Goal: Information Seeking & Learning: Learn about a topic

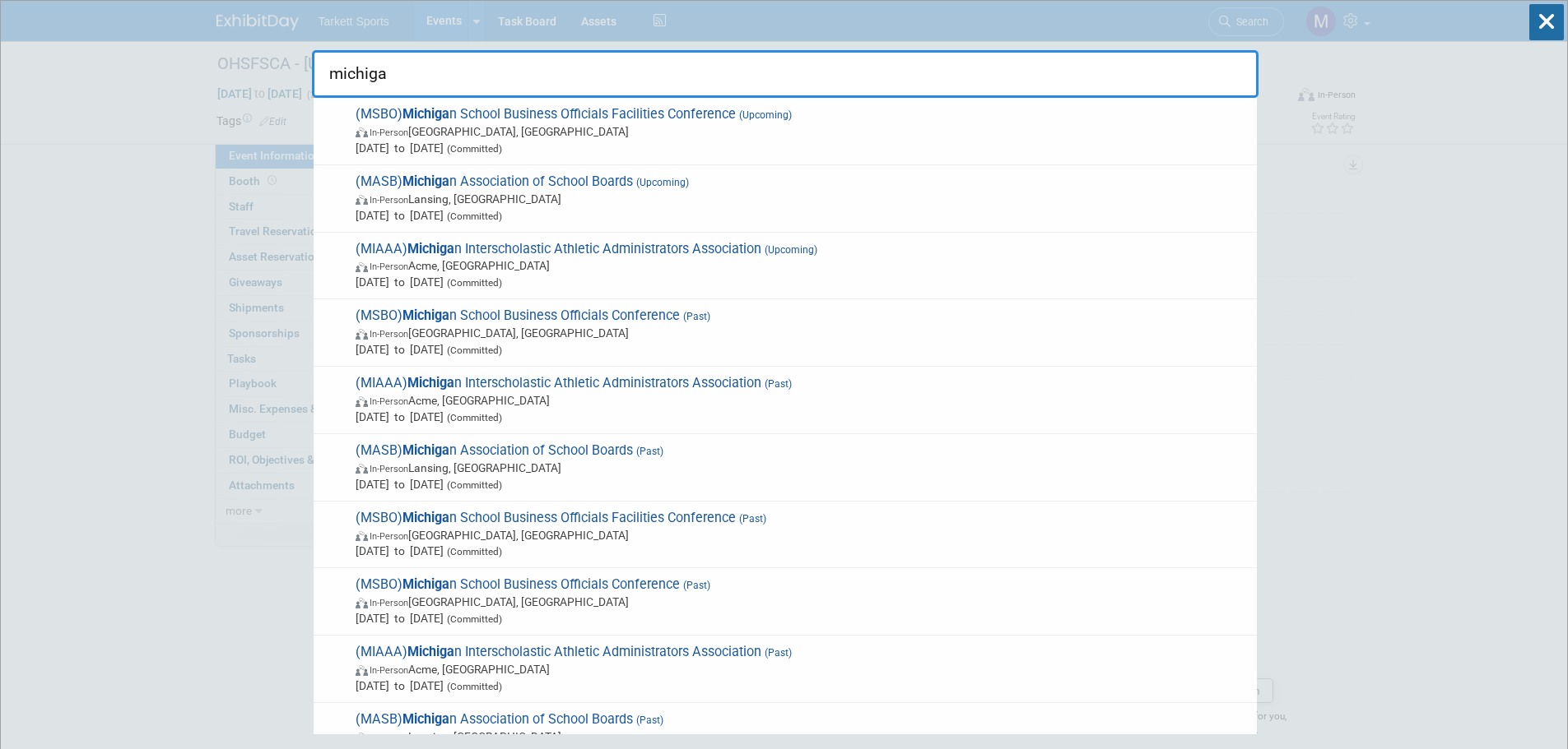
type input "michigan"
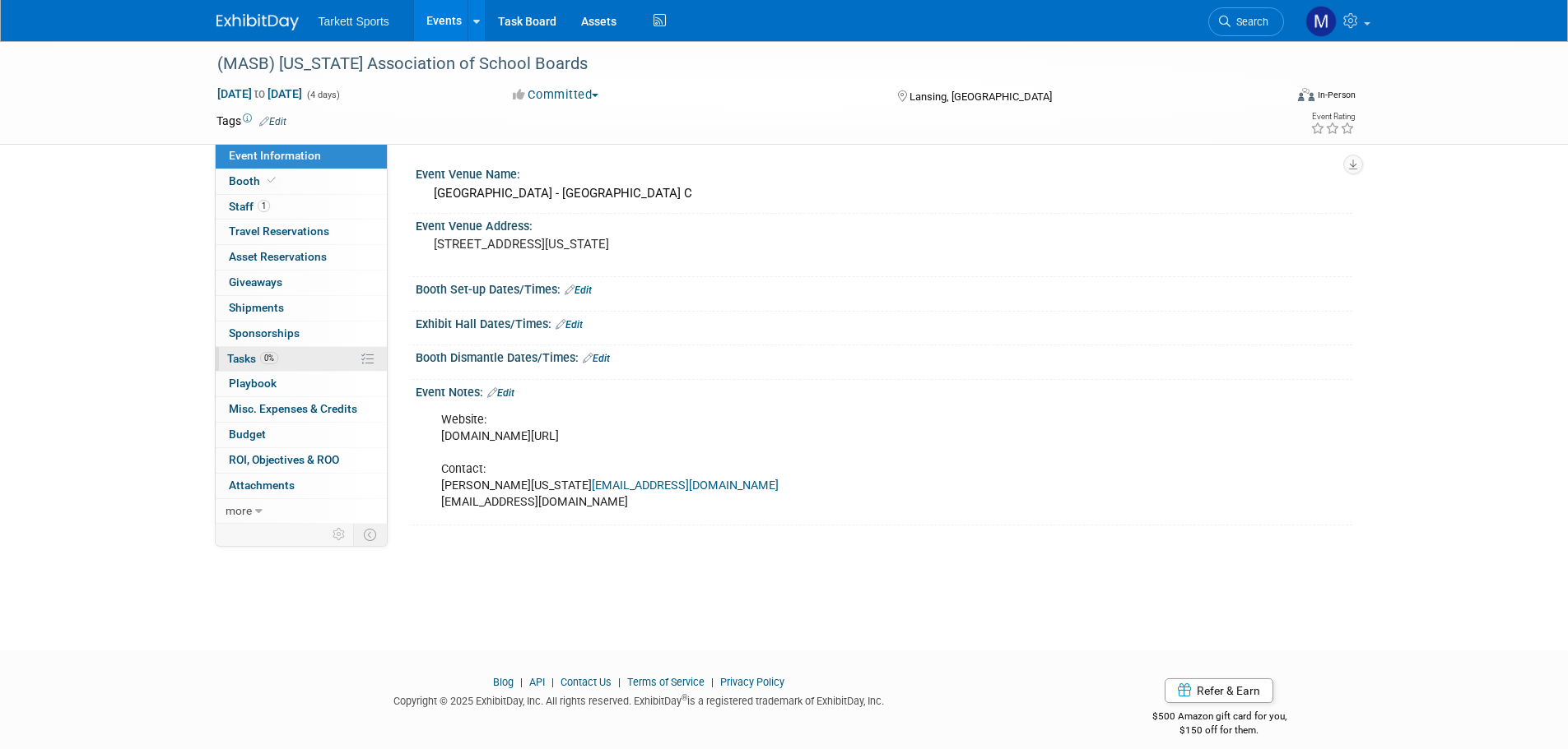
click at [278, 359] on span "0%" at bounding box center [269, 358] width 18 height 12
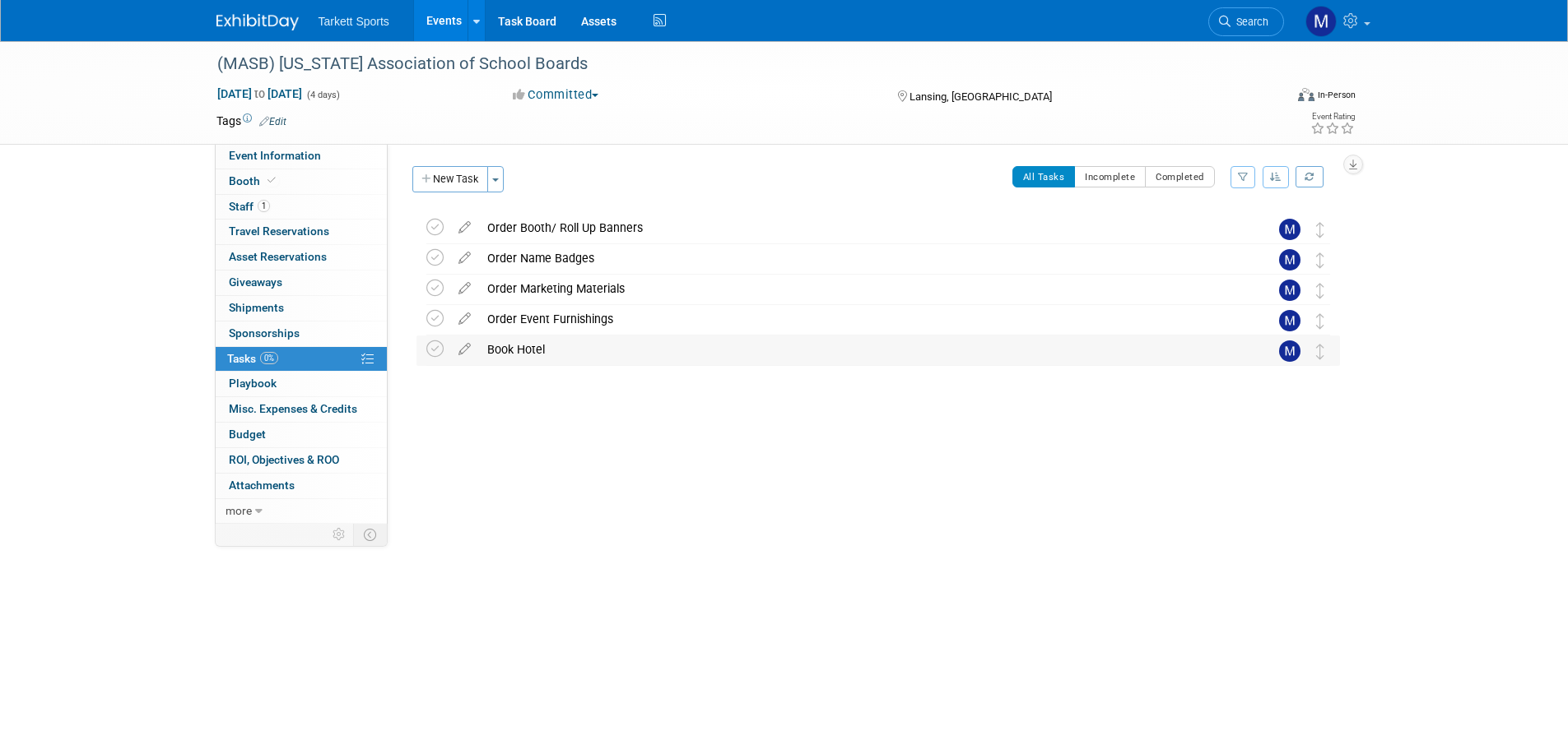
click at [532, 351] on div "Book Hotel" at bounding box center [863, 349] width 767 height 28
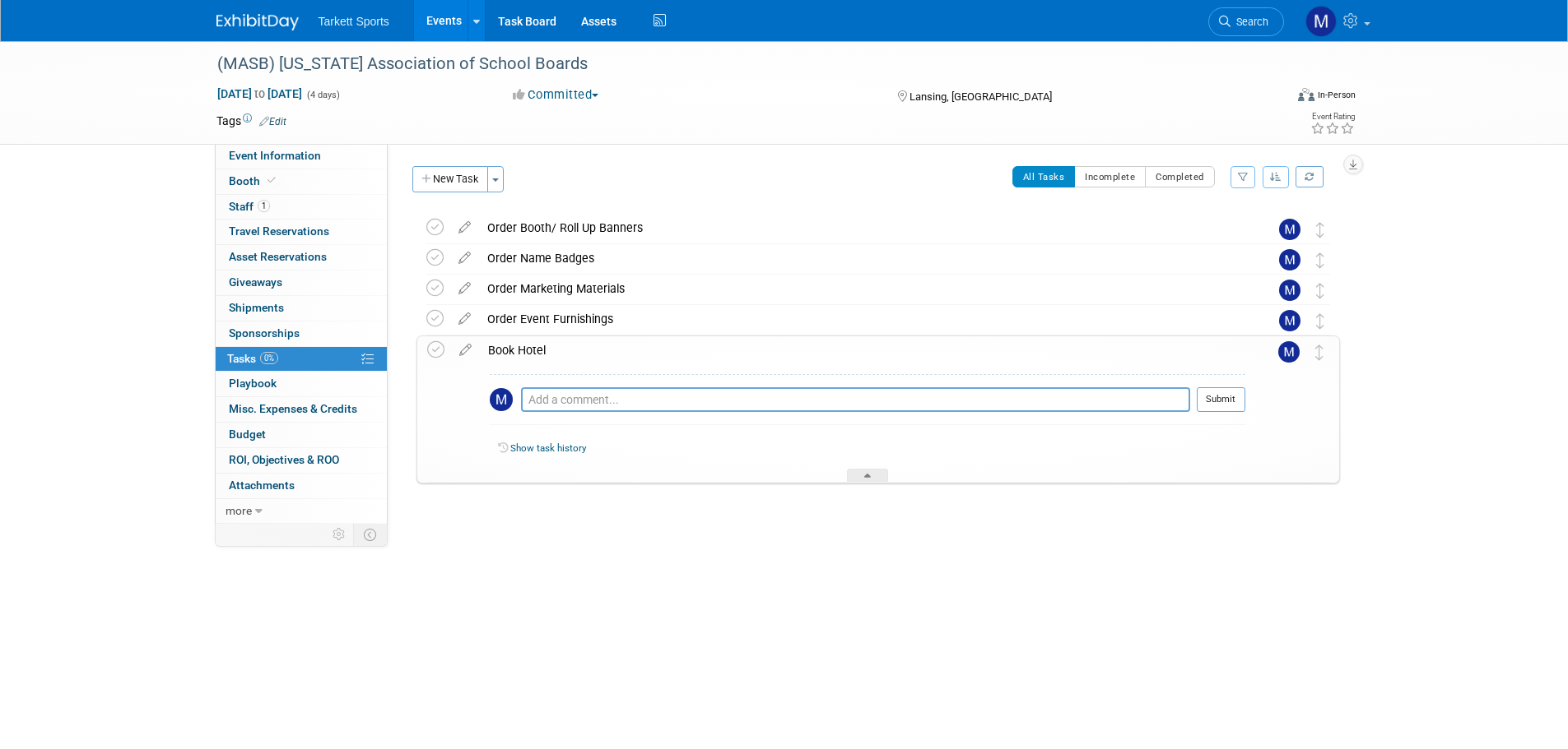
click at [532, 351] on div "Book Hotel" at bounding box center [862, 350] width 766 height 28
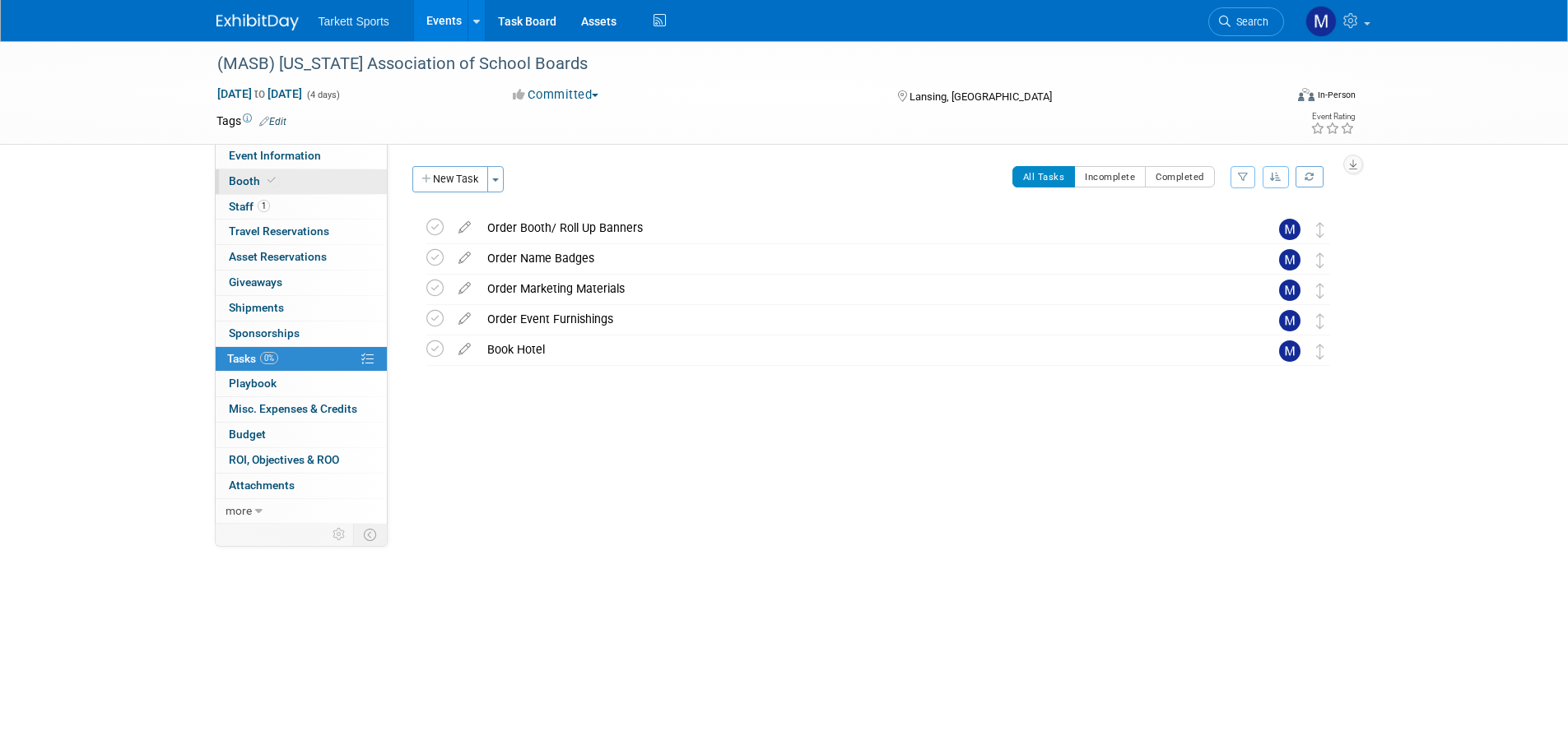
click at [300, 190] on link "Booth" at bounding box center [301, 182] width 171 height 25
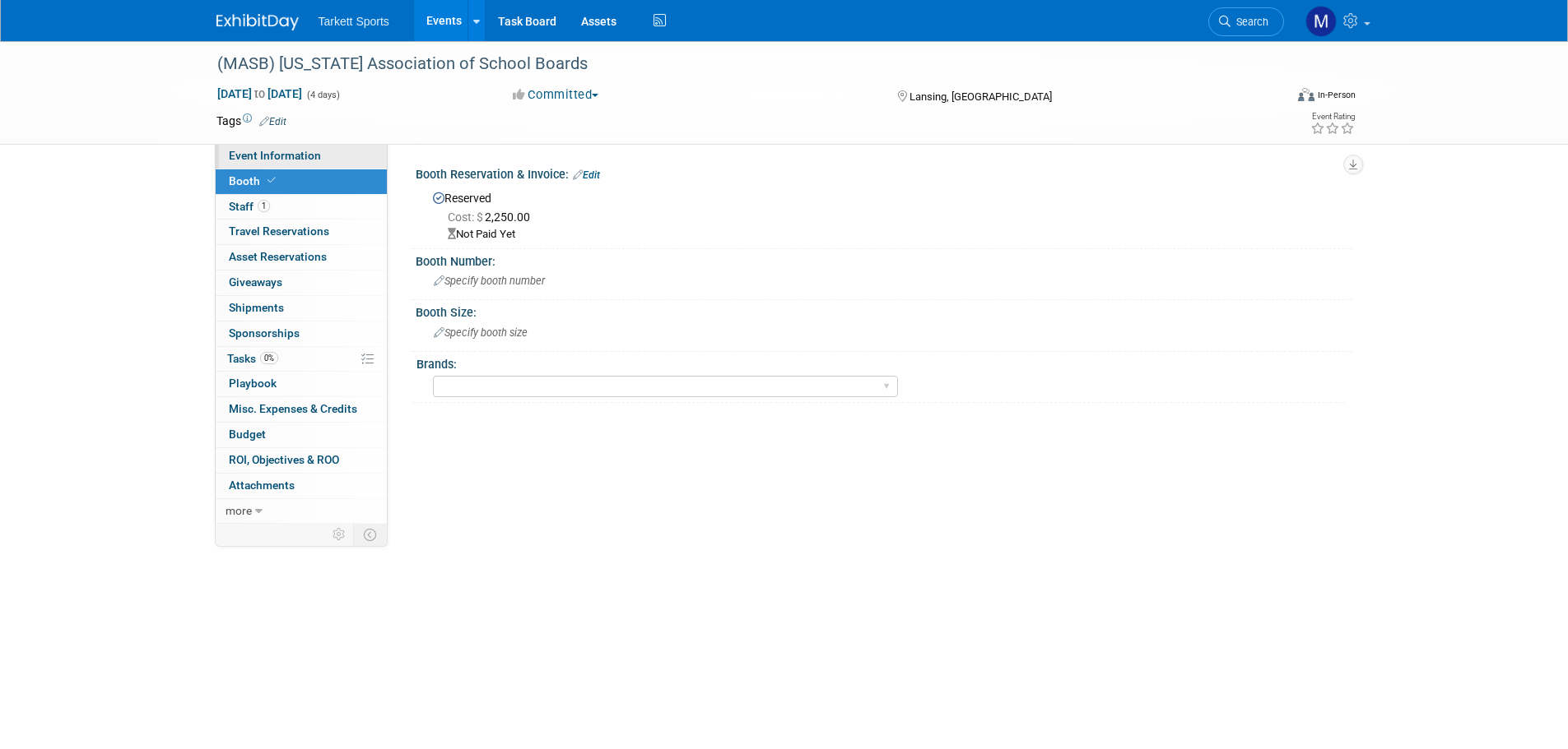
click at [302, 159] on span "Event Information" at bounding box center [274, 155] width 93 height 13
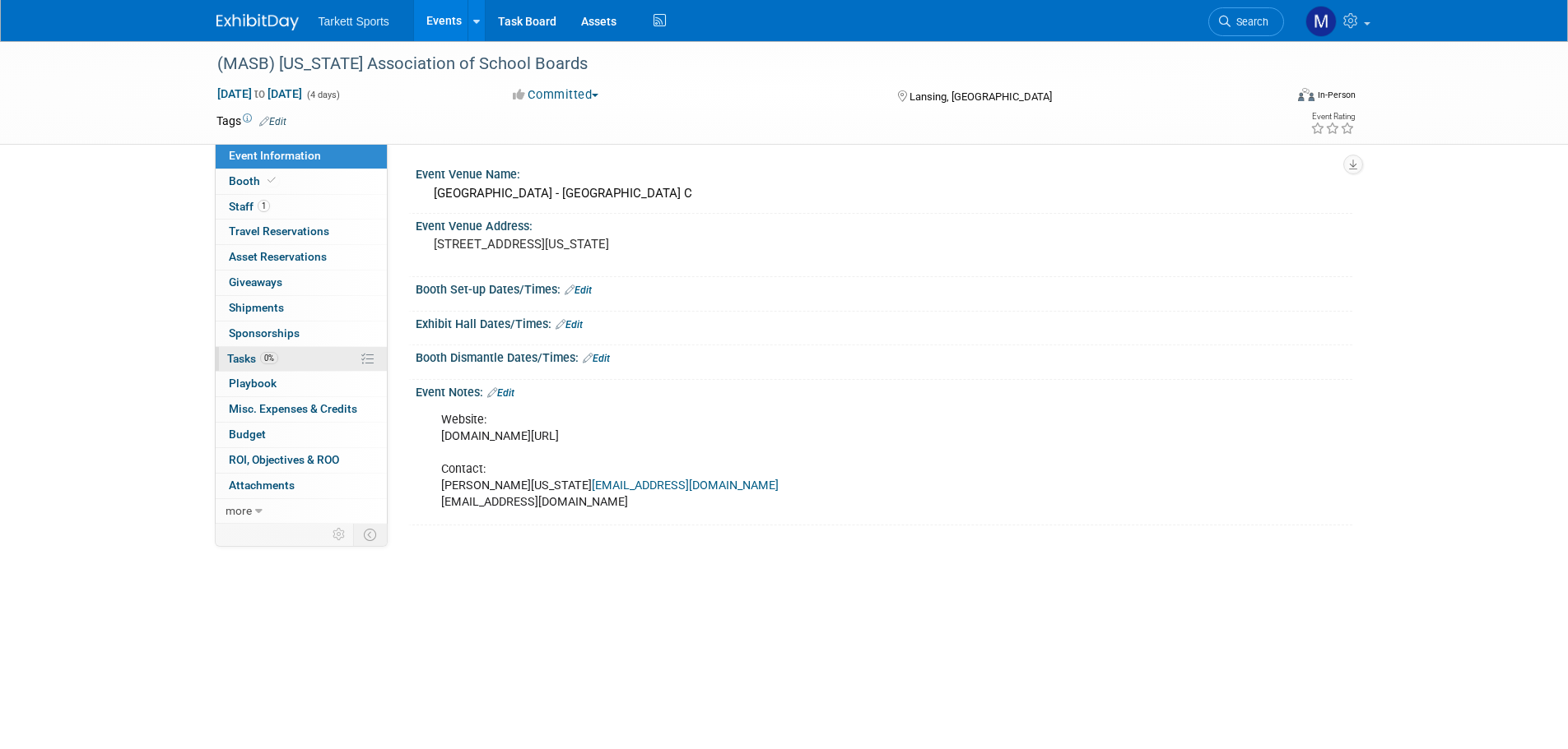
click at [315, 369] on link "0% Tasks 0%" at bounding box center [301, 359] width 171 height 25
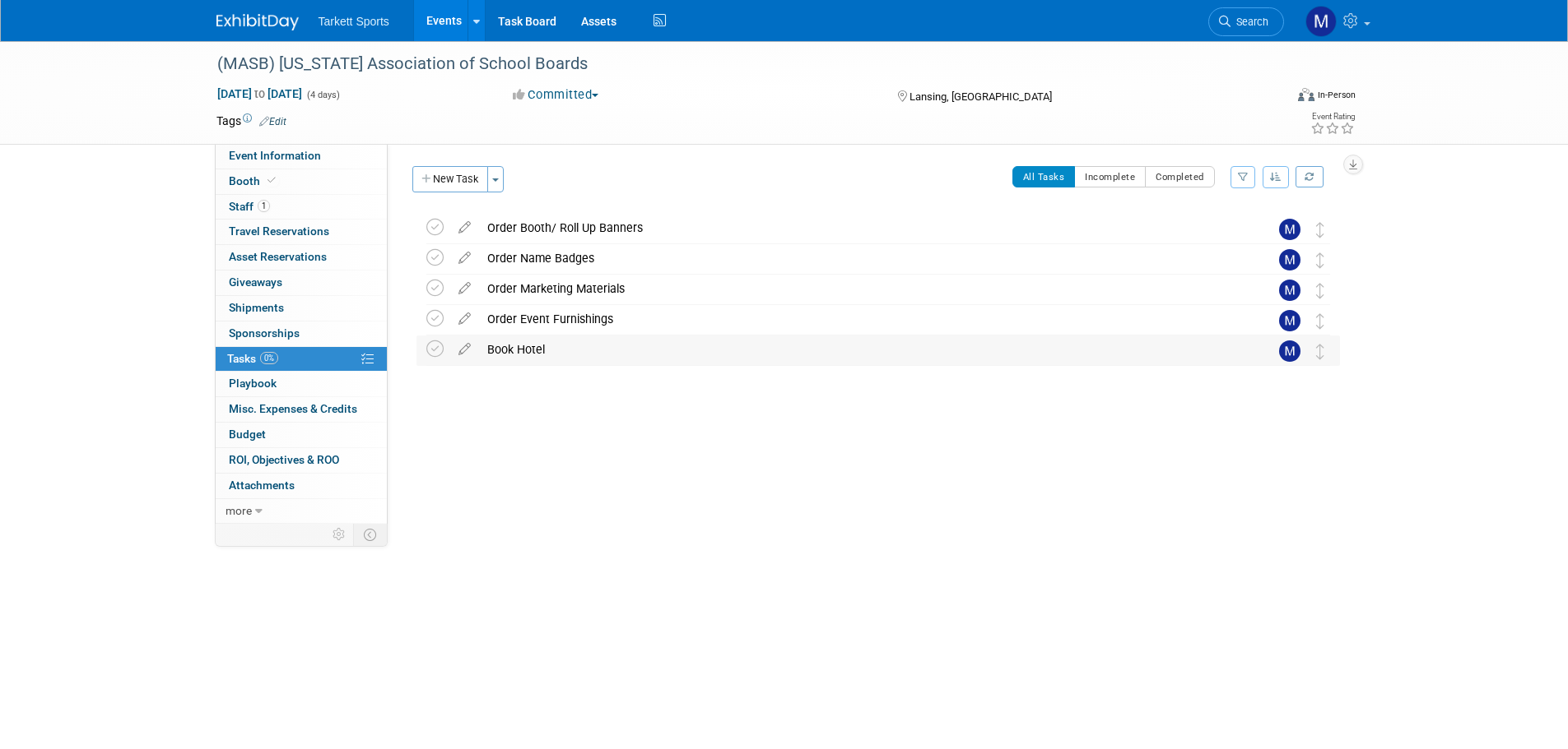
click at [559, 344] on div "Book Hotel" at bounding box center [863, 349] width 767 height 28
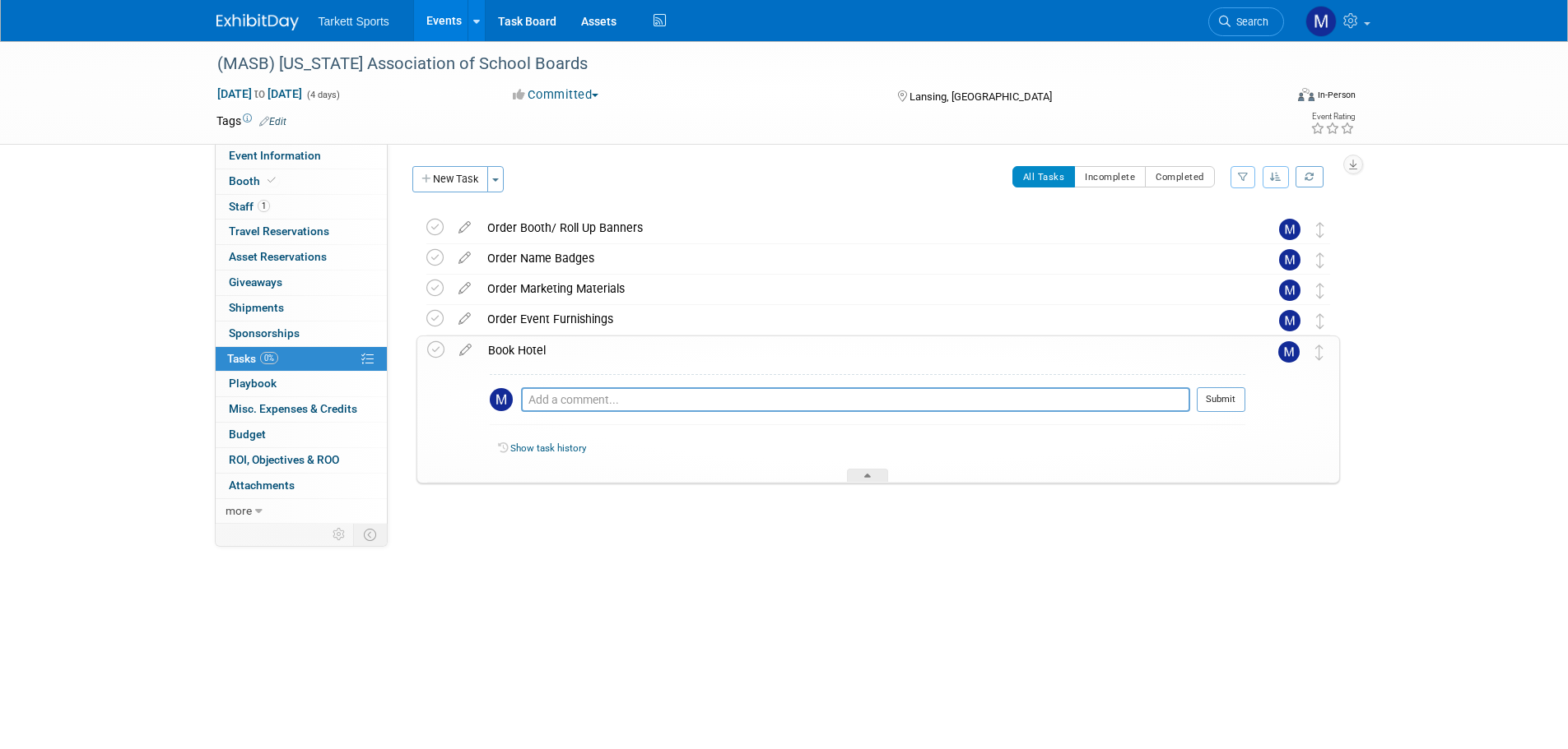
click at [554, 345] on div "Book Hotel" at bounding box center [862, 350] width 766 height 28
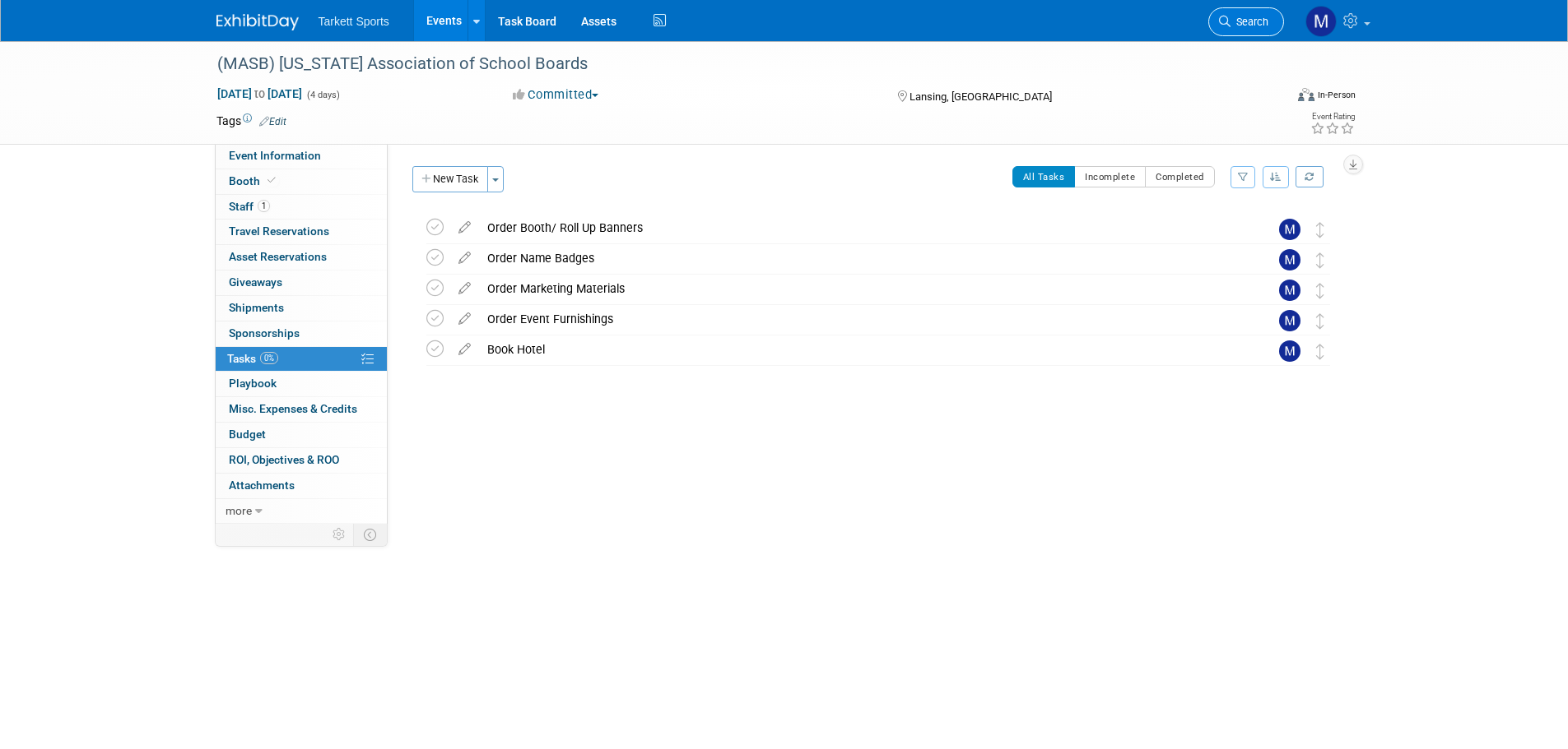
click at [1248, 20] on span "Search" at bounding box center [1250, 22] width 38 height 12
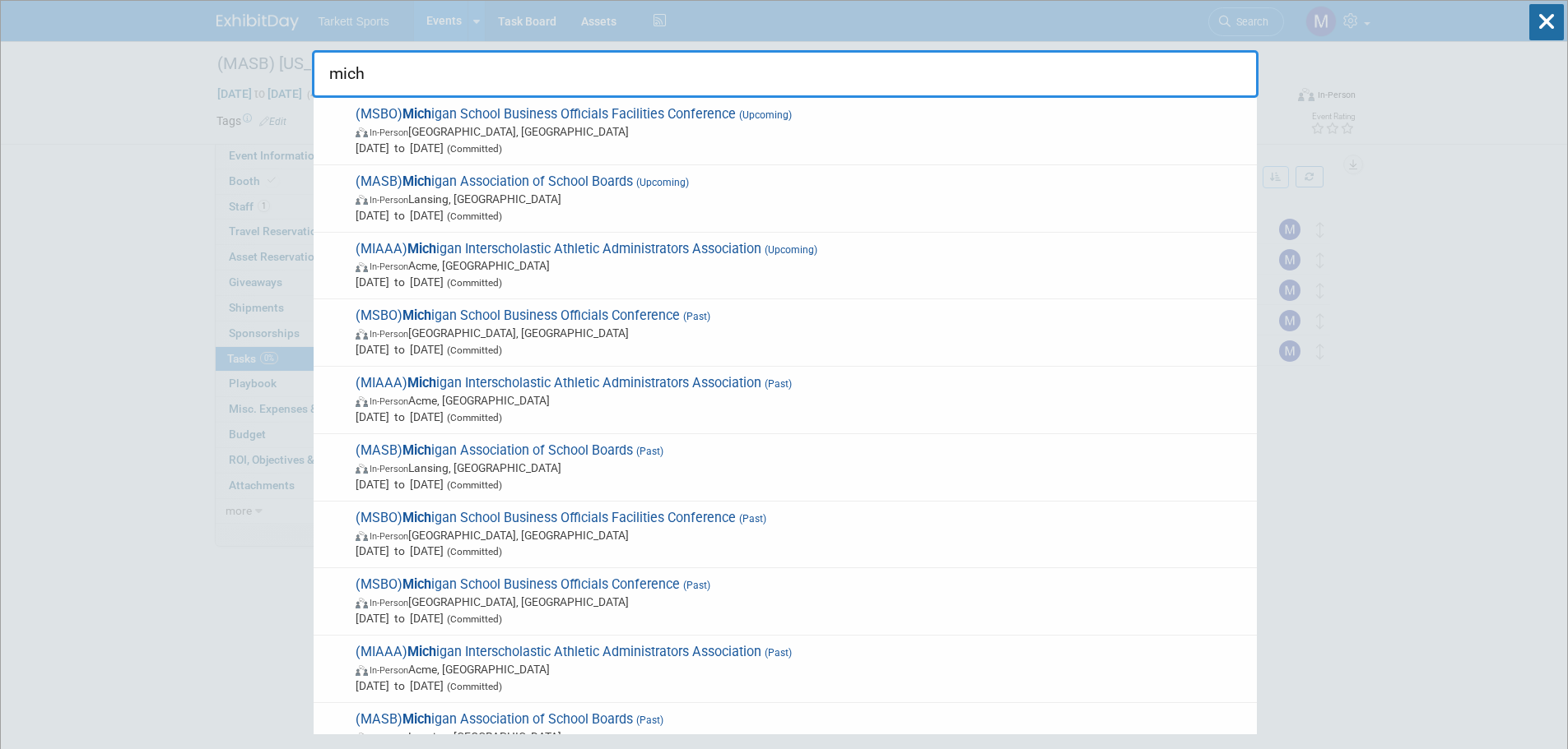
type input "michi"
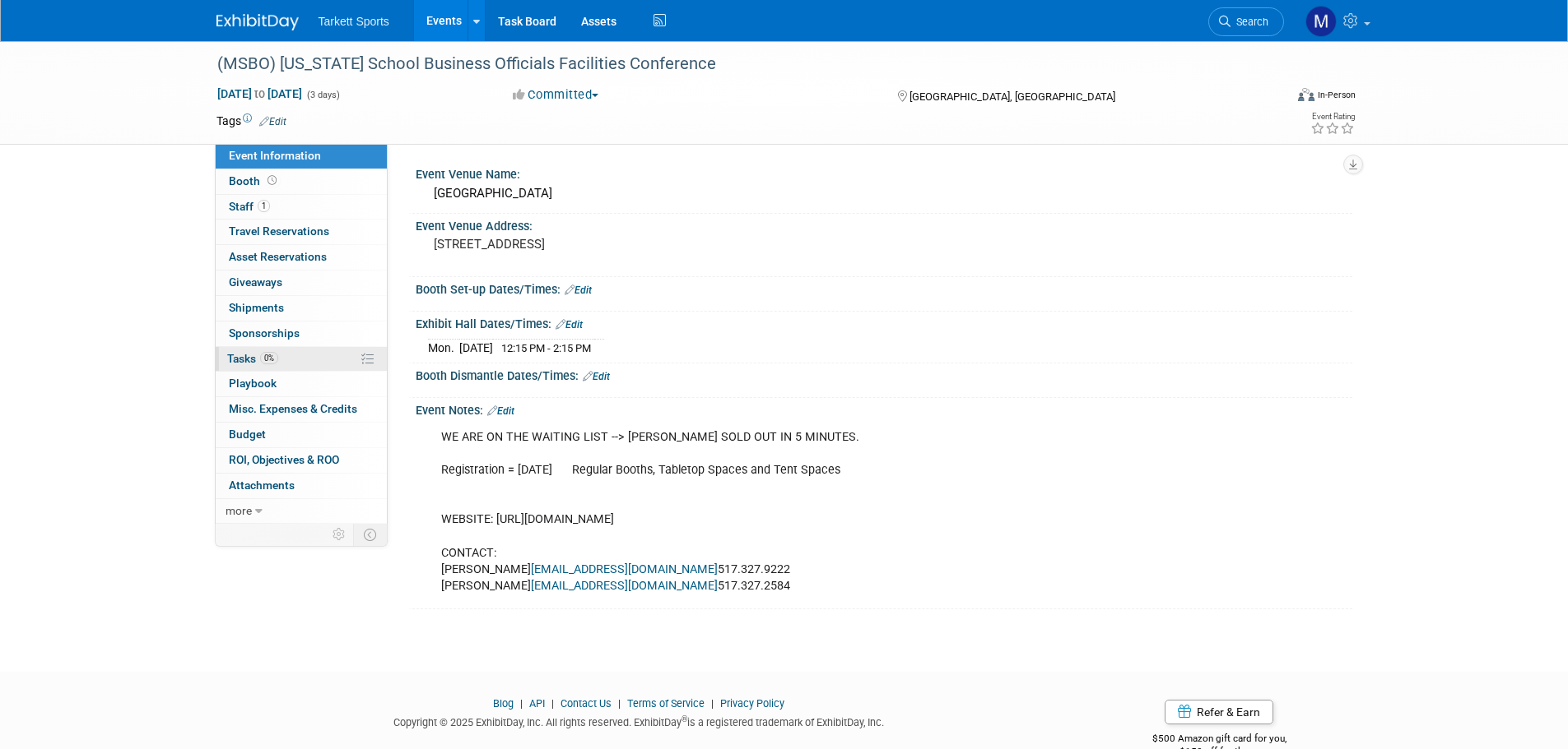
click at [304, 355] on link "0% Tasks 0%" at bounding box center [301, 359] width 171 height 25
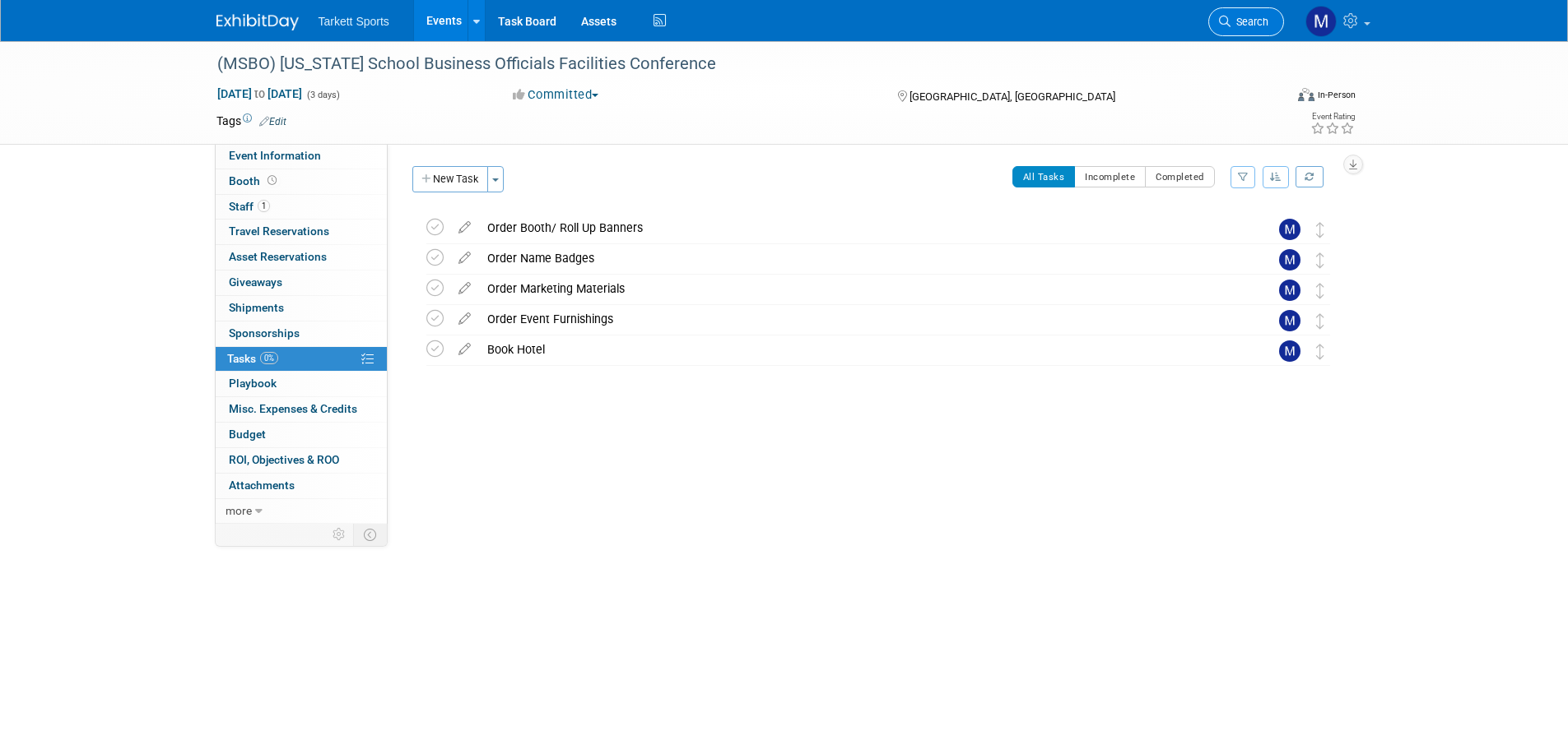
click at [1268, 20] on link "Search" at bounding box center [1246, 22] width 76 height 29
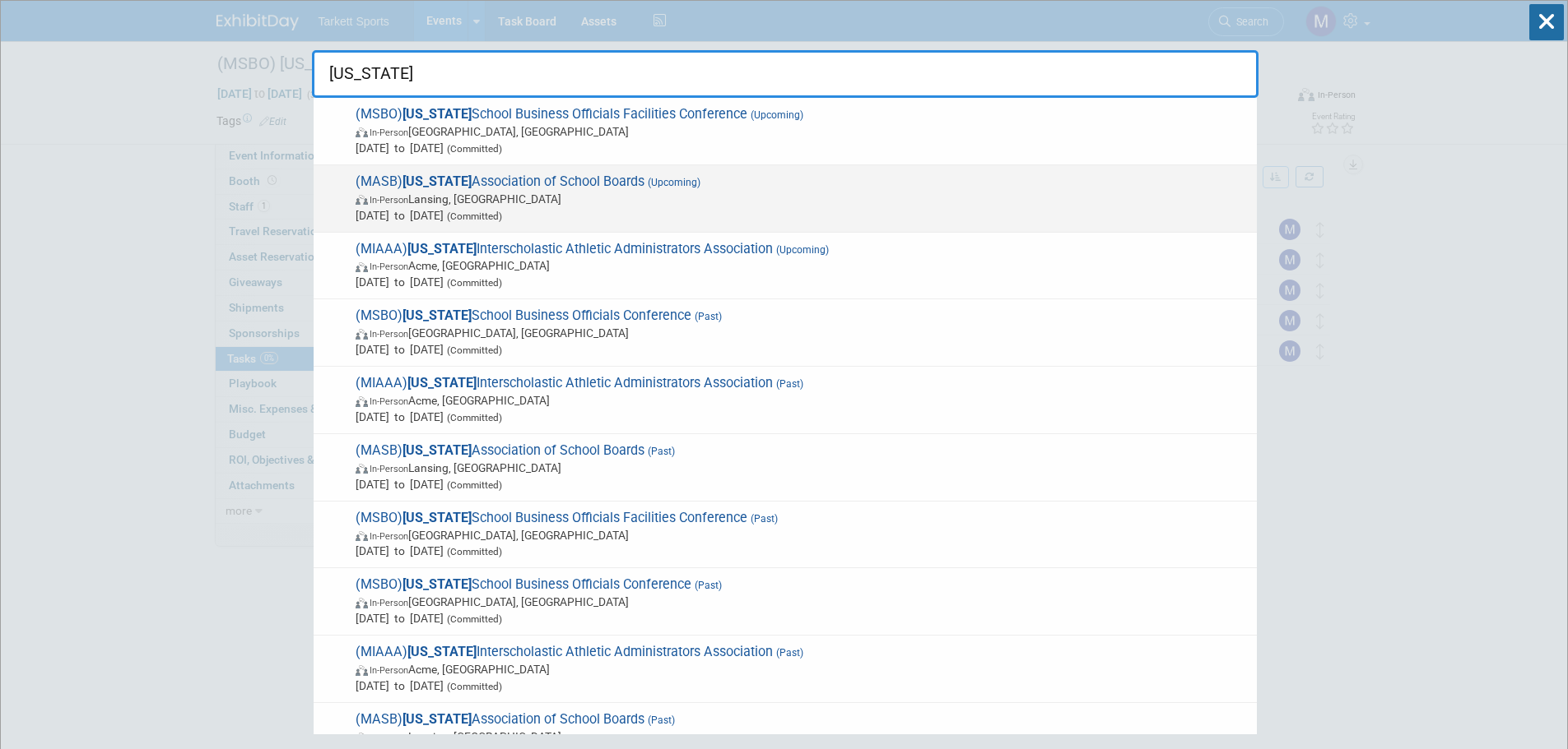
type input "[US_STATE]"
click at [473, 183] on span "(MASB) Michigan Association of School Boards (Upcoming) In-Person Lansing, MI O…" at bounding box center [800, 199] width 898 height 50
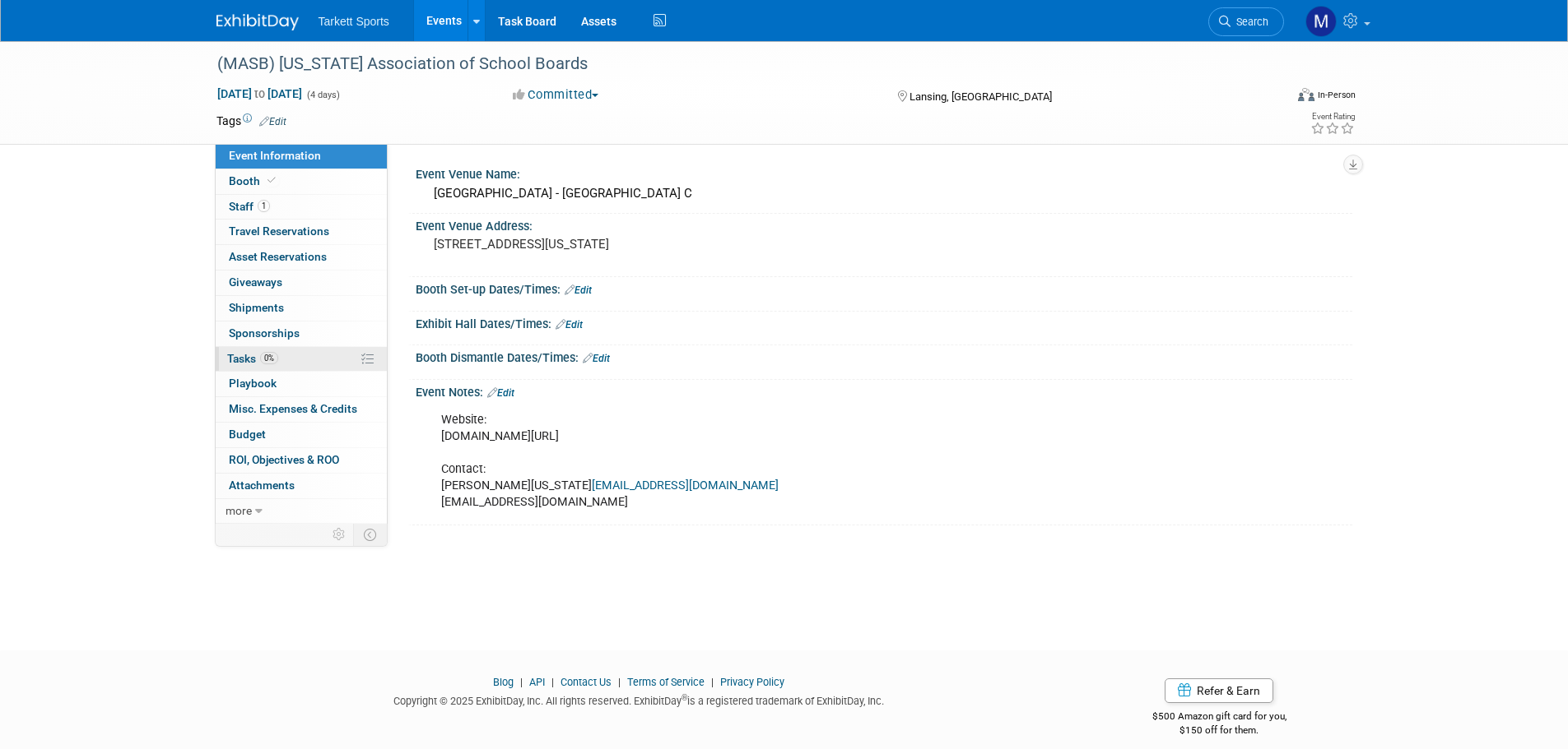
click at [321, 357] on link "0% Tasks 0%" at bounding box center [301, 359] width 171 height 25
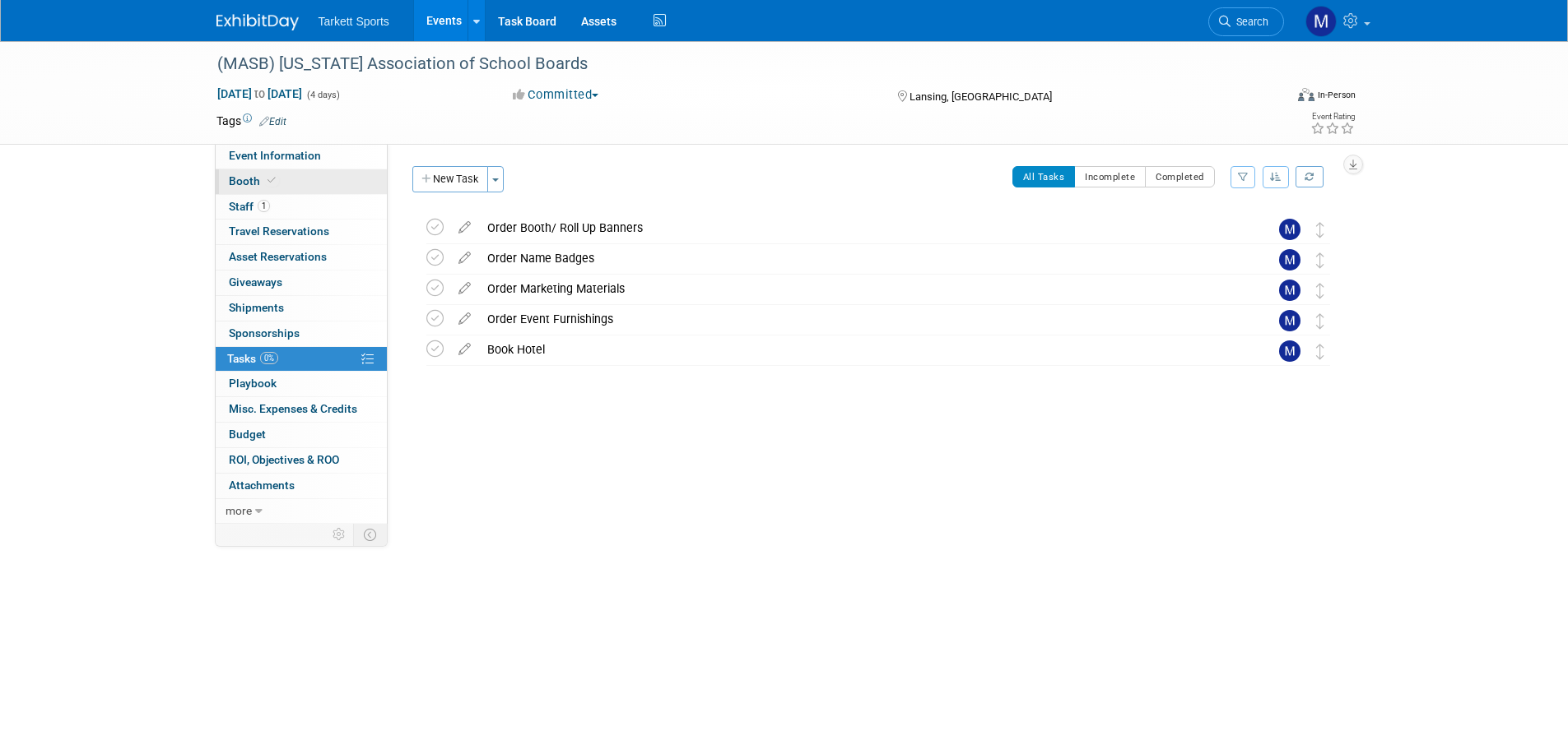
click at [292, 187] on link "Booth" at bounding box center [301, 182] width 171 height 25
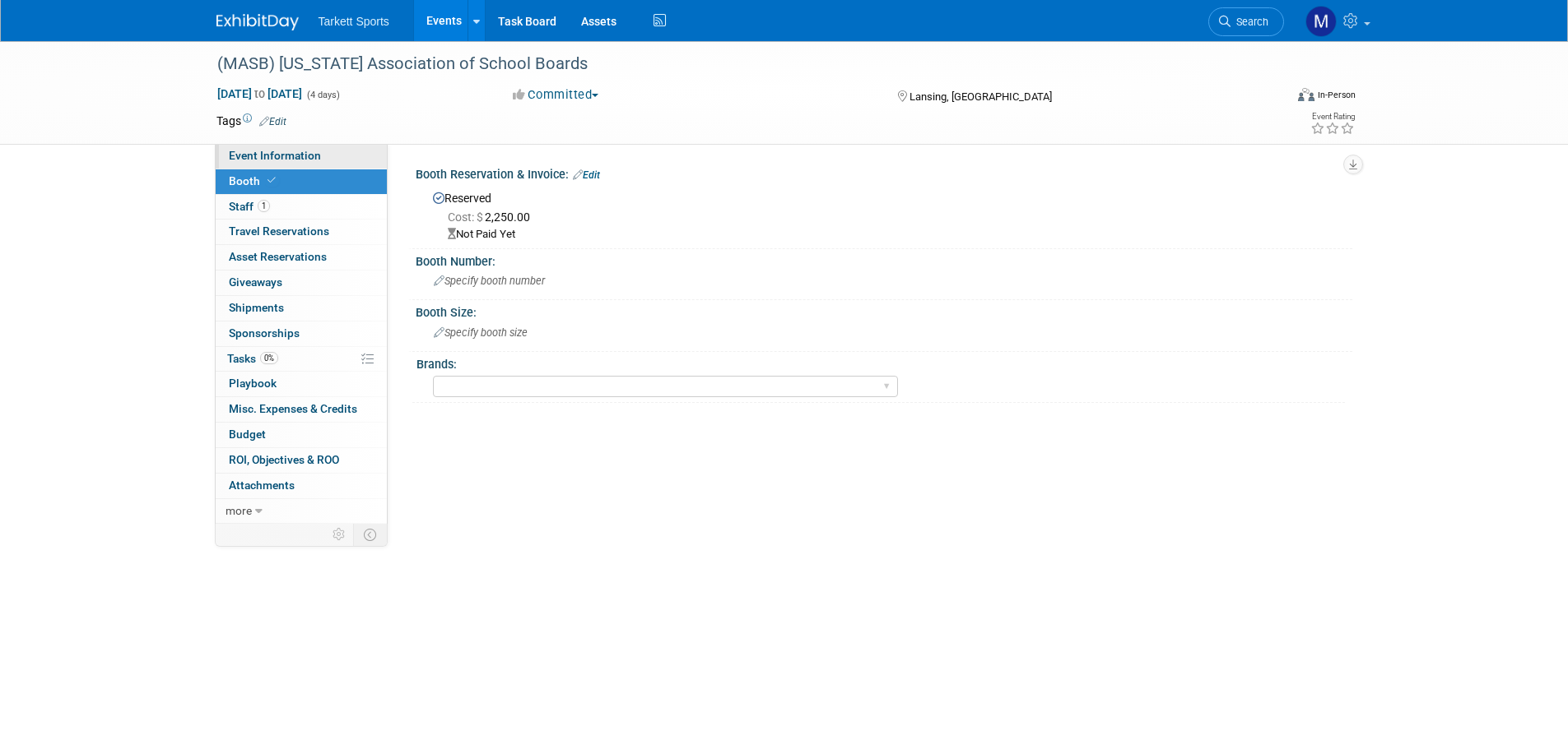
click at [263, 160] on span "Event Information" at bounding box center [274, 155] width 93 height 13
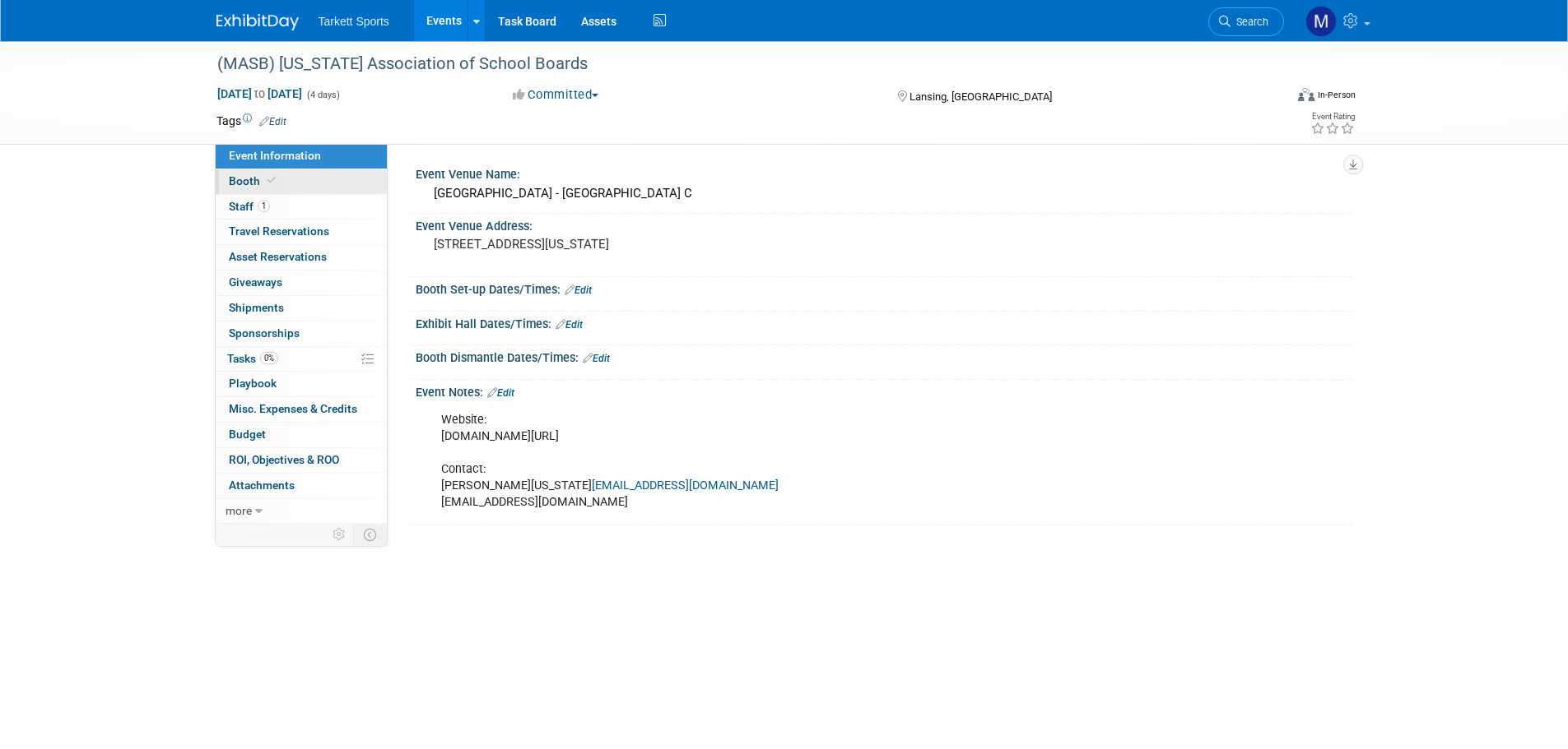
drag, startPoint x: 319, startPoint y: 176, endPoint x: 331, endPoint y: 191, distance: 19.2
click at [319, 176] on link "Booth" at bounding box center [301, 182] width 171 height 25
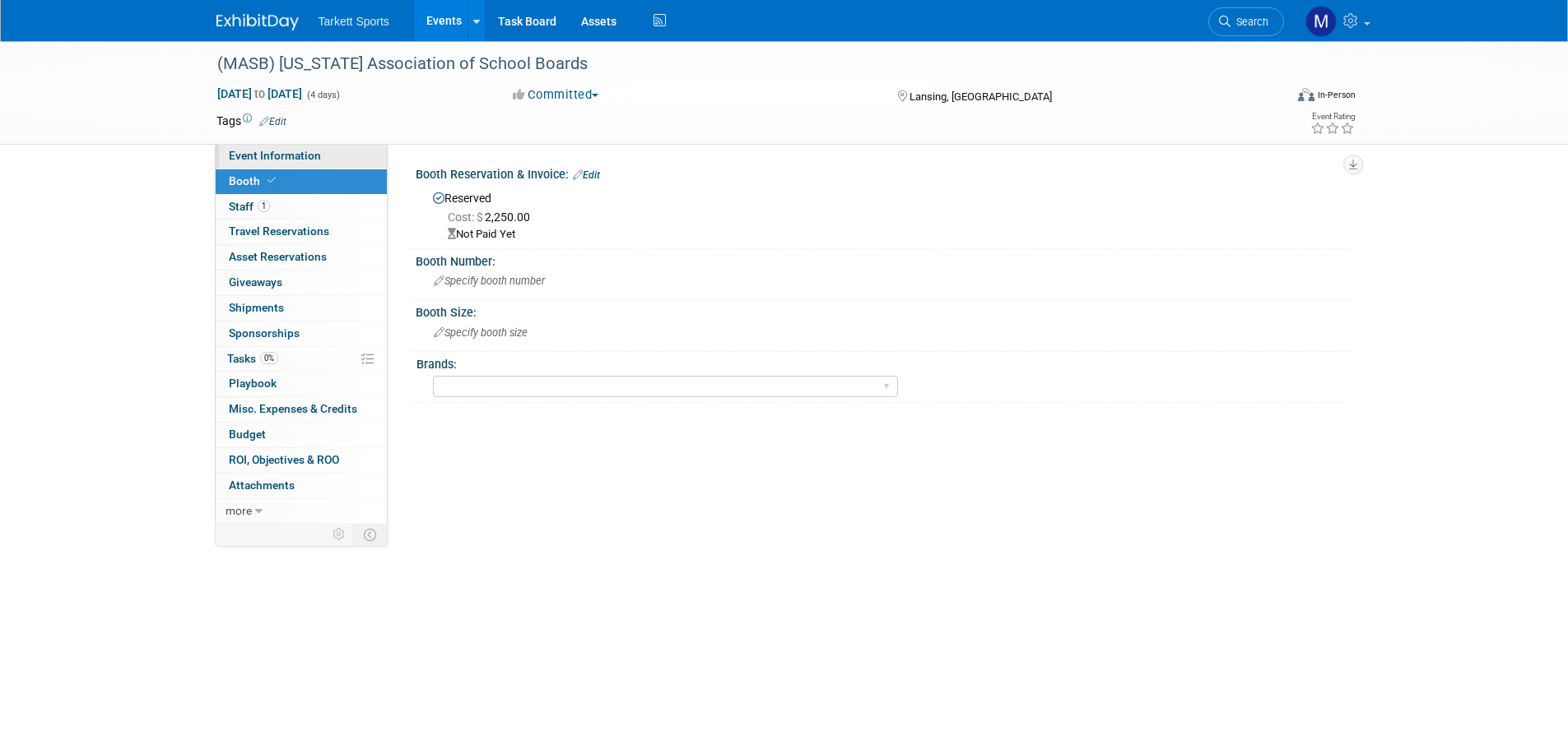
click at [302, 163] on link "Event Information" at bounding box center [301, 156] width 171 height 25
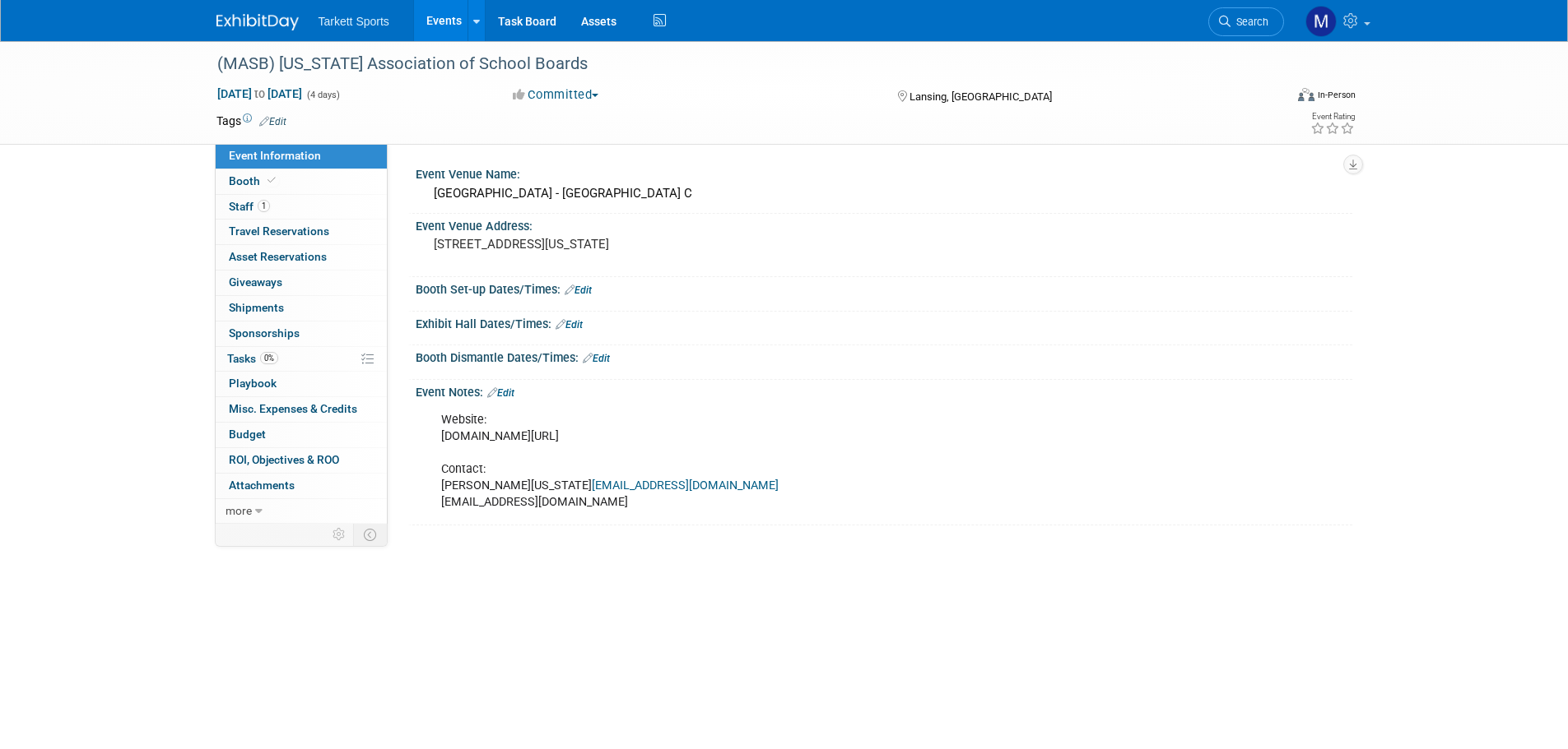
click at [450, 24] on link "Events" at bounding box center [443, 21] width 60 height 42
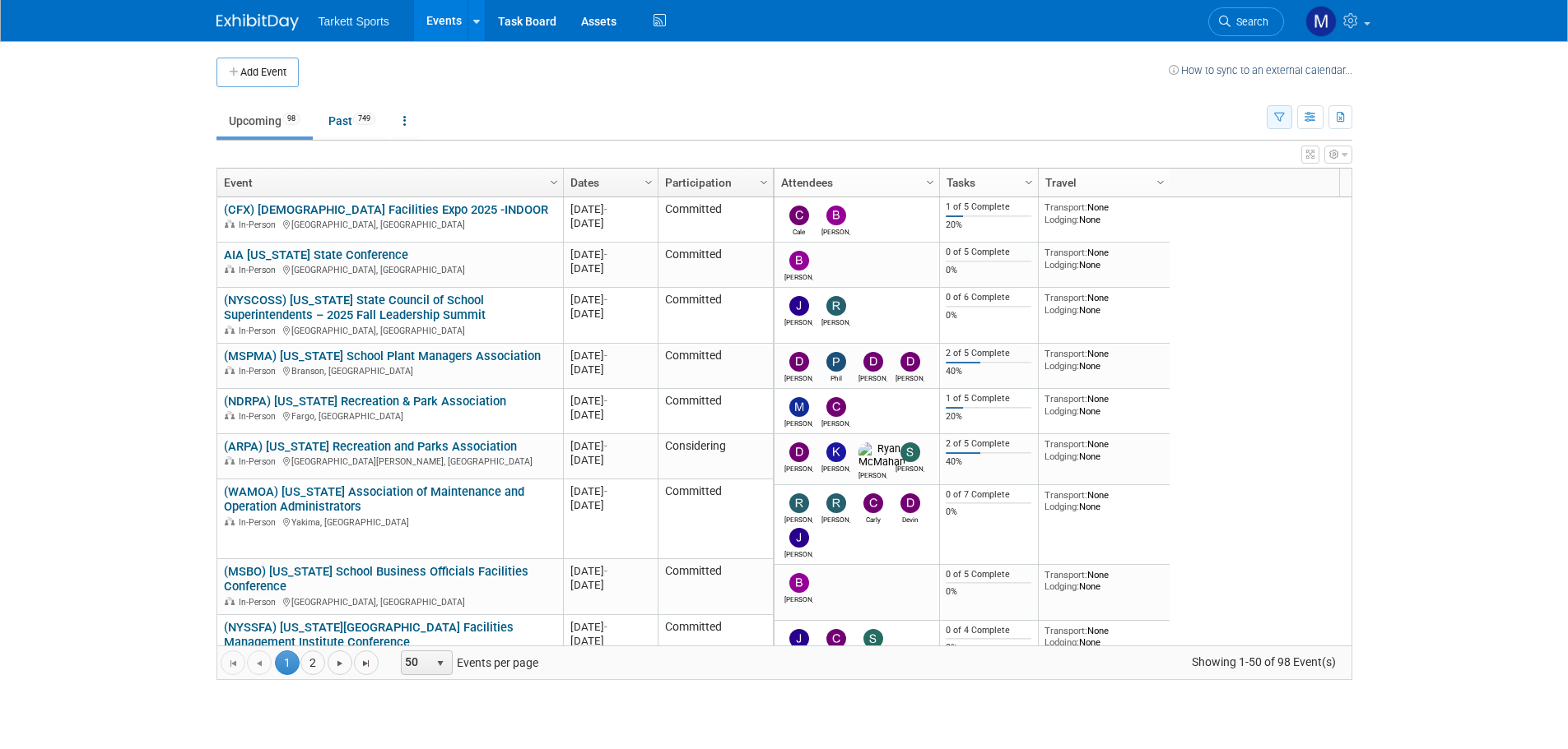
click at [1280, 125] on button "button" at bounding box center [1279, 118] width 25 height 24
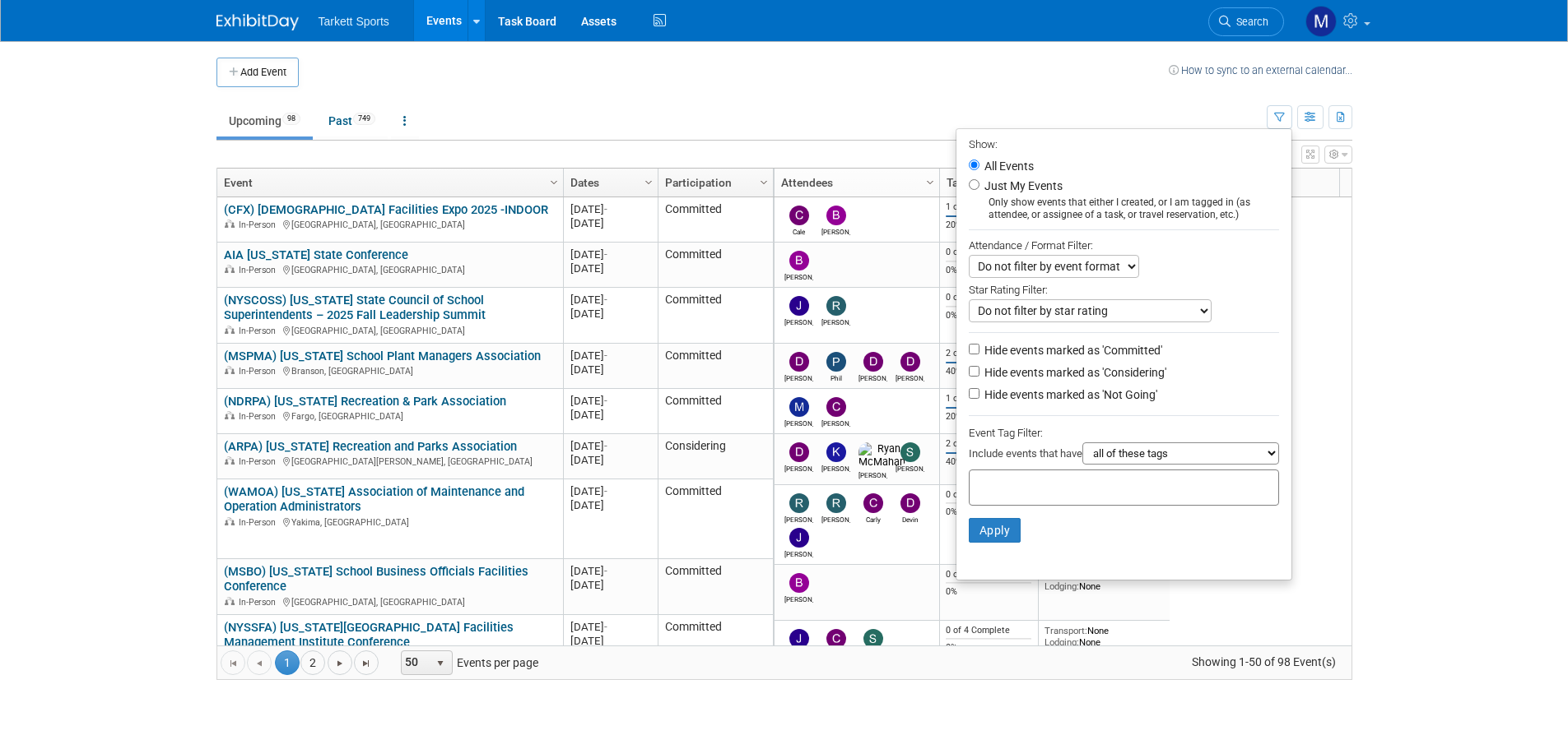
click at [720, 120] on ul "Upcoming 98 Past 749 All Events 847 Past and Upcoming Grouped Annually Events g…" at bounding box center [742, 122] width 1051 height 37
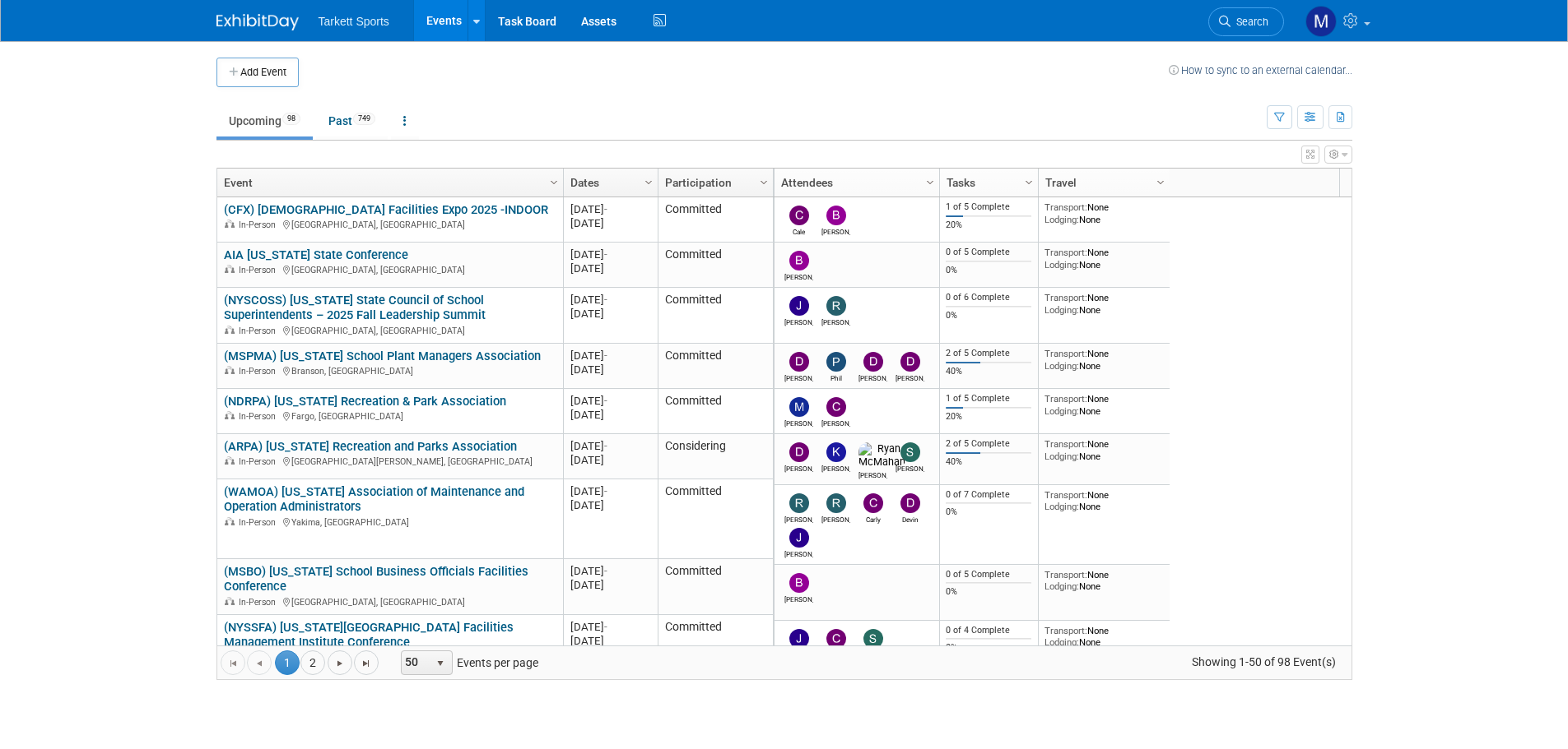
click at [1230, 13] on link "Search" at bounding box center [1246, 22] width 76 height 29
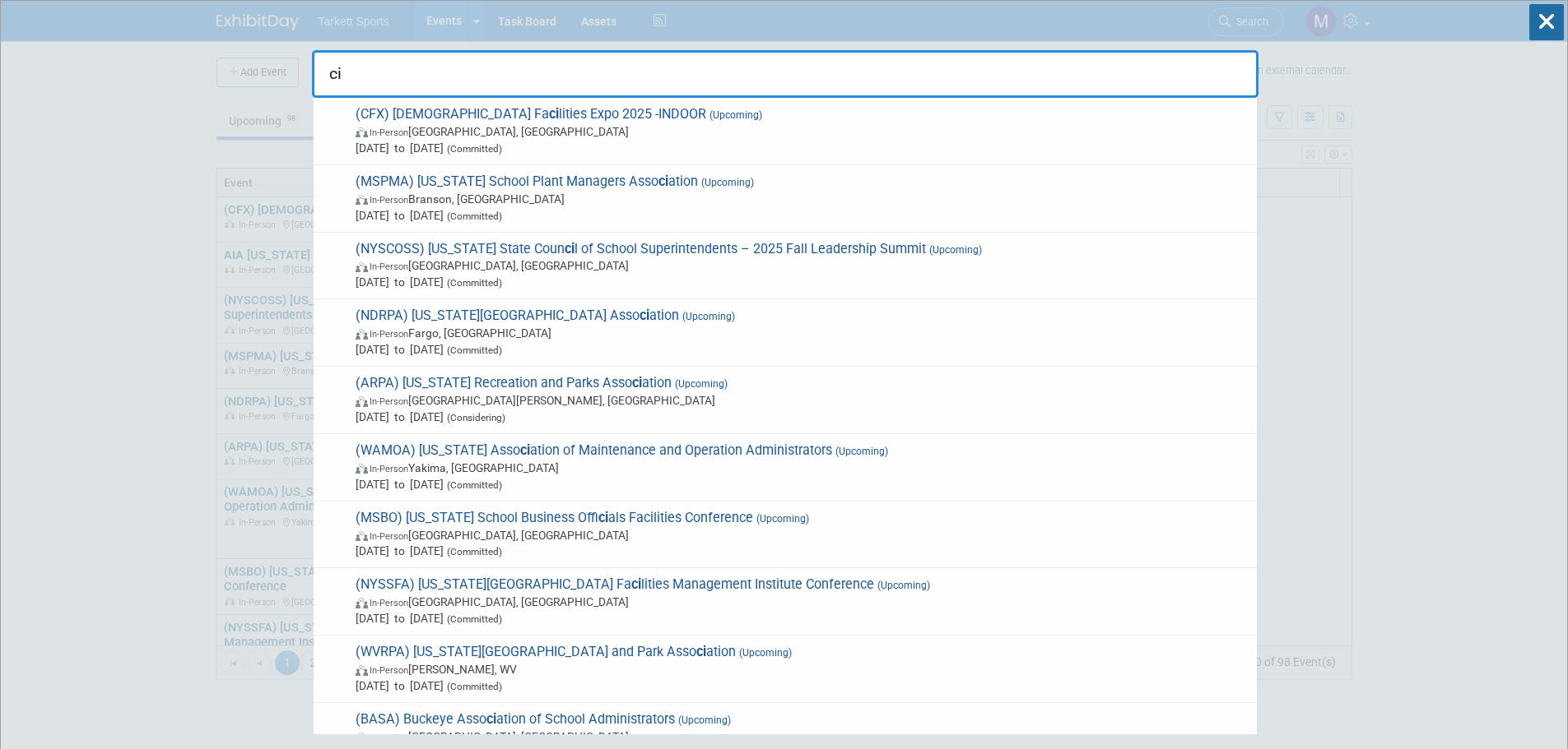
type input "c"
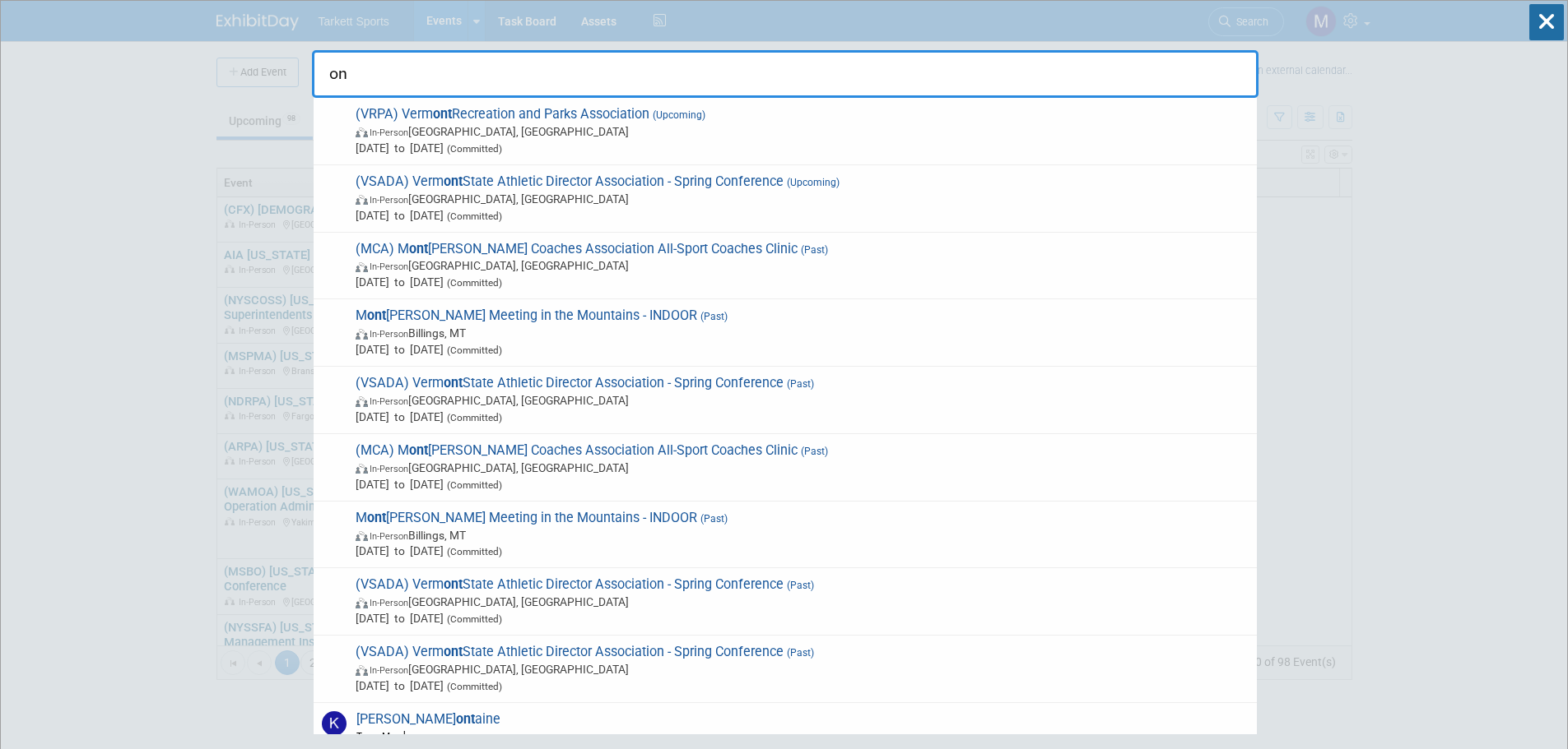
type input "o"
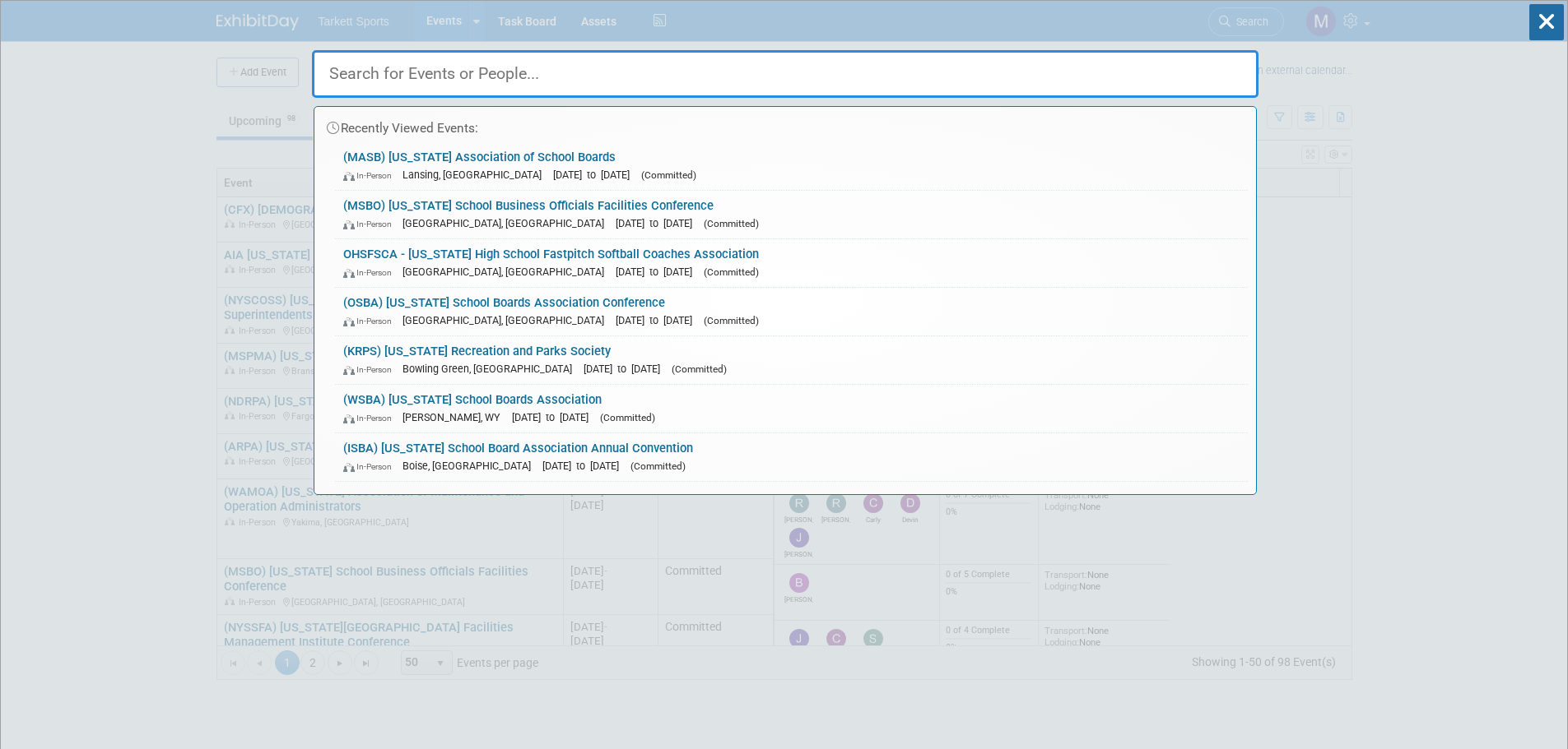
click at [704, 73] on input "text" at bounding box center [785, 74] width 947 height 48
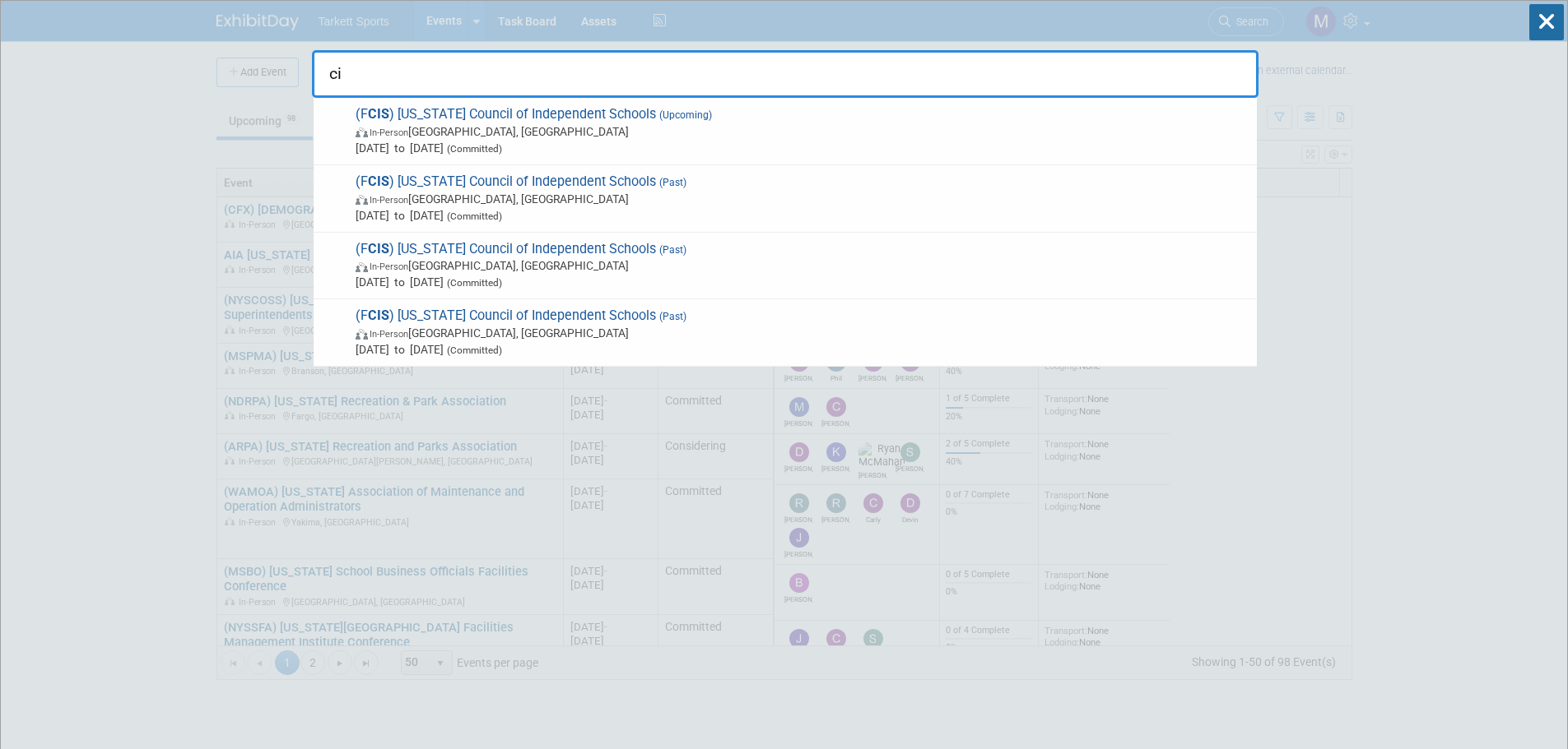
type input "c"
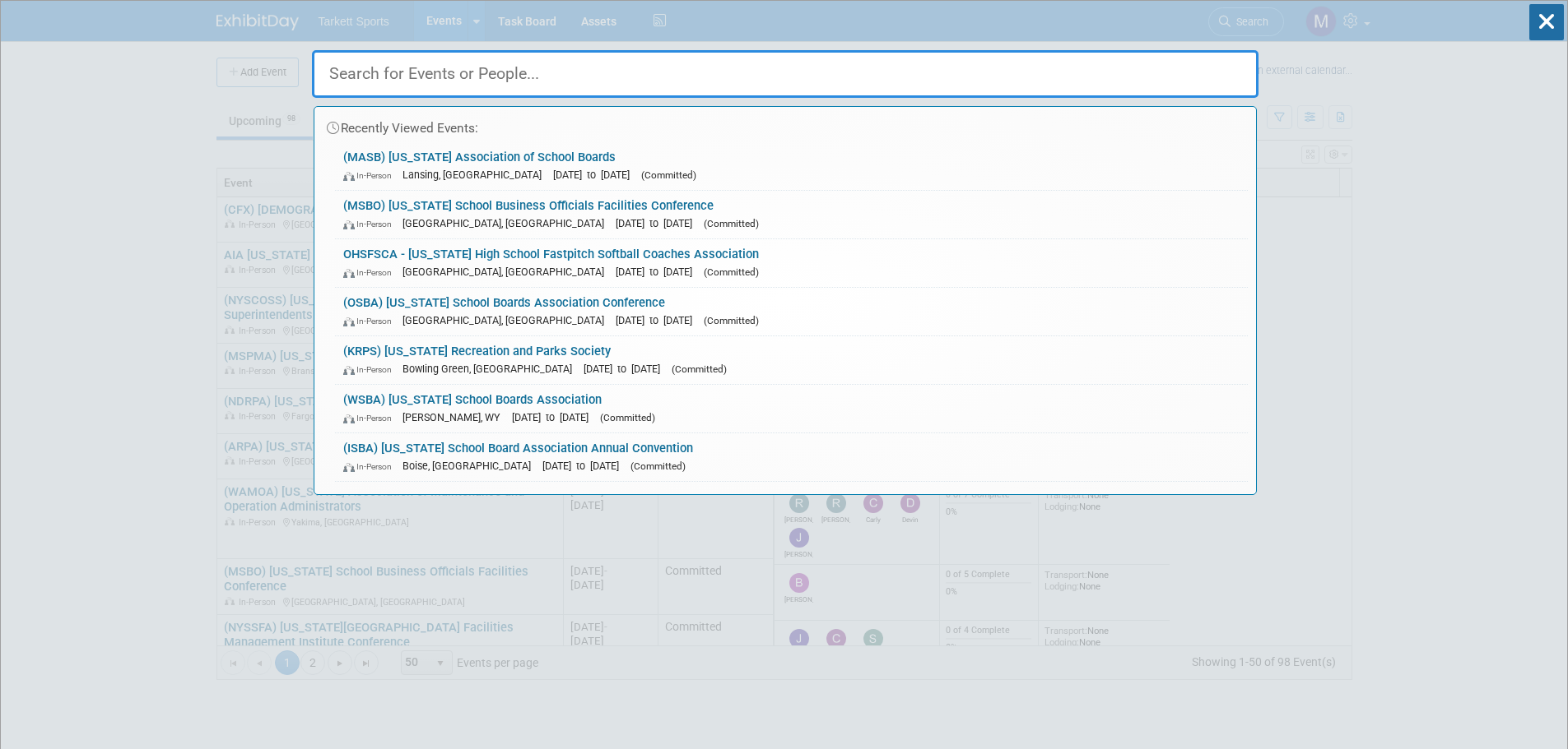
click at [963, 83] on input "text" at bounding box center [785, 74] width 947 height 48
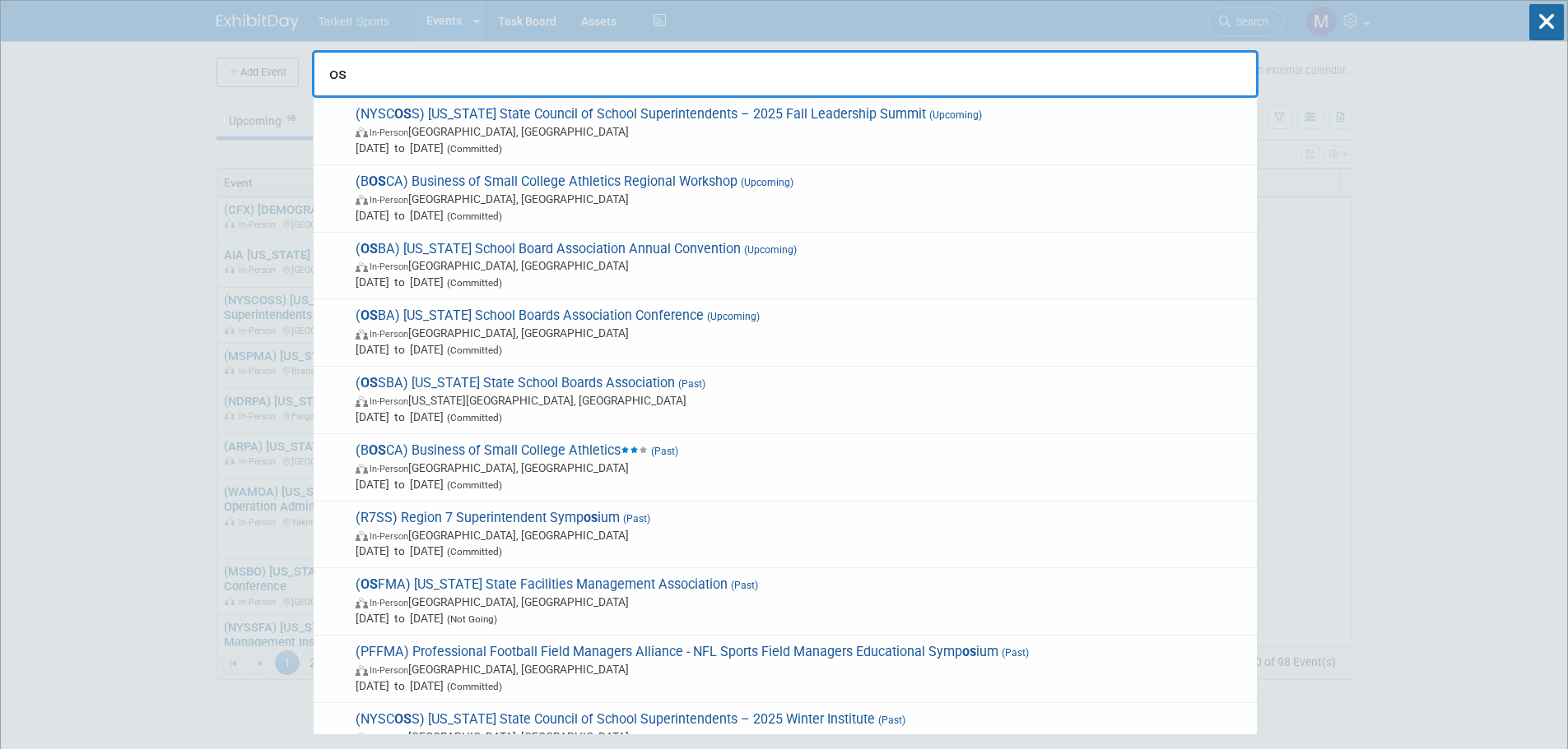
type input "osb"
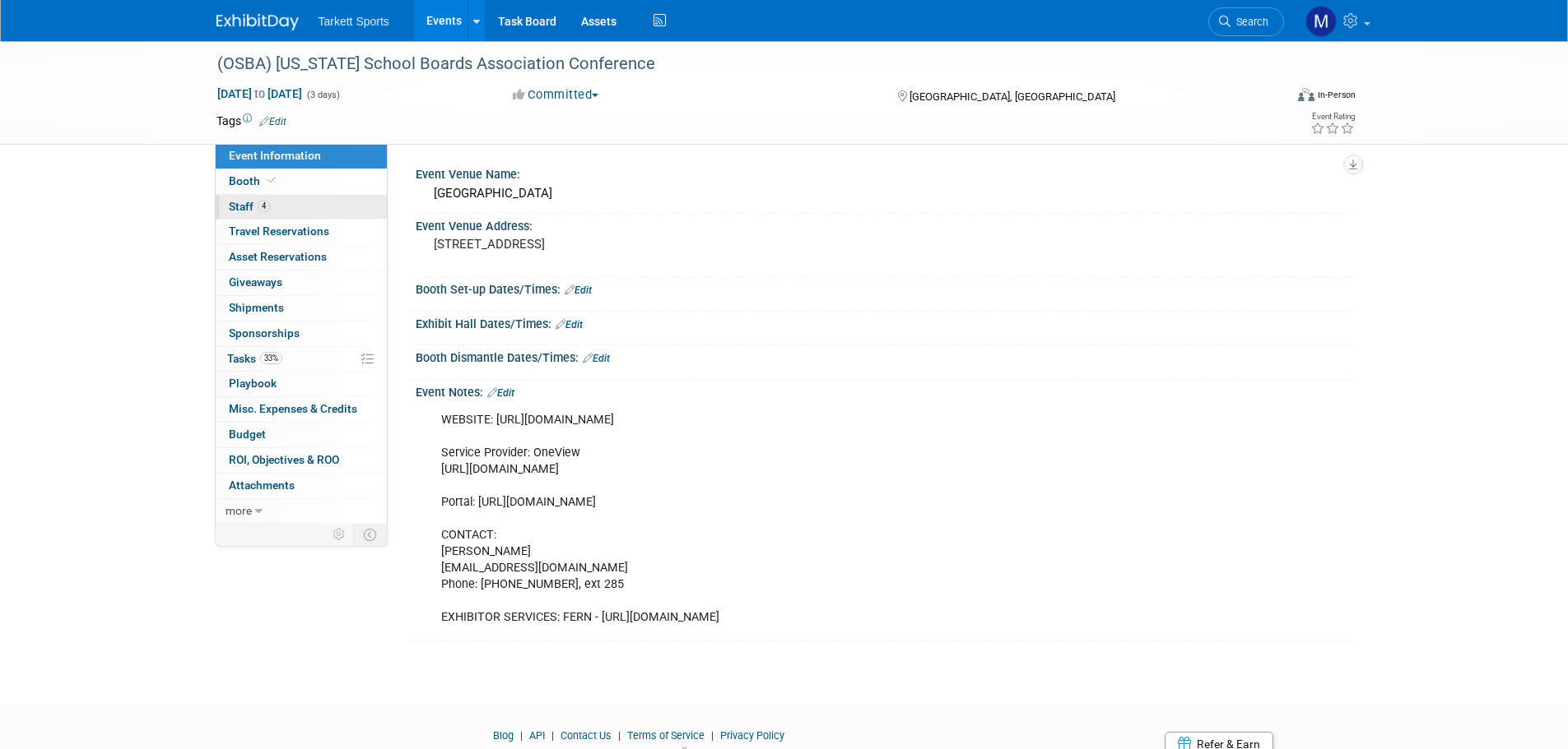
click at [273, 199] on link "4 Staff 4" at bounding box center [301, 207] width 171 height 25
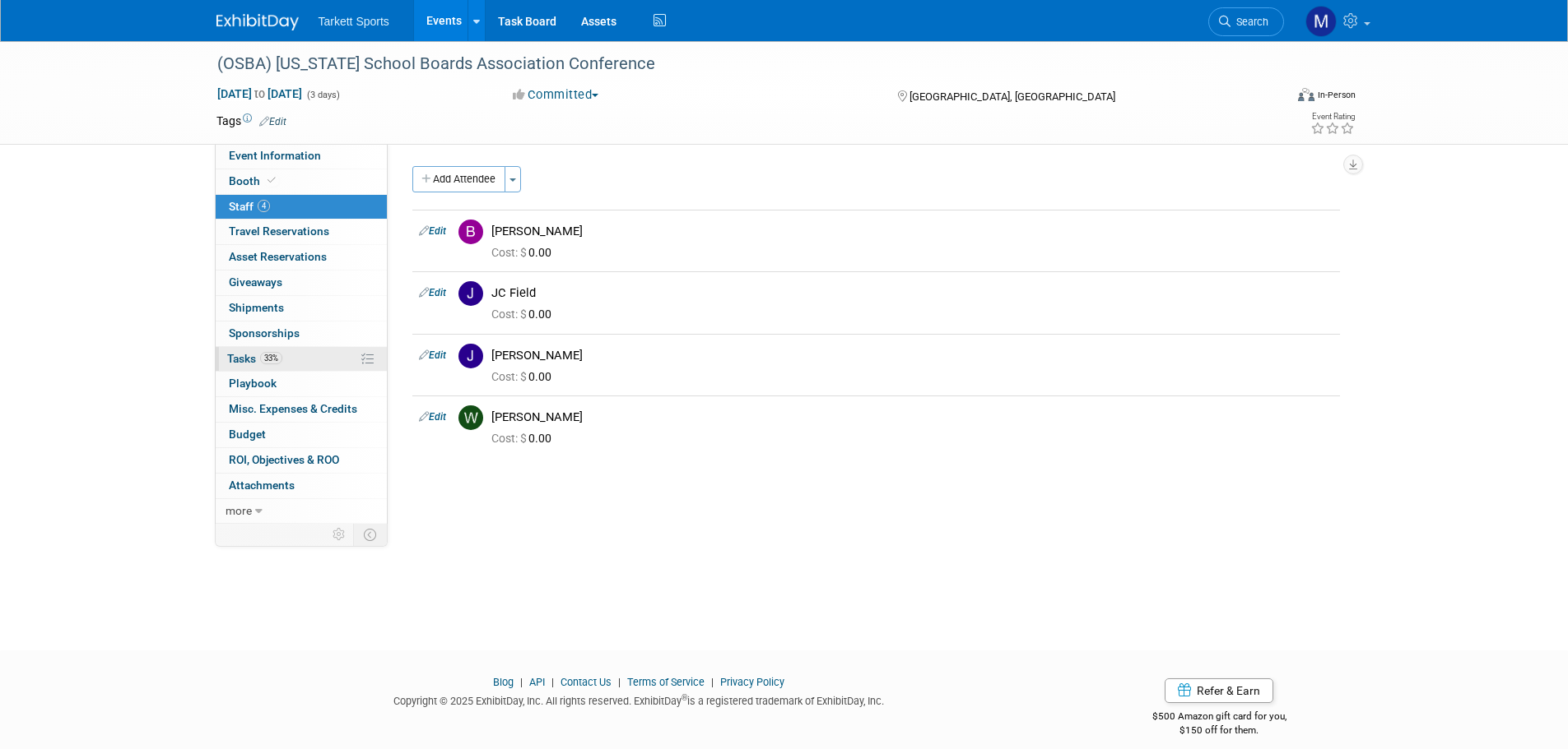
click at [273, 362] on span "33%" at bounding box center [272, 358] width 22 height 12
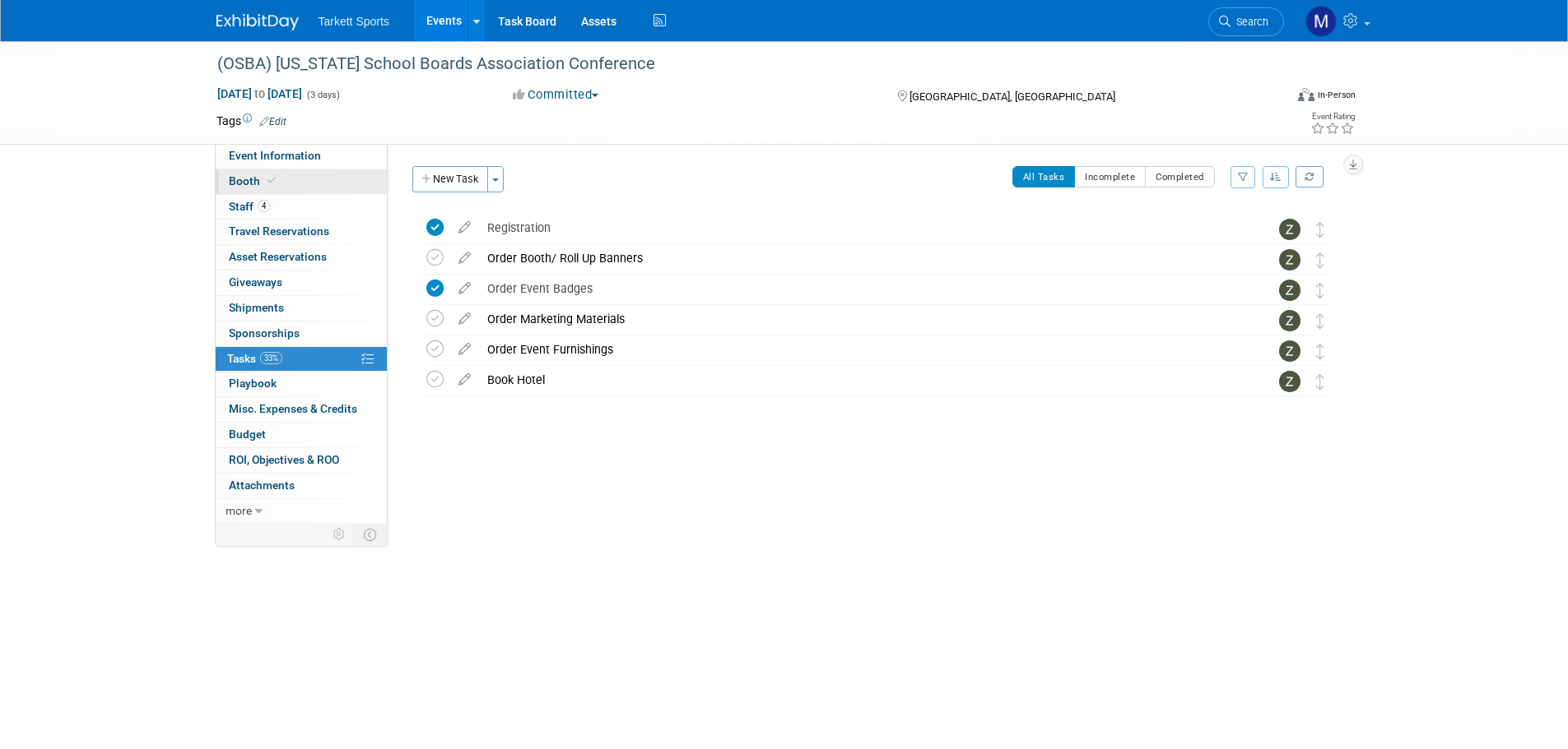
click at [268, 176] on icon at bounding box center [272, 181] width 9 height 9
select select "FieldTurf, [PERSON_NAME], Indoor"
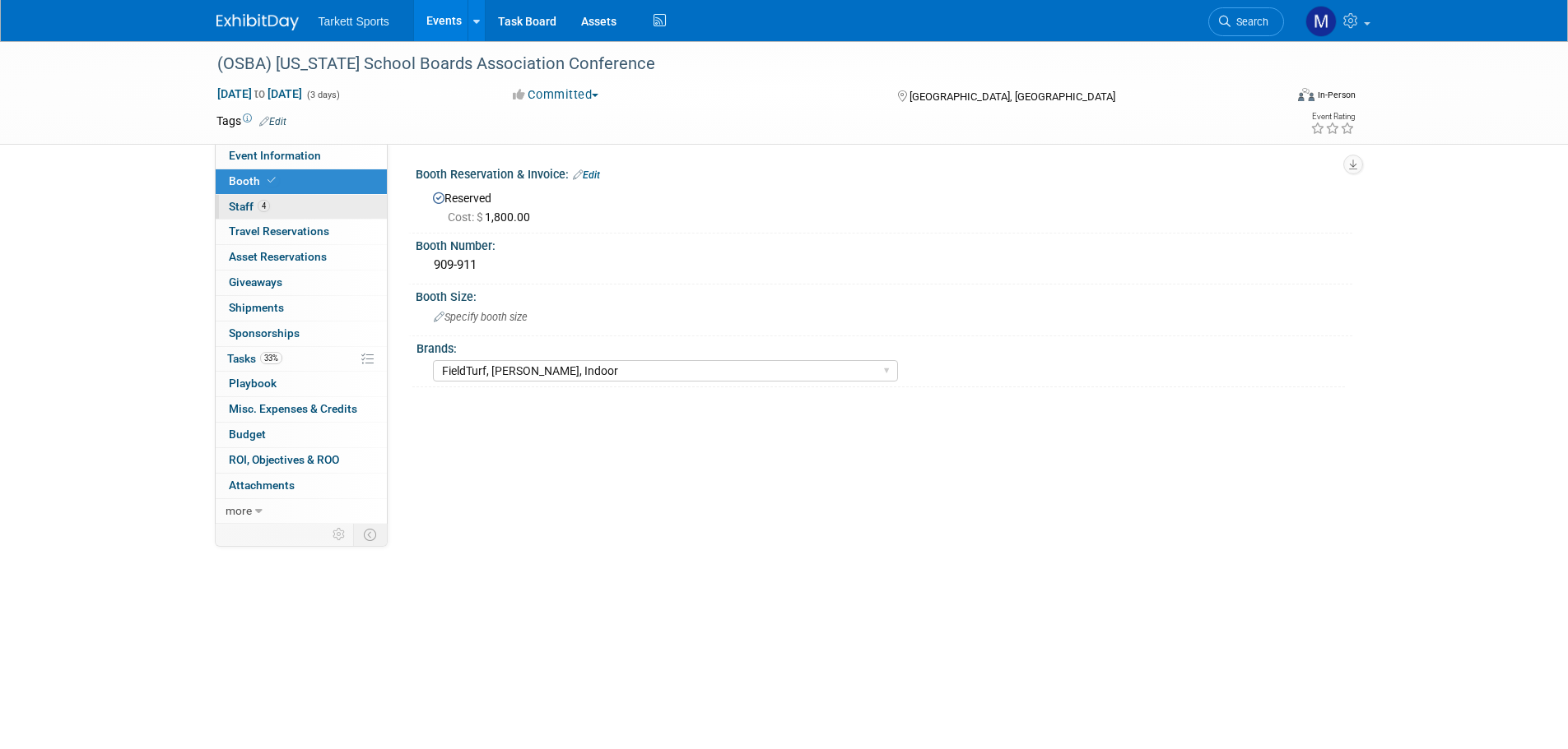
click at [275, 201] on link "4 Staff 4" at bounding box center [301, 207] width 171 height 25
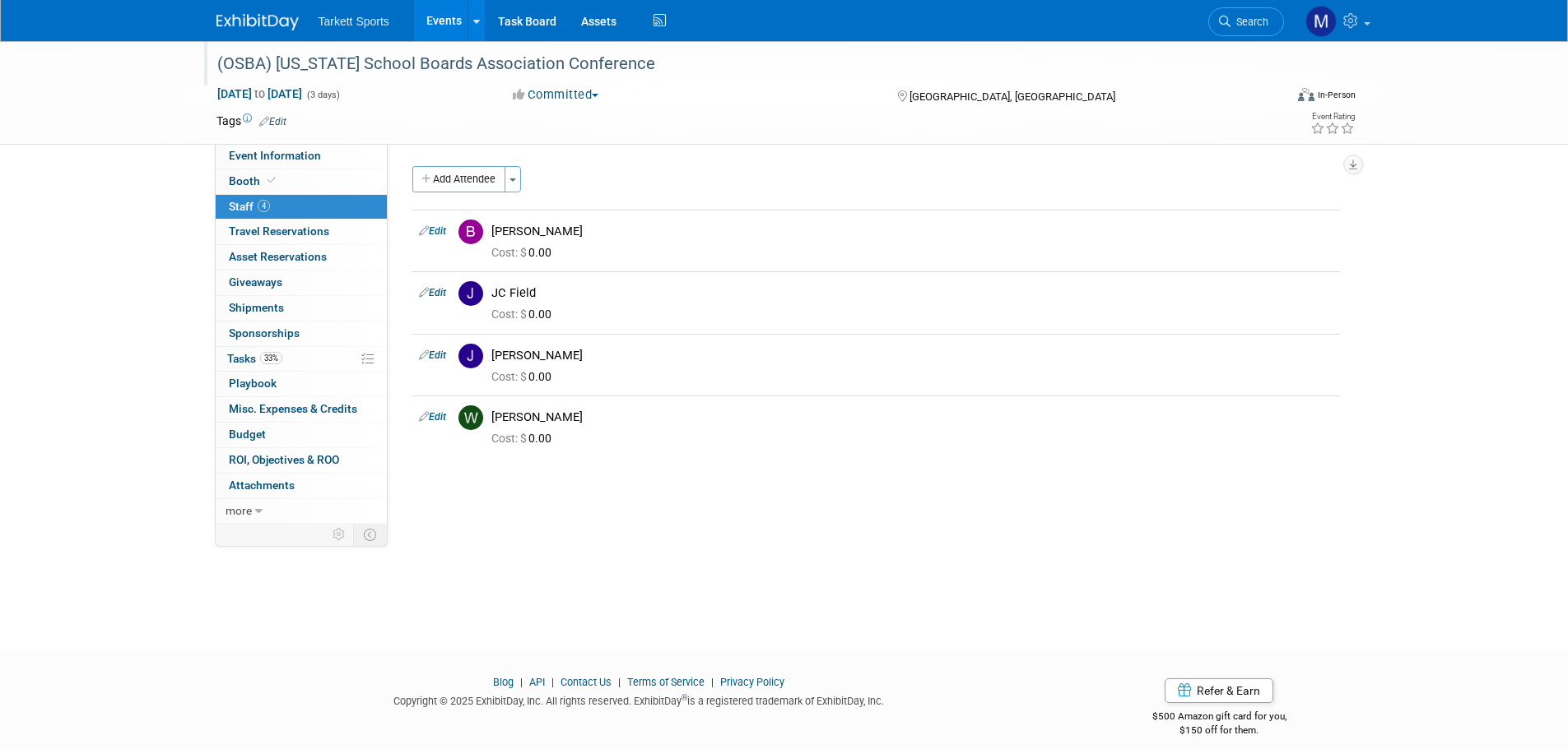
click at [467, 63] on div "(OSBA) [US_STATE] School Boards Association Conference" at bounding box center [735, 64] width 1048 height 29
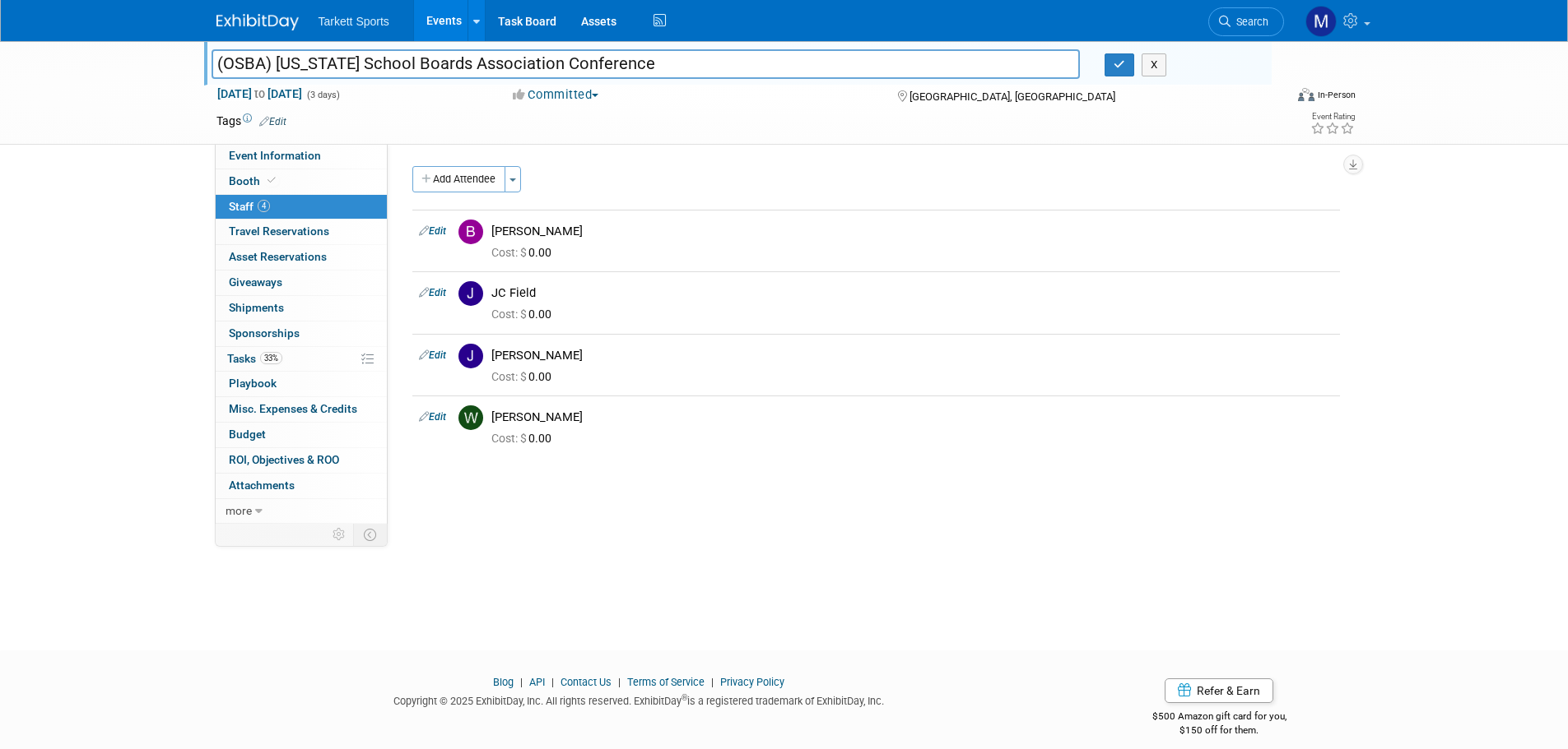
drag, startPoint x: 665, startPoint y: 62, endPoint x: -169, endPoint y: 46, distance: 834.2
click at [0, 46] on html "Tarkett Sports Events Add Event Bulk Upload Events Shareable Event Boards Recen…" at bounding box center [784, 374] width 1568 height 749
click at [305, 166] on link "Event Information" at bounding box center [301, 156] width 171 height 25
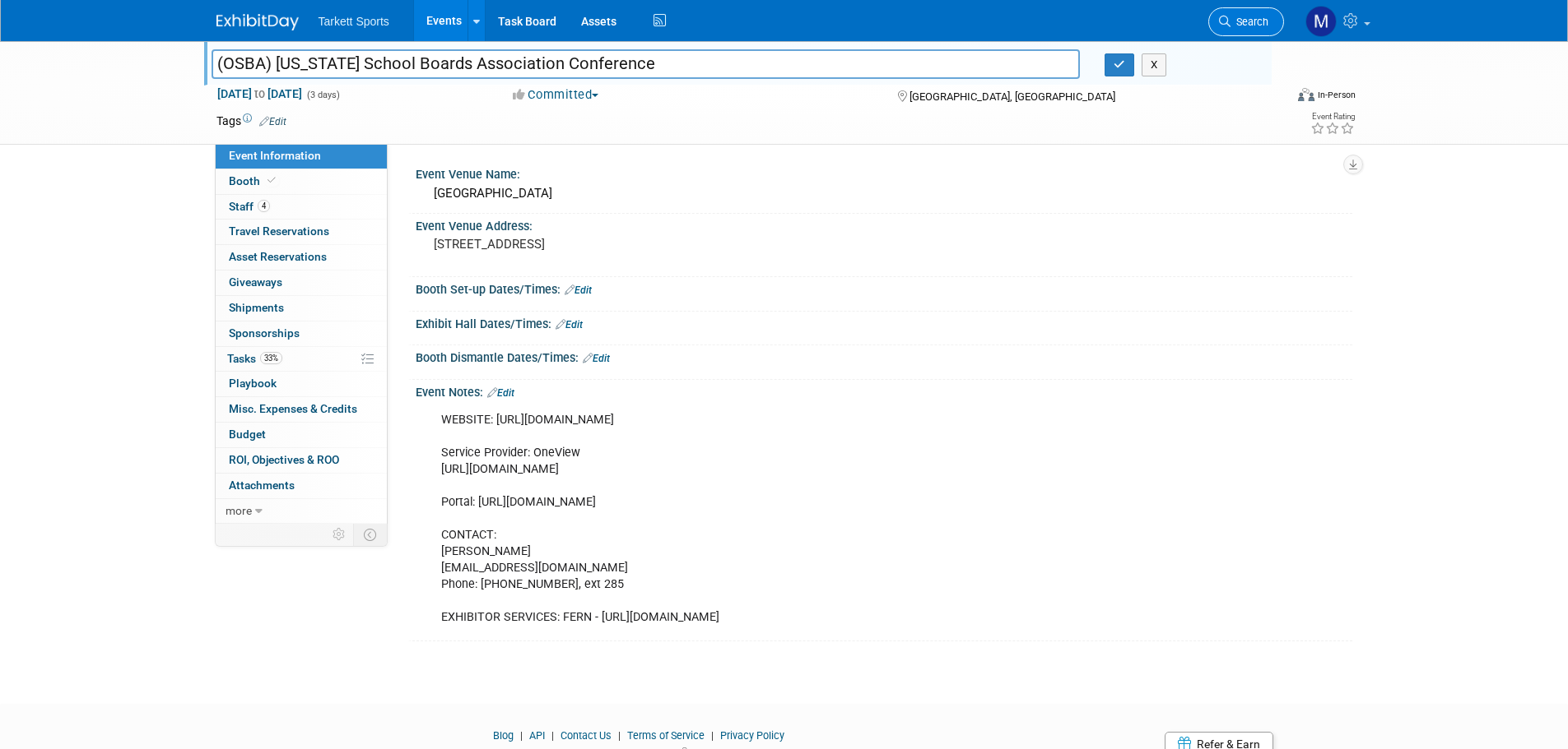
click at [1260, 22] on span "Search" at bounding box center [1250, 22] width 38 height 12
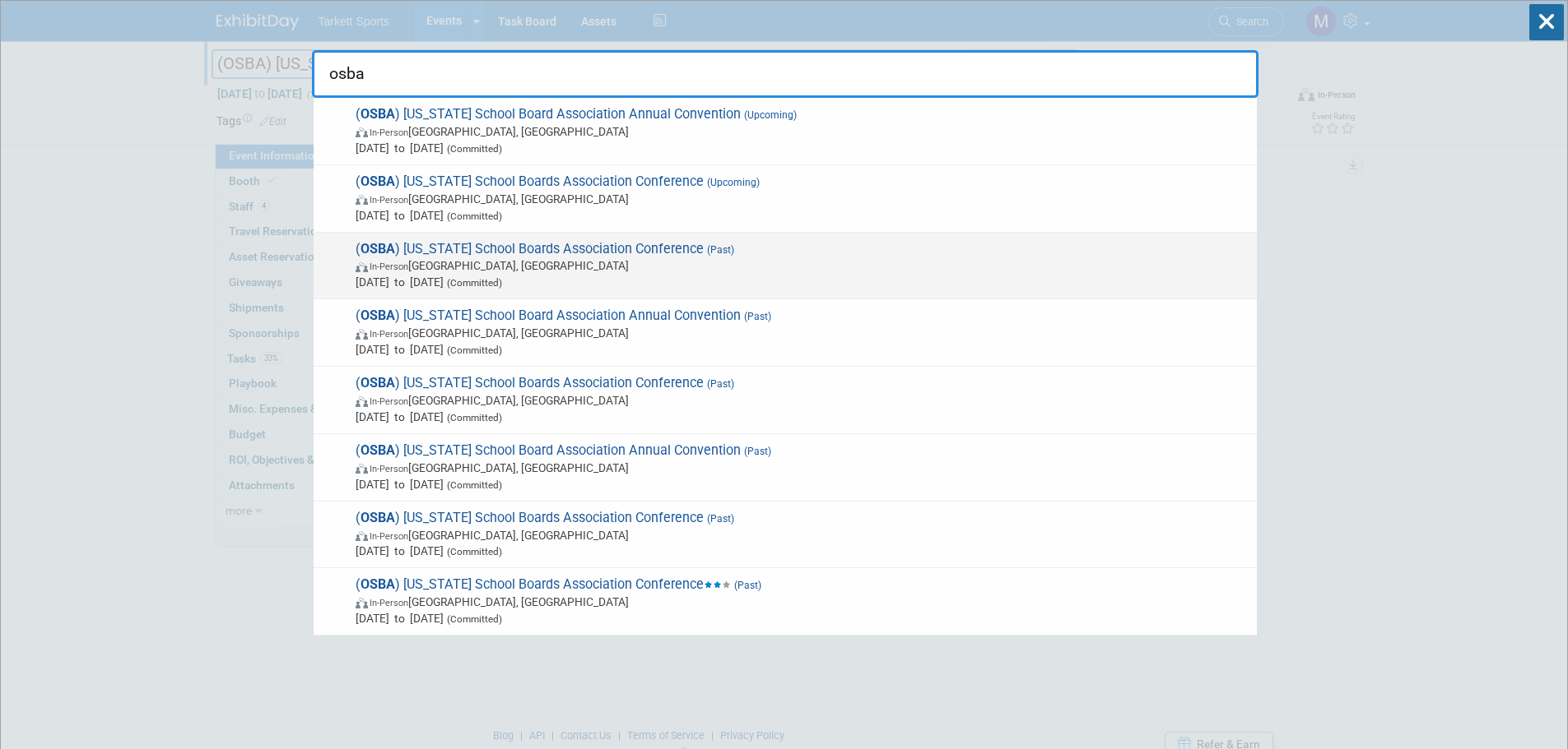
type input "osba"
click at [642, 238] on div "( OSBA ) Ohio School Boards Association Conference (Past) In-Person Columbus, O…" at bounding box center [785, 266] width 943 height 67
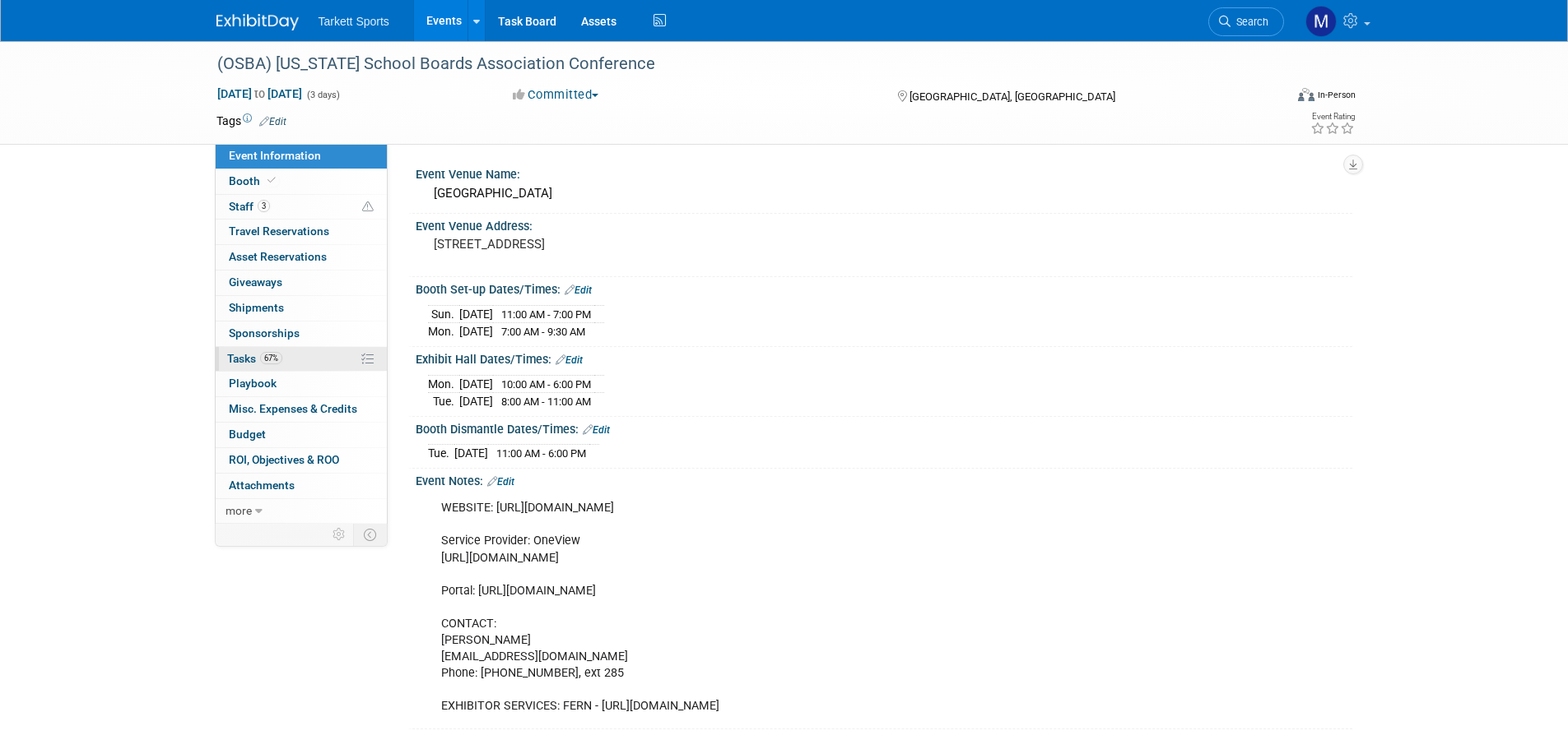
click at [310, 352] on link "67% Tasks 67%" at bounding box center [301, 359] width 171 height 25
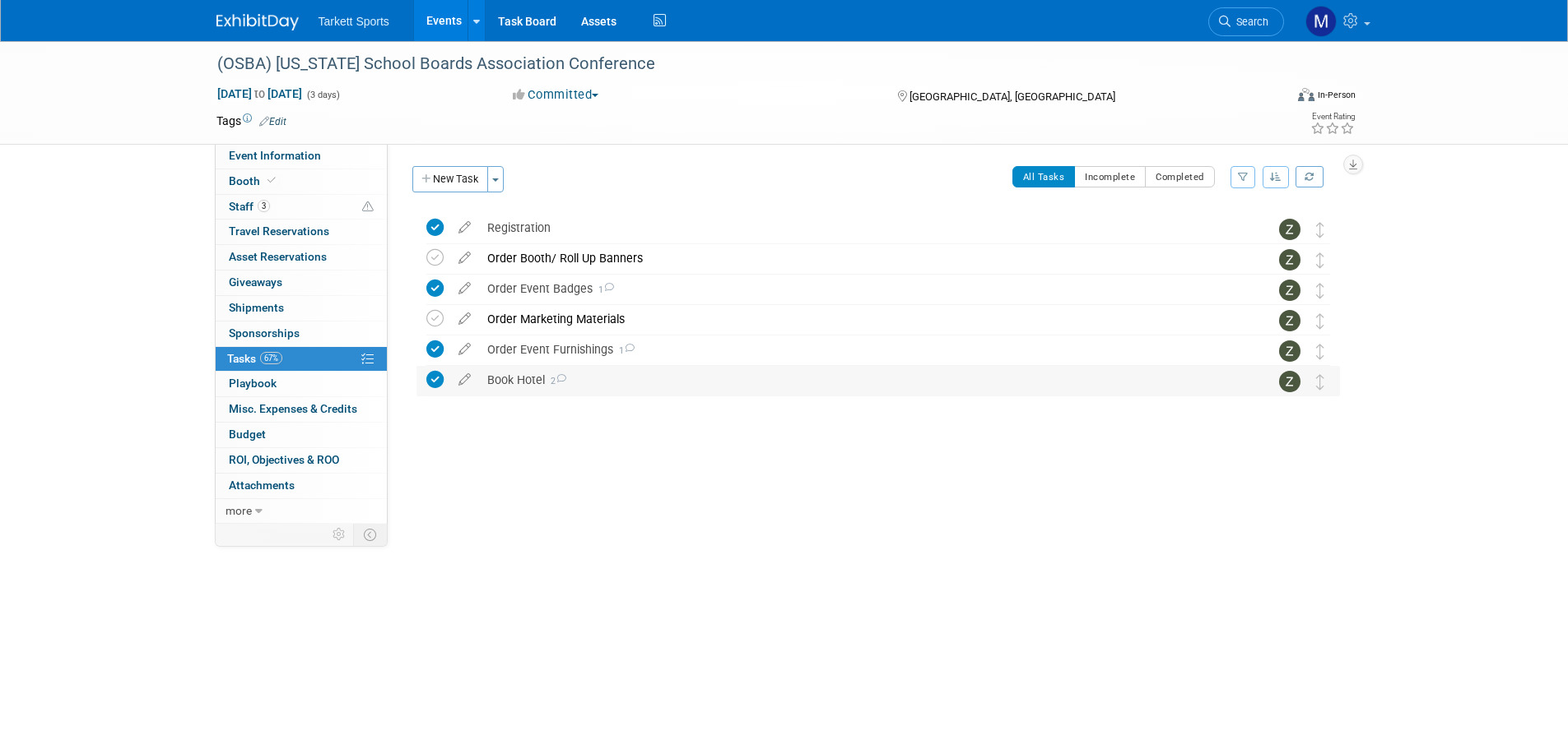
click at [512, 378] on div "Book Hotel 2" at bounding box center [863, 380] width 767 height 28
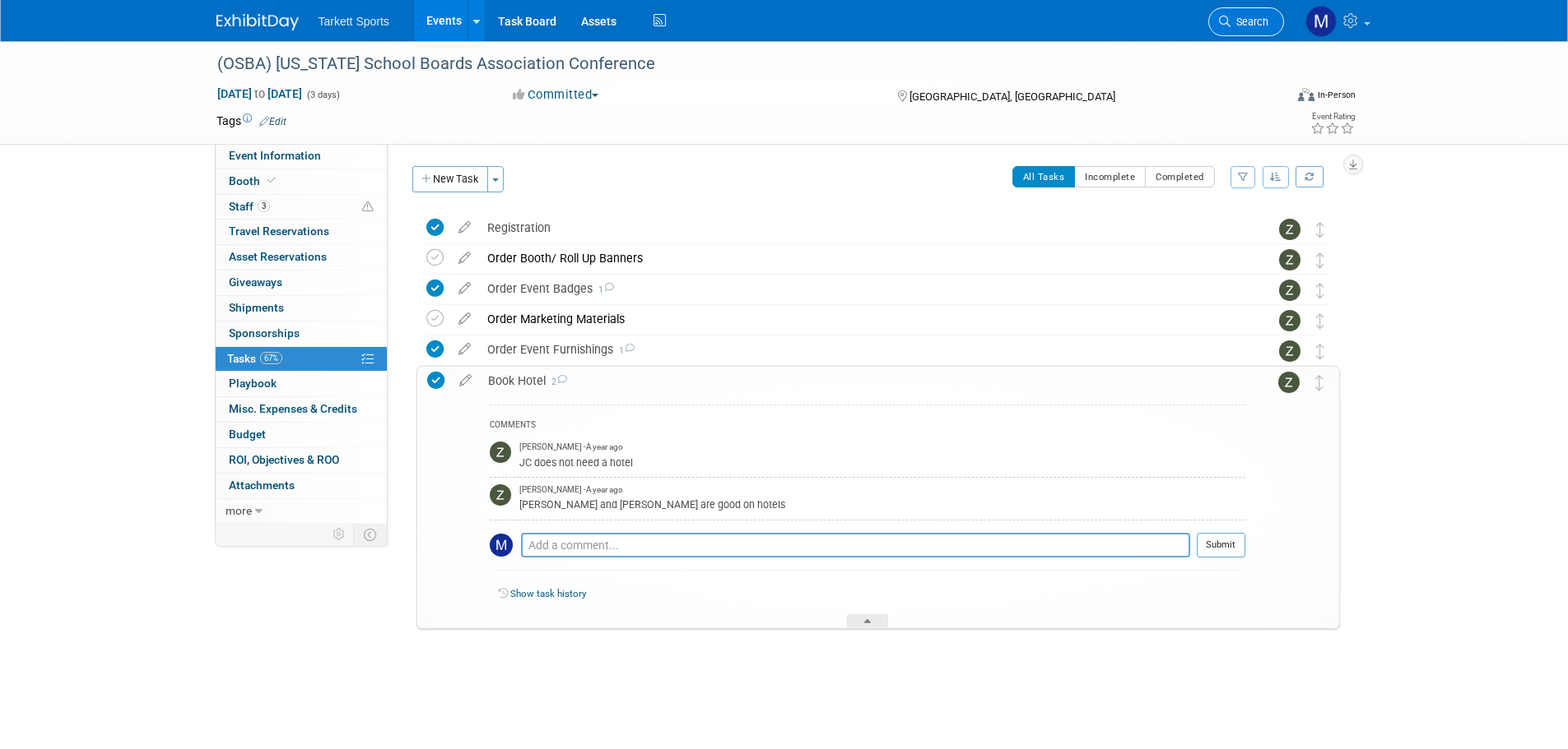
click at [1244, 21] on span "Search" at bounding box center [1250, 22] width 38 height 12
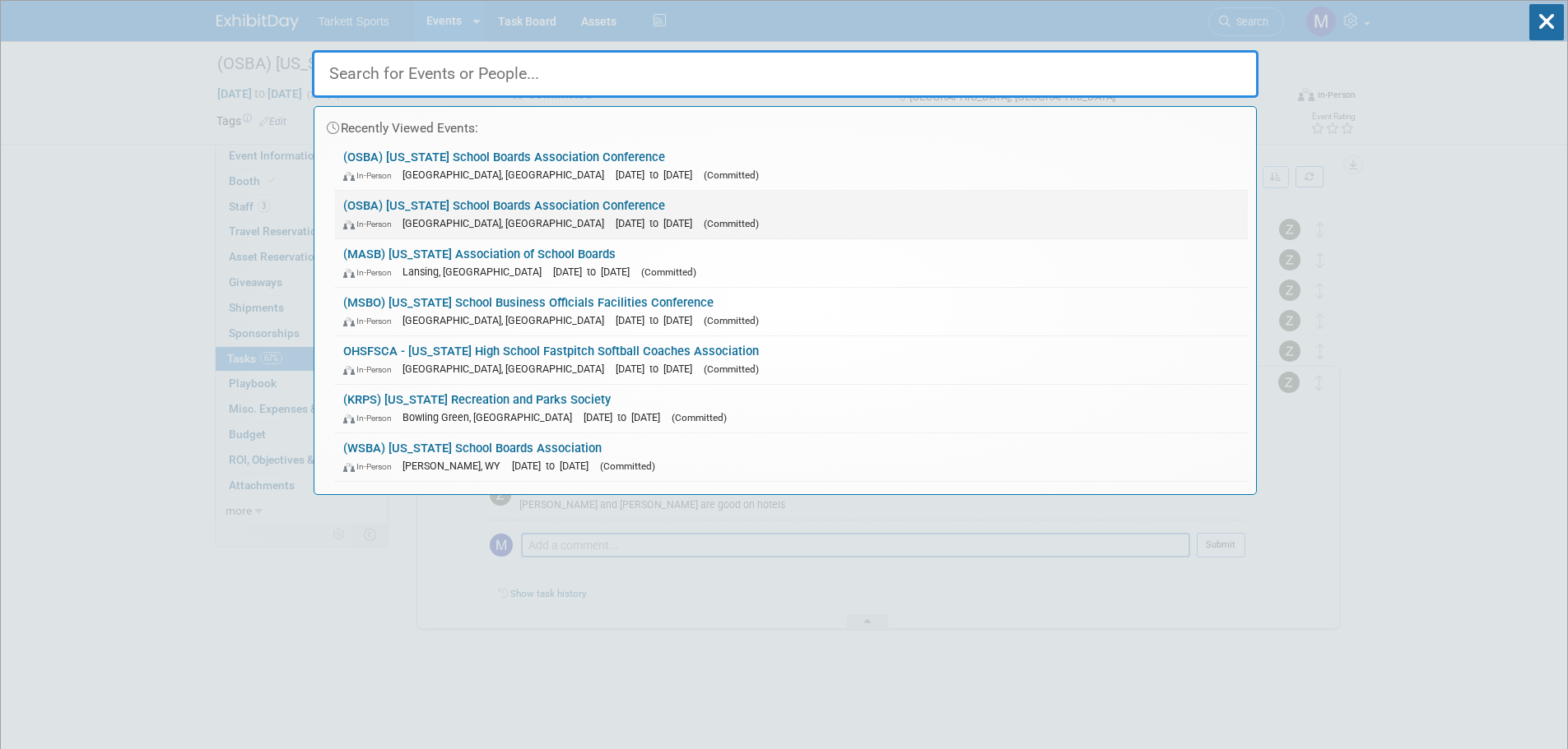
click at [549, 214] on div "In-Person Columbus, OH Nov 16, 2025 to Nov 18, 2025 (Committed)" at bounding box center [792, 223] width 896 height 17
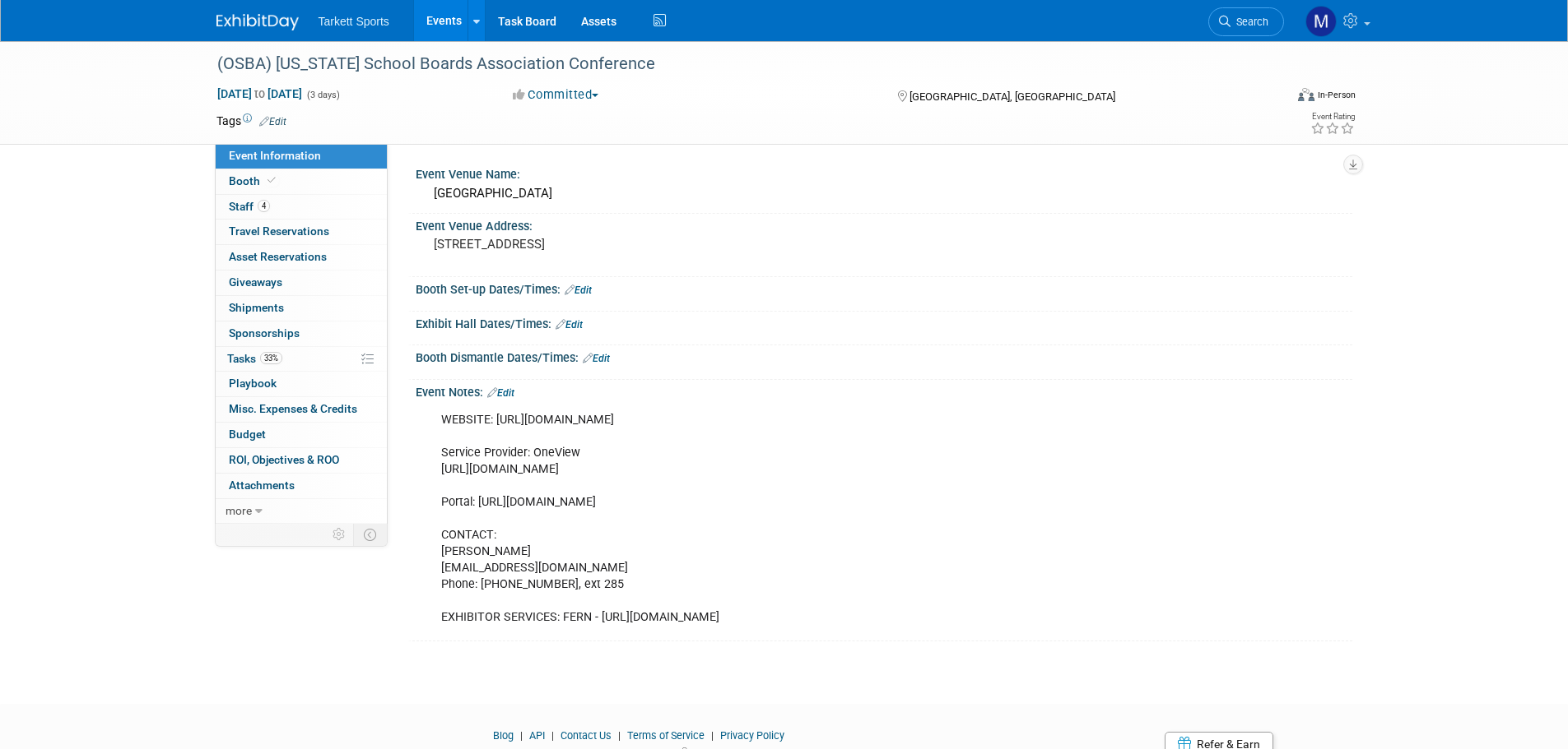
drag, startPoint x: 634, startPoint y: 427, endPoint x: 649, endPoint y: 425, distance: 15.1
click at [636, 426] on div "WEBSITE: https://exhibitors.ohioschoolboards.org/exhibitors Service Provider: O…" at bounding box center [800, 519] width 742 height 231
drag, startPoint x: 767, startPoint y: 423, endPoint x: 490, endPoint y: 414, distance: 277.1
click at [490, 414] on div "WEBSITE: https://exhibitors.ohioschoolboards.org/exhibitors Service Provider: O…" at bounding box center [800, 519] width 742 height 231
copy div "https://exhibitors.ohioschoolboards.org/exhibitors"
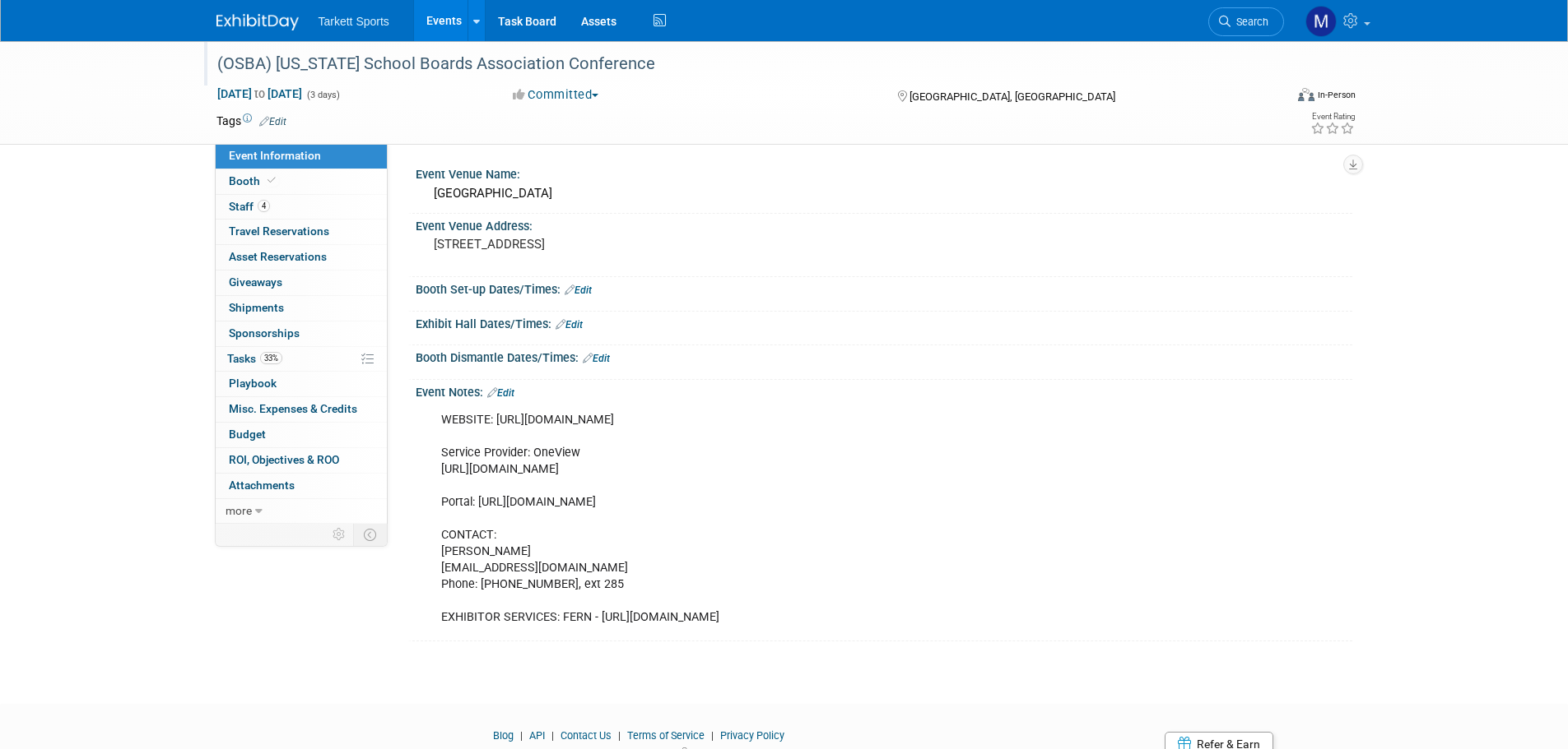
click at [520, 61] on div "(OSBA) [US_STATE] School Boards Association Conference" at bounding box center [735, 64] width 1048 height 29
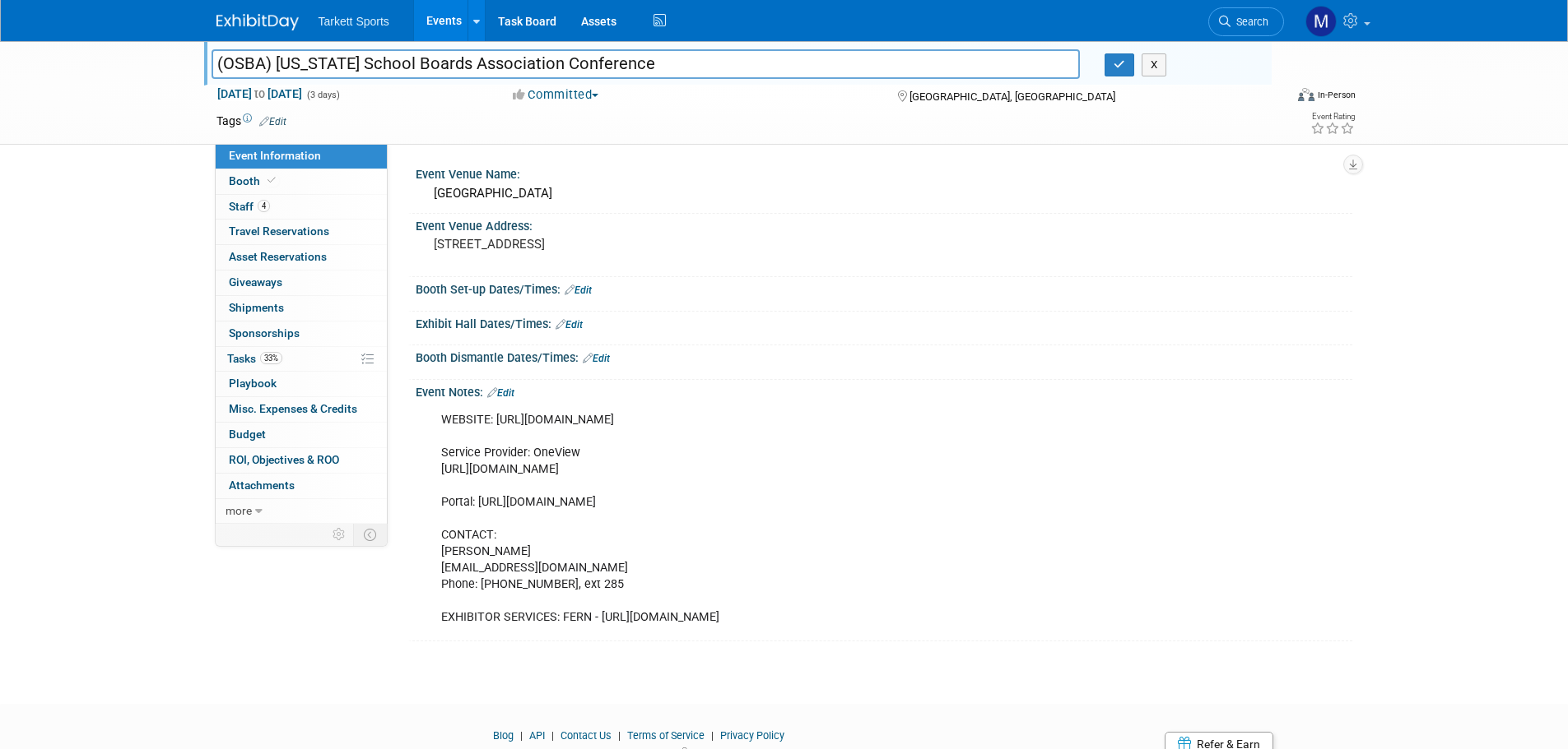
drag, startPoint x: 638, startPoint y: 67, endPoint x: -105, endPoint y: 31, distance: 743.9
click at [0, 31] on html "Tarkett Sports Events Add Event Bulk Upload Events Shareable Event Boards Recen…" at bounding box center [784, 374] width 1568 height 749
drag, startPoint x: 609, startPoint y: 586, endPoint x: 434, endPoint y: 559, distance: 177.1
click at [434, 559] on div "WEBSITE: https://exhibitors.ohioschoolboards.org/exhibitors Service Provider: O…" at bounding box center [800, 519] width 742 height 231
copy div "Wanda Bloch wbloch@ohioschoolboards.org Phone: (614) 540-4000, ext 285"
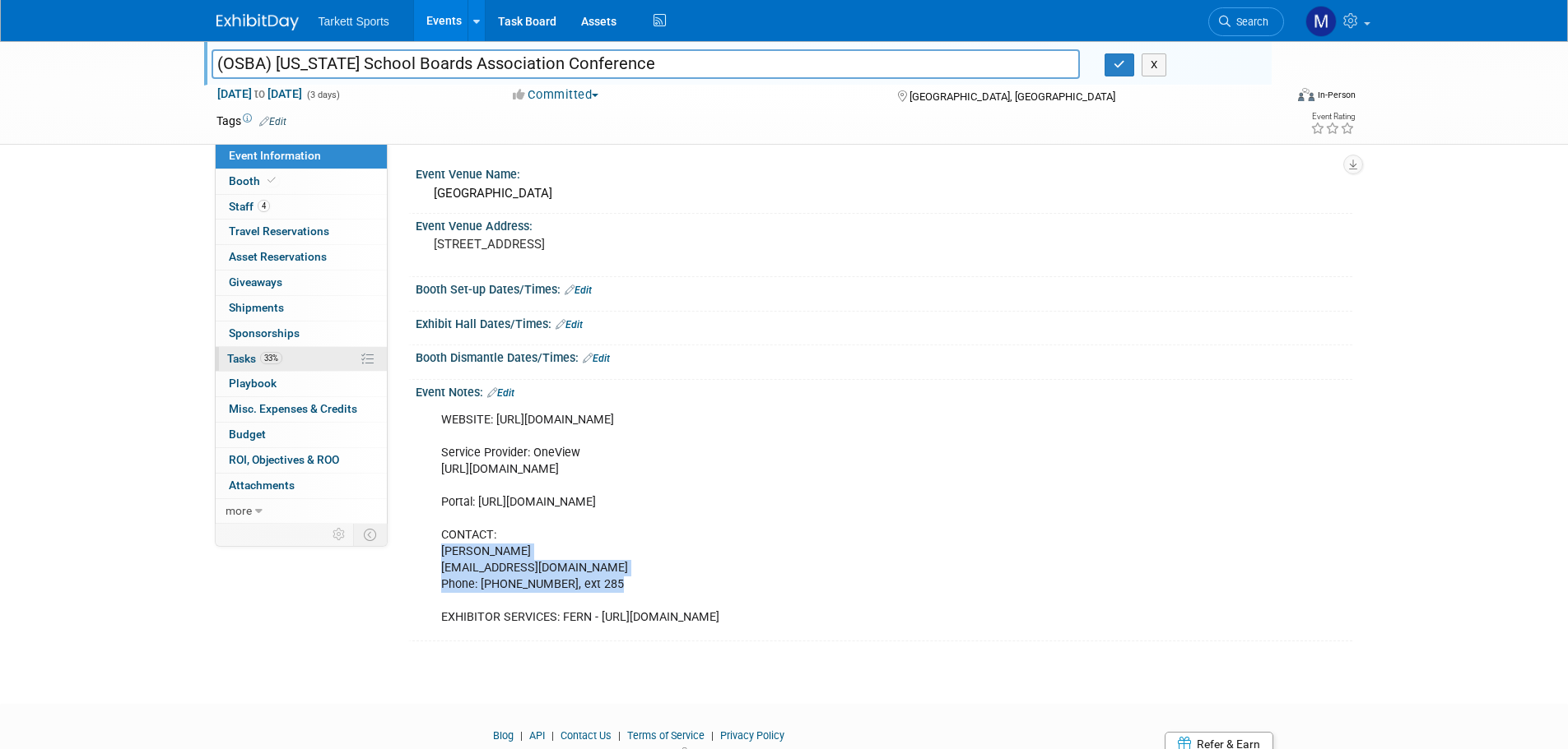
click at [333, 353] on link "33% Tasks 33%" at bounding box center [301, 359] width 171 height 25
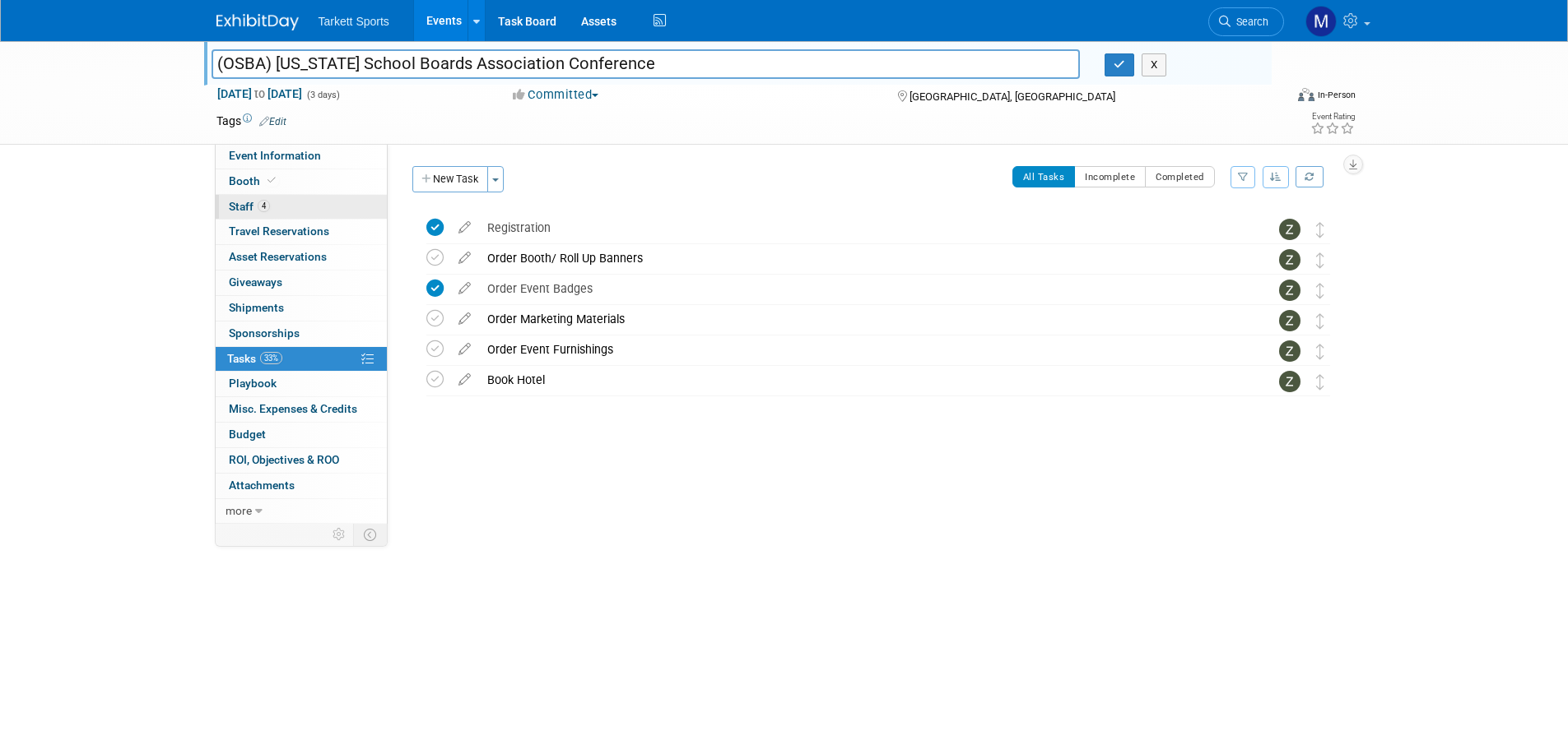
click at [258, 205] on span "4" at bounding box center [264, 206] width 12 height 12
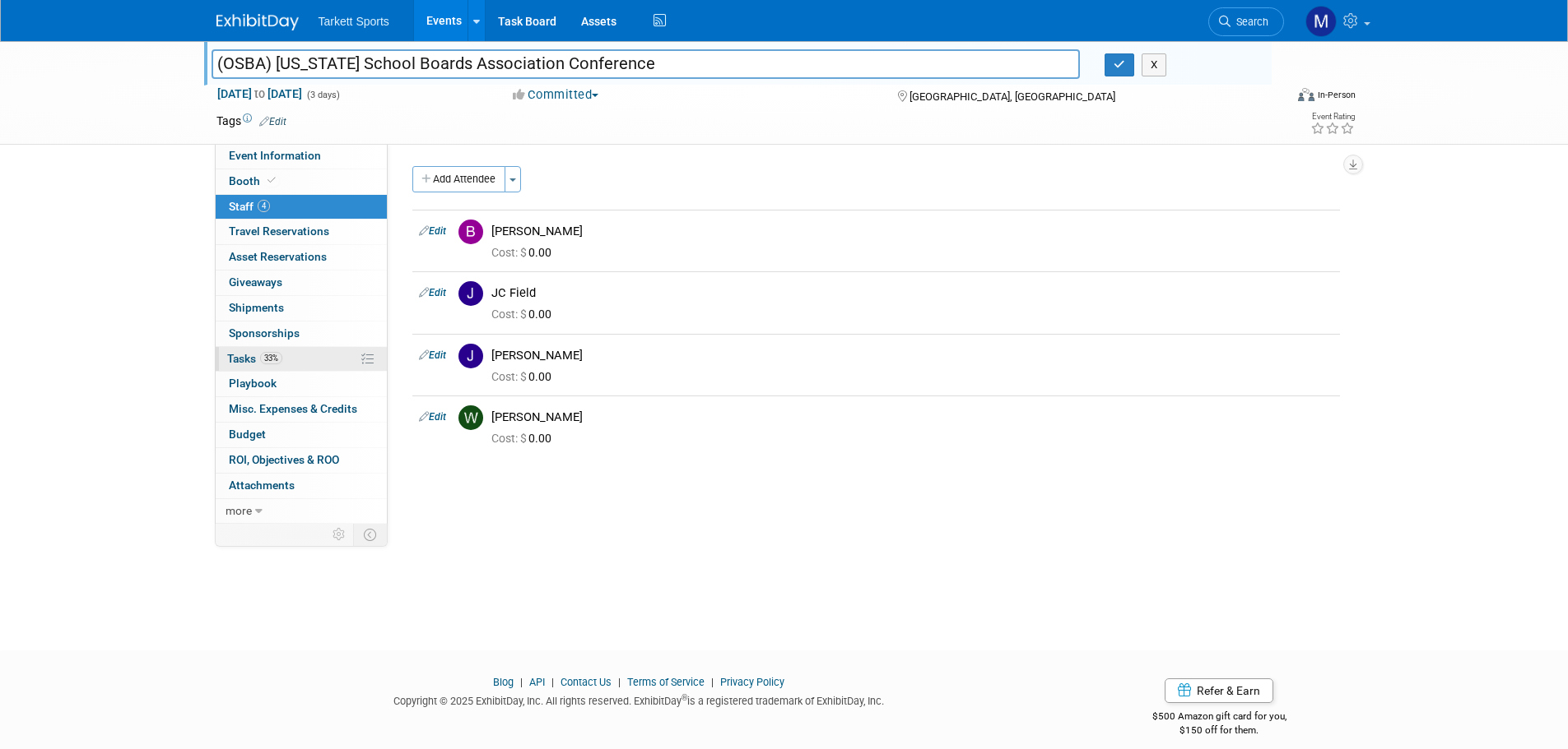
click at [242, 358] on span "Tasks 33%" at bounding box center [255, 358] width 55 height 13
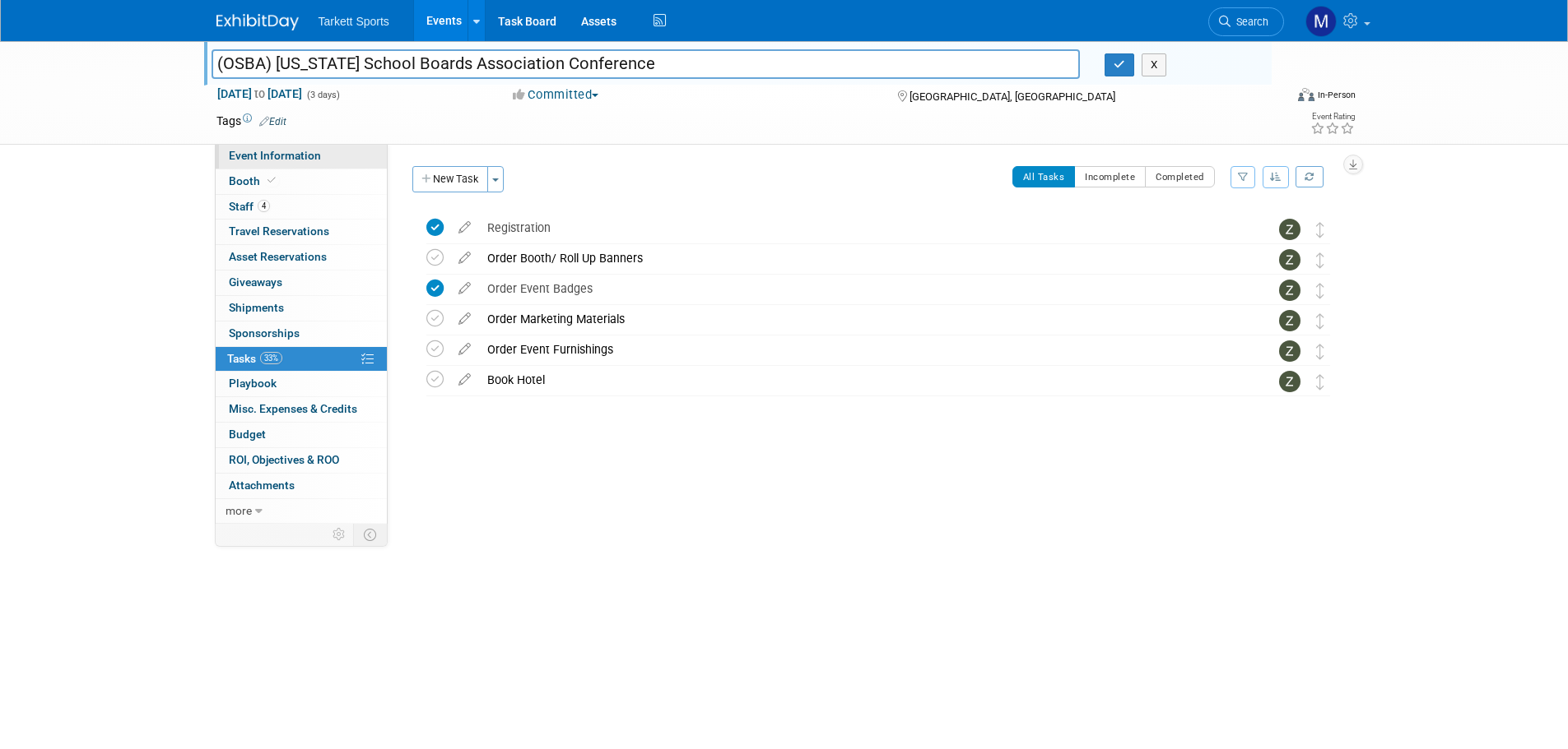
click at [285, 163] on link "Event Information" at bounding box center [301, 156] width 171 height 25
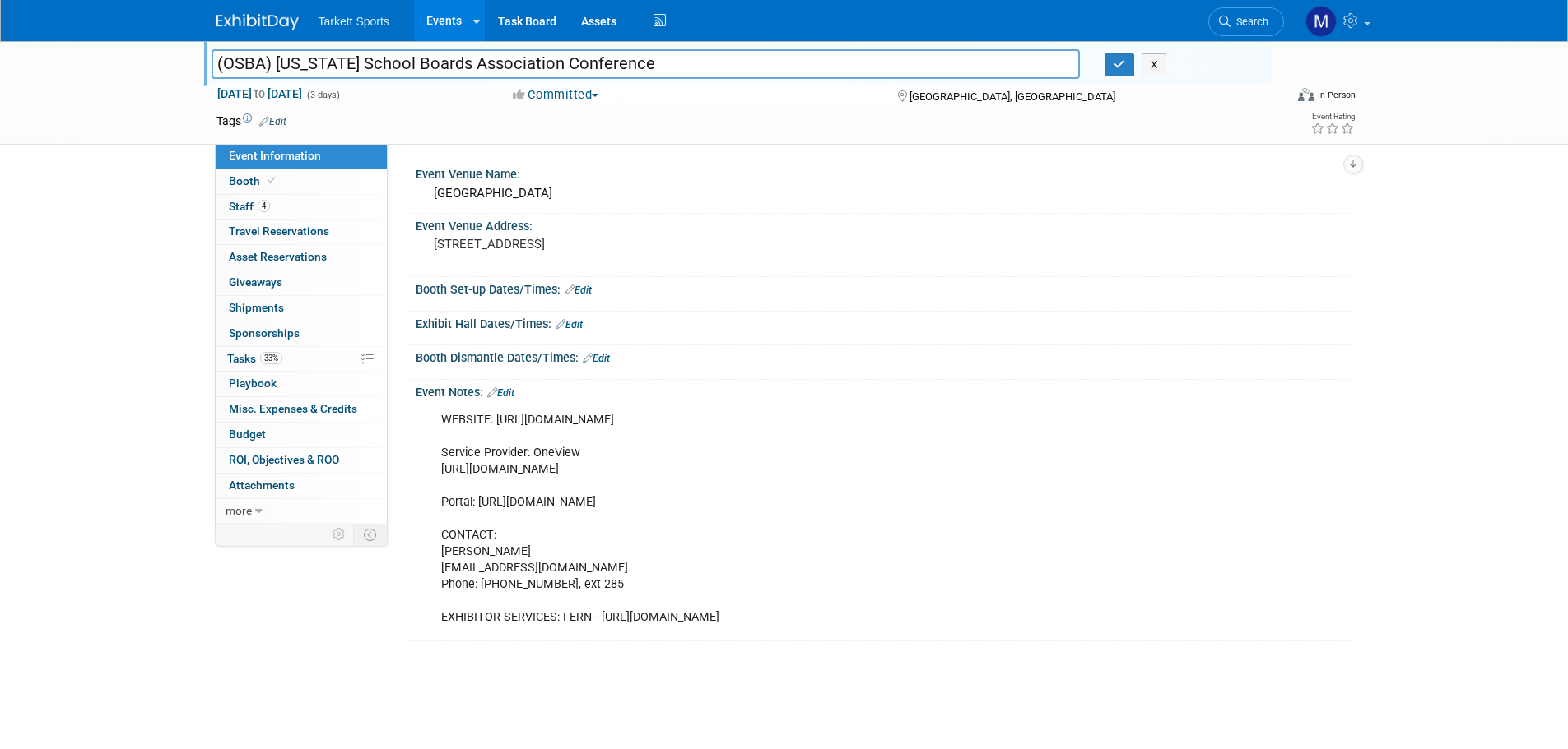
click at [585, 297] on div "Save Changes Cancel" at bounding box center [884, 301] width 936 height 10
click at [585, 294] on link "Edit" at bounding box center [577, 290] width 27 height 11
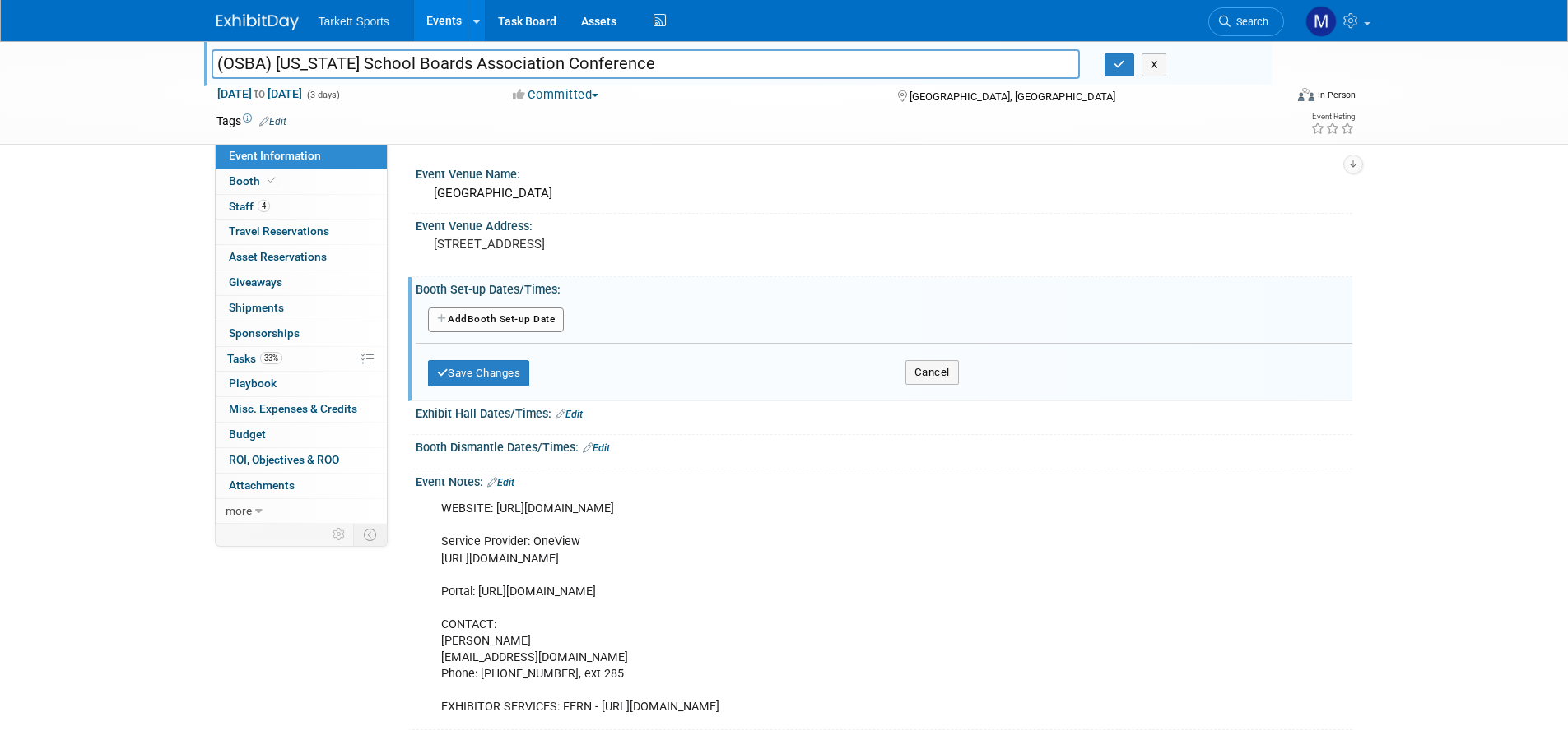
click at [532, 317] on button "Add Another Booth Set-up Date" at bounding box center [497, 320] width 137 height 25
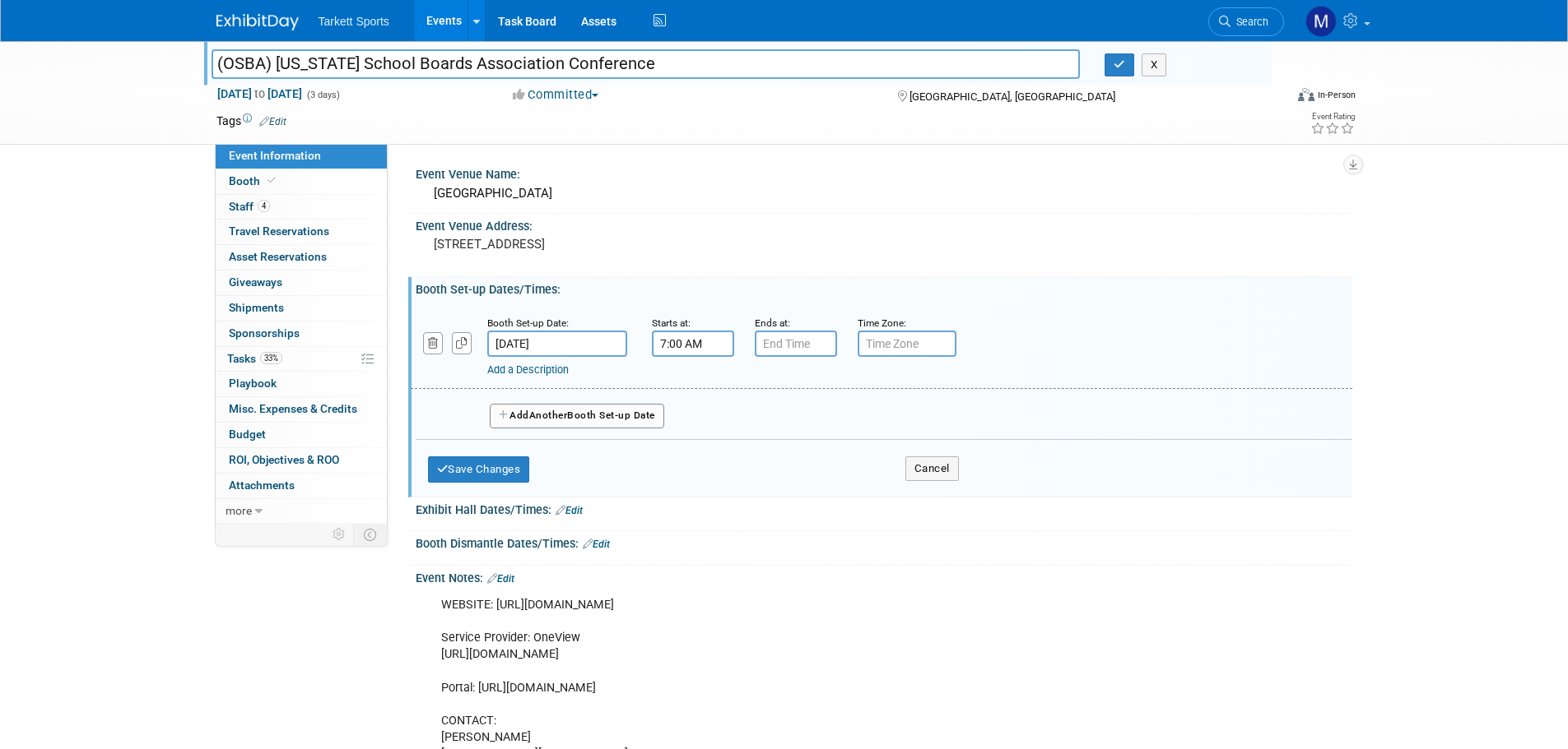
click at [666, 350] on input "7:00 AM" at bounding box center [692, 343] width 82 height 26
click at [699, 413] on span "07" at bounding box center [690, 419] width 31 height 29
click at [833, 474] on td "11" at bounding box center [840, 473] width 53 height 44
type input "11:00 AM"
click at [781, 498] on span at bounding box center [812, 493] width 111 height 29
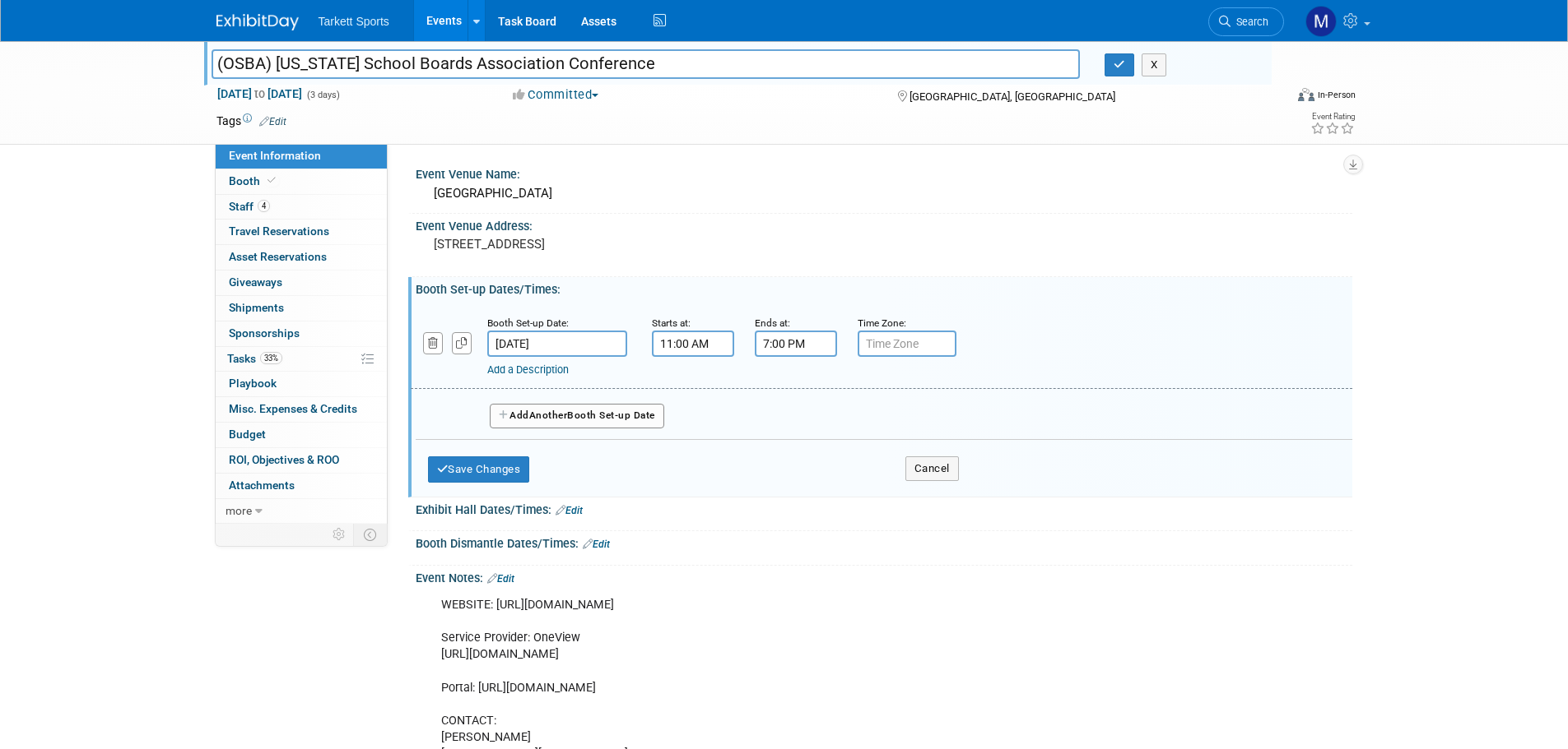
click at [801, 351] on input "7:00 PM" at bounding box center [795, 343] width 82 height 26
click at [787, 445] on span at bounding box center [793, 456] width 29 height 29
type input "6:00 PM"
click at [863, 479] on span at bounding box center [915, 493] width 111 height 29
click at [568, 417] on span "Another" at bounding box center [549, 415] width 39 height 11
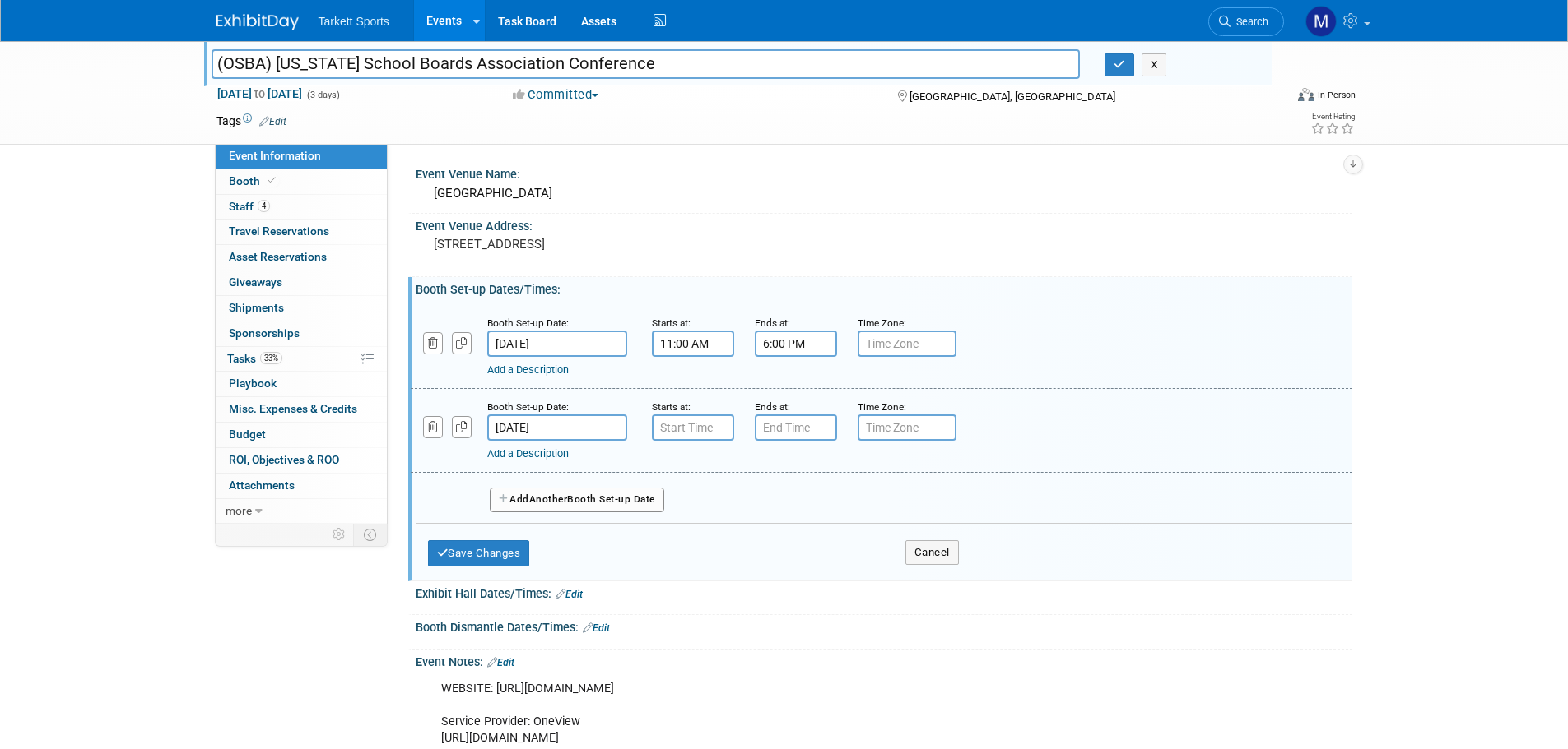
type input "7:00 AM"
click at [671, 436] on input "7:00 AM" at bounding box center [692, 427] width 82 height 26
click at [763, 500] on span "00" at bounding box center [767, 503] width 31 height 29
click at [786, 593] on span at bounding box center [812, 596] width 111 height 29
click at [800, 439] on input "7:00 PM" at bounding box center [795, 427] width 82 height 26
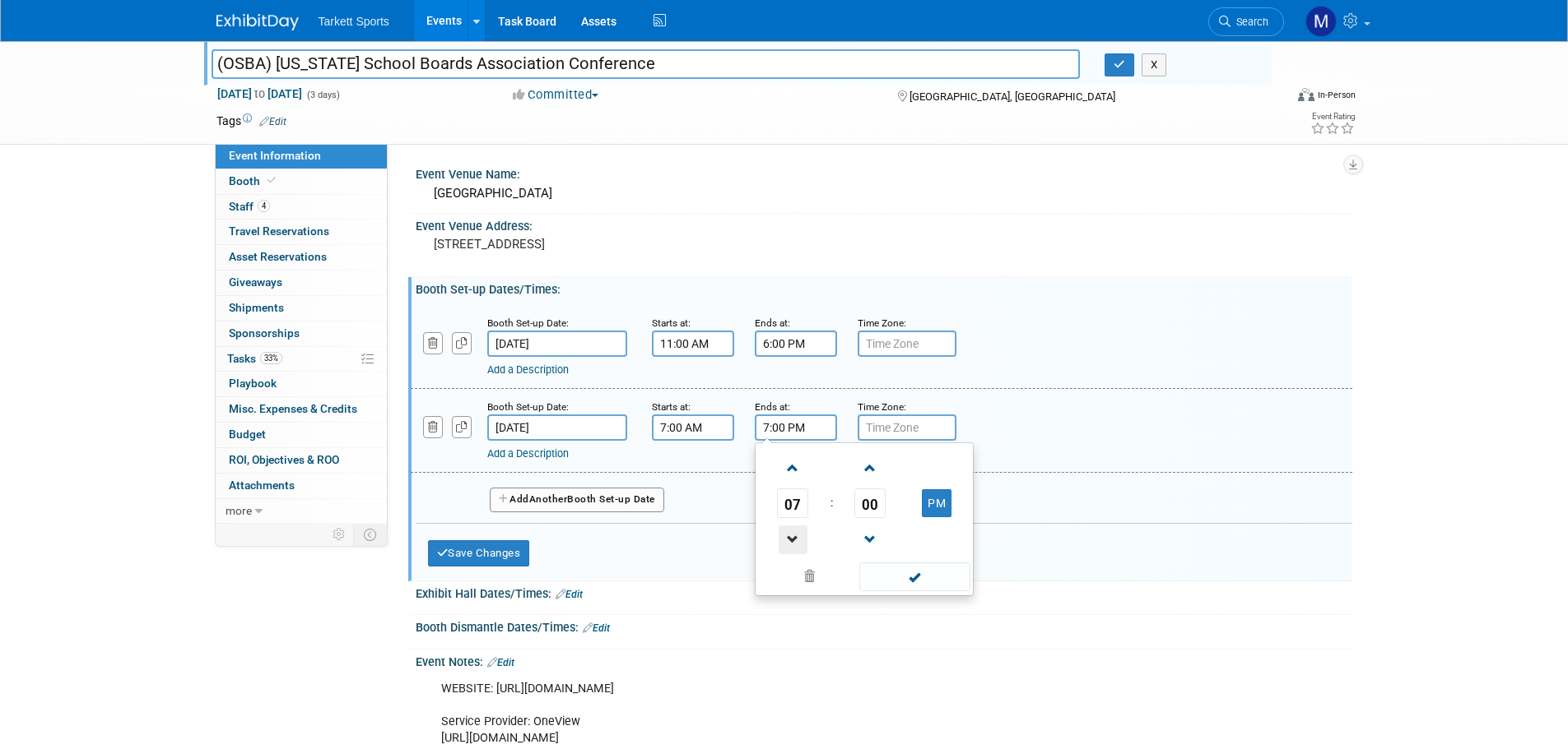
click at [790, 533] on span at bounding box center [793, 540] width 29 height 29
click at [794, 504] on span "05" at bounding box center [793, 503] width 31 height 29
click at [824, 541] on td "09" at bounding box center [838, 557] width 53 height 44
click at [871, 509] on span "00" at bounding box center [870, 503] width 31 height 29
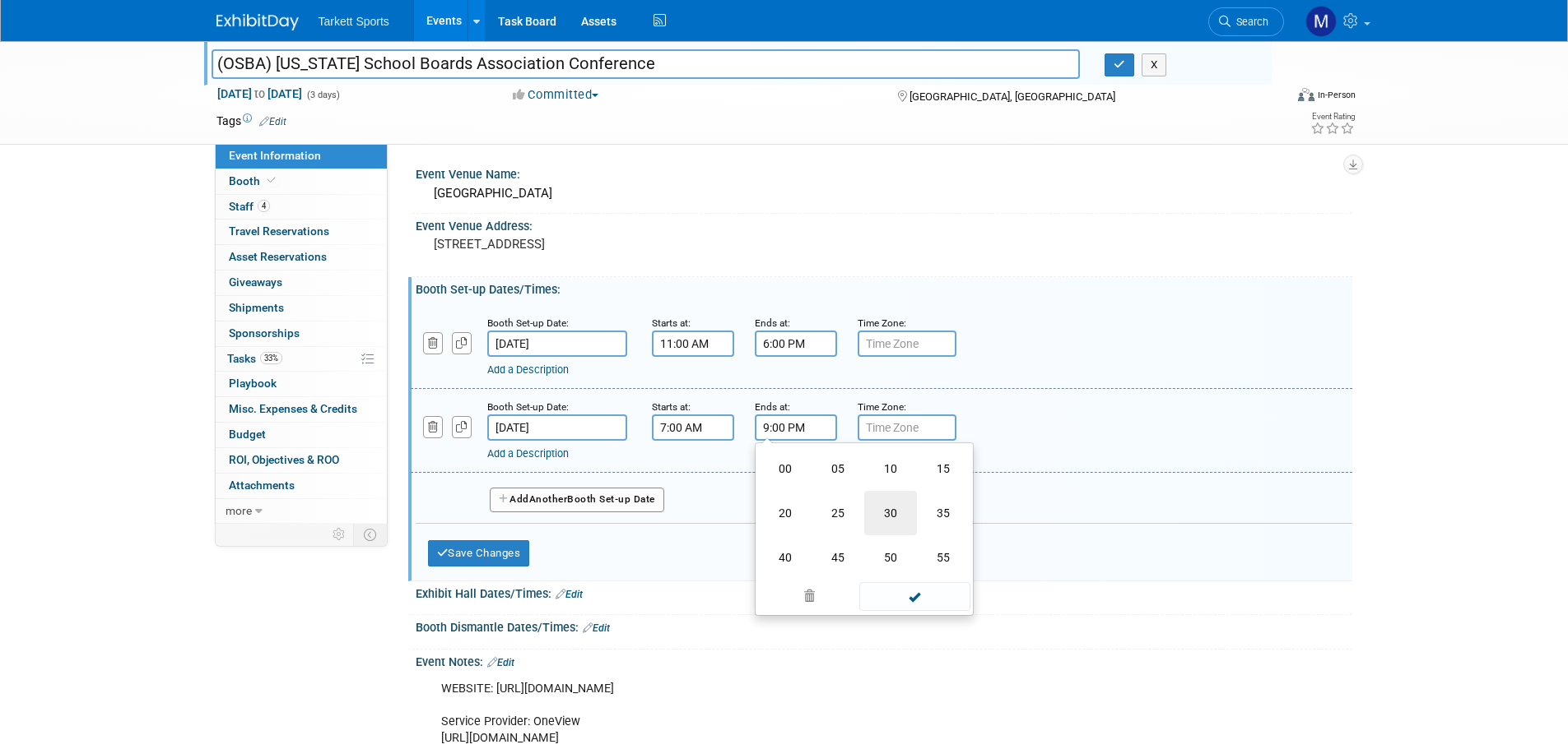
click at [890, 511] on td "30" at bounding box center [890, 513] width 53 height 44
drag, startPoint x: 938, startPoint y: 509, endPoint x: 932, endPoint y: 540, distance: 31.6
click at [937, 509] on button "PM" at bounding box center [936, 503] width 29 height 28
type input "9:30 AM"
click at [925, 576] on span at bounding box center [915, 577] width 111 height 29
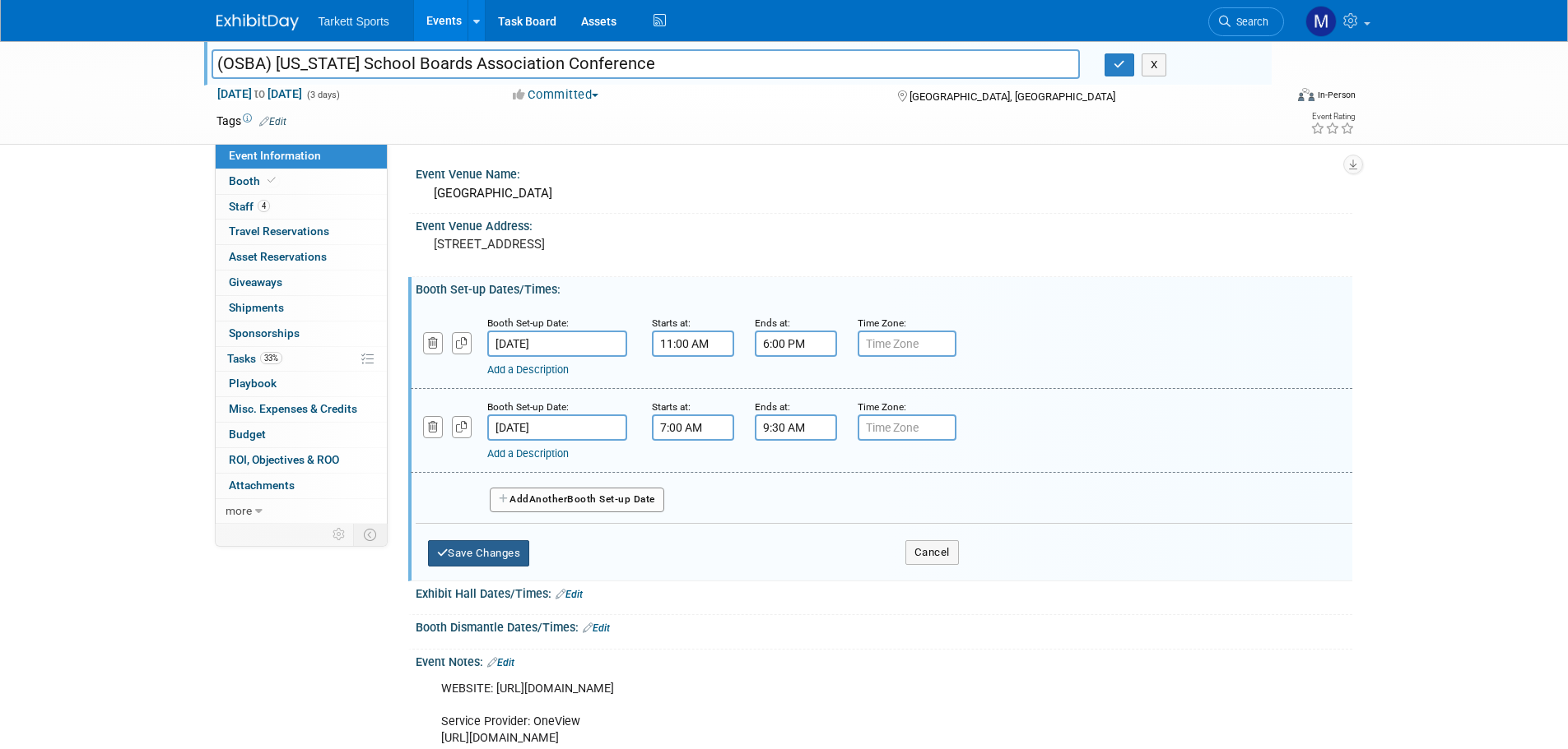
click at [482, 560] on button "Save Changes" at bounding box center [479, 554] width 102 height 26
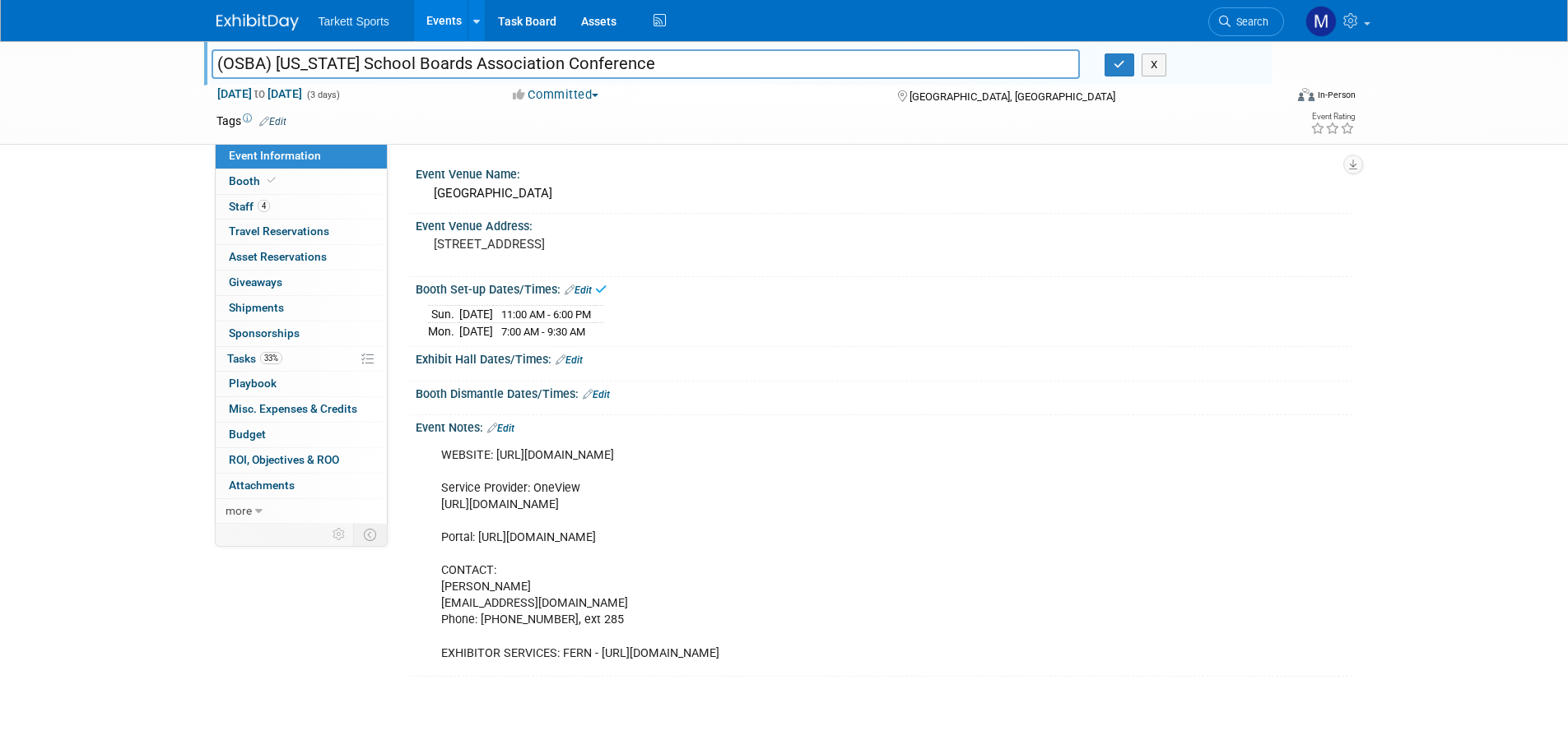
click at [570, 359] on link "Edit" at bounding box center [569, 360] width 27 height 11
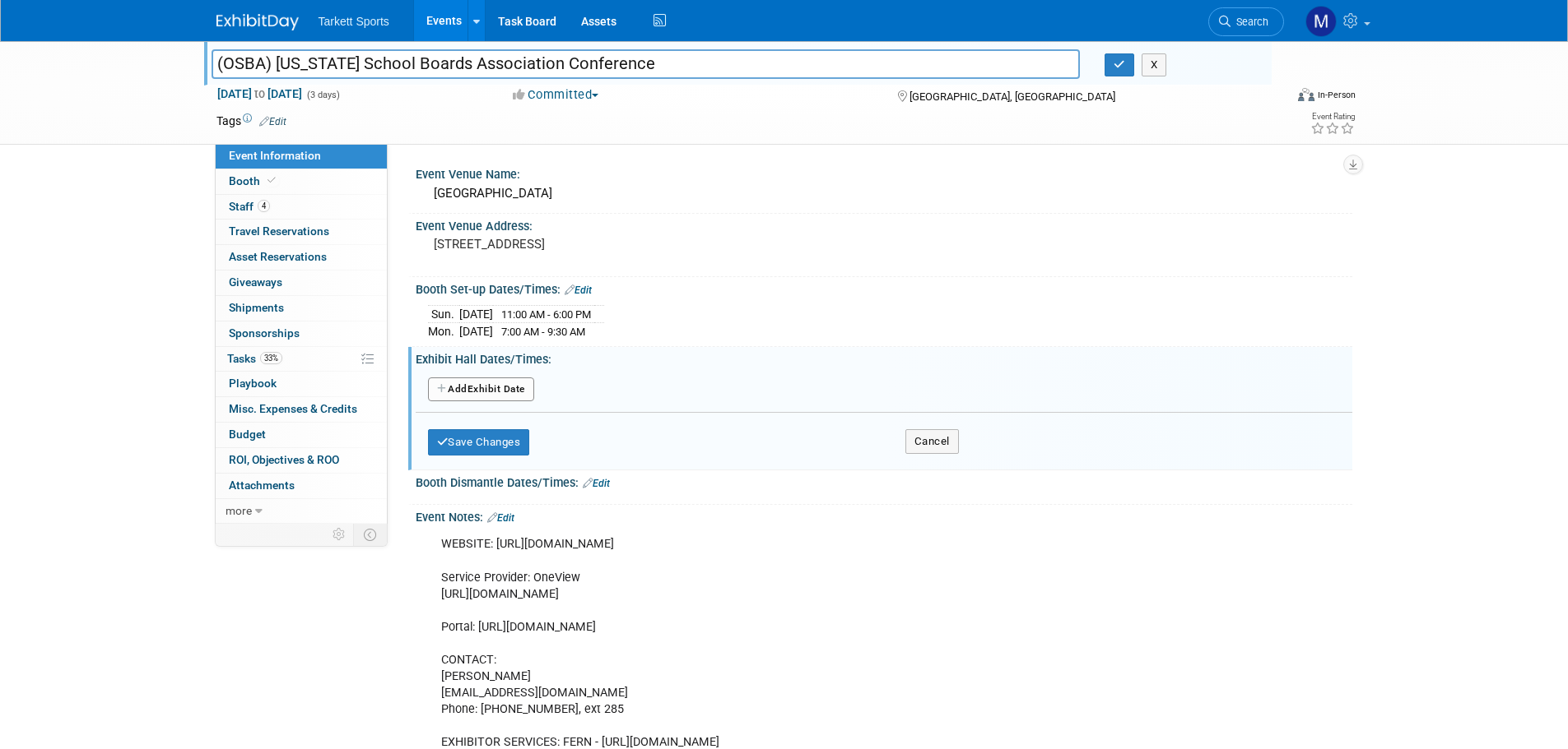
click at [479, 383] on button "Add Another Exhibit Date" at bounding box center [481, 390] width 106 height 25
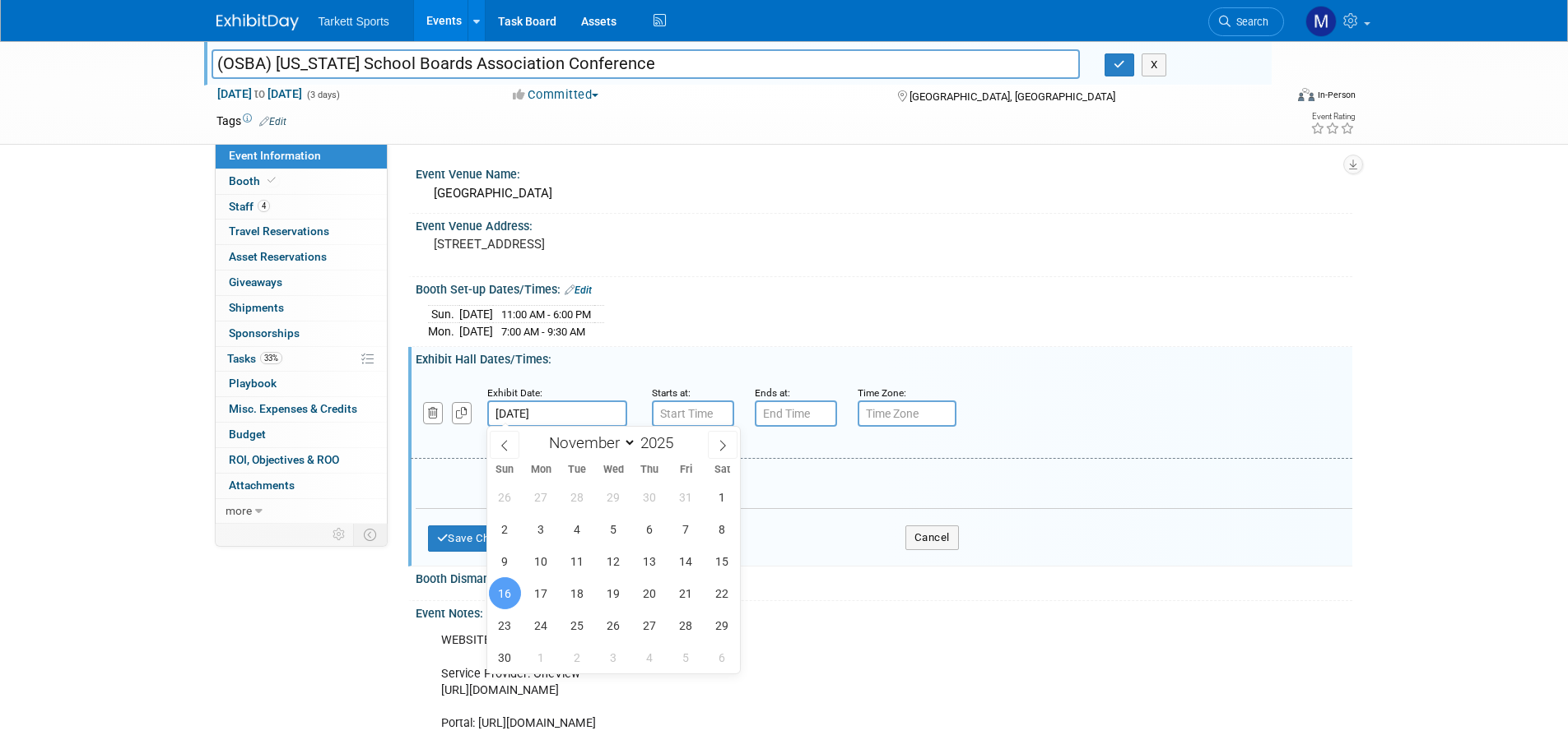
click at [602, 415] on input "Nov 16, 2025" at bounding box center [557, 413] width 140 height 26
click at [538, 587] on span "17" at bounding box center [541, 593] width 32 height 32
type input "Nov 17, 2025"
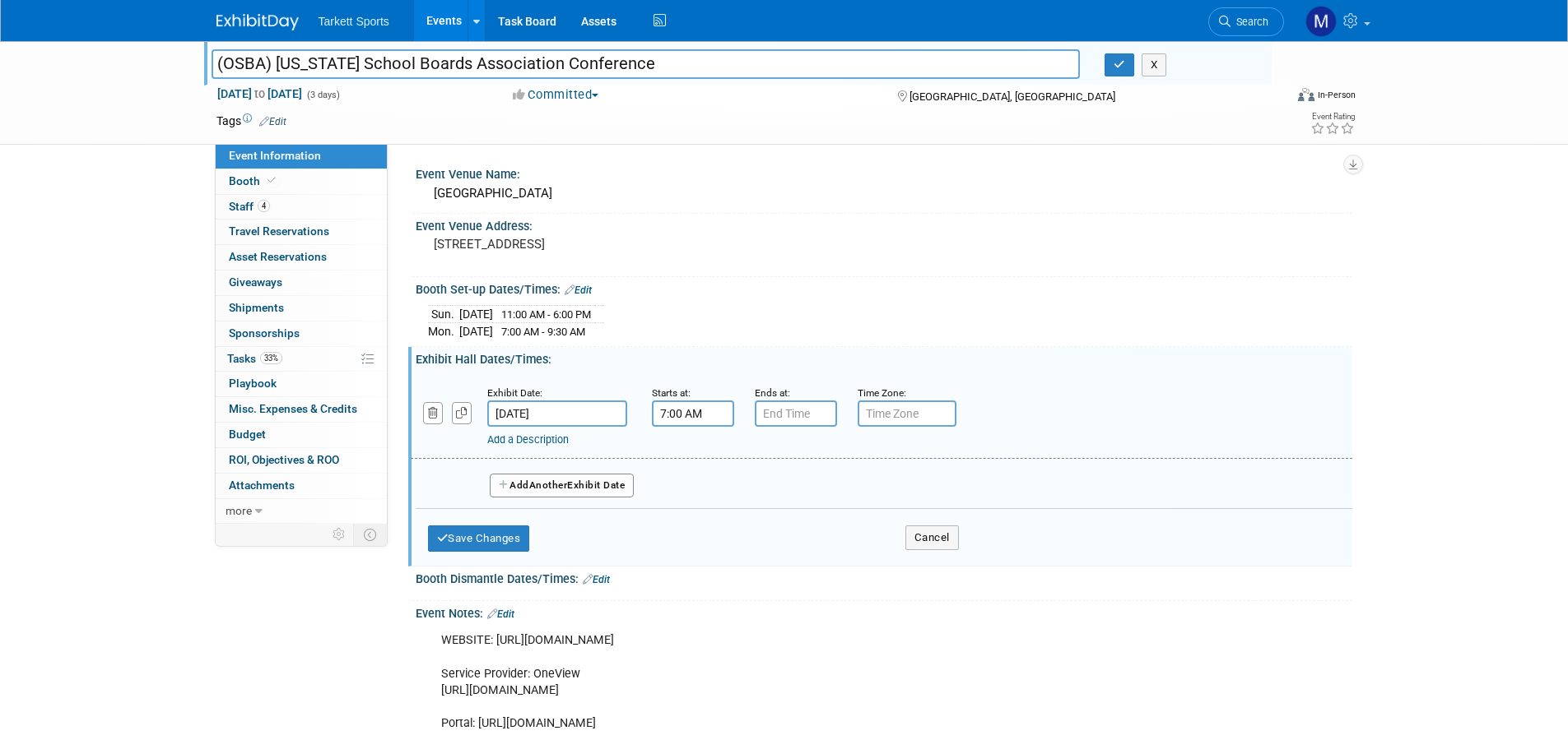
click at [678, 400] on input "7:00 AM" at bounding box center [692, 413] width 82 height 26
click at [688, 499] on span "07" at bounding box center [690, 490] width 31 height 29
click at [783, 535] on td "10" at bounding box center [787, 543] width 53 height 44
type input "10:00 AM"
click at [811, 538] on td at bounding box center [833, 525] width 65 height 42
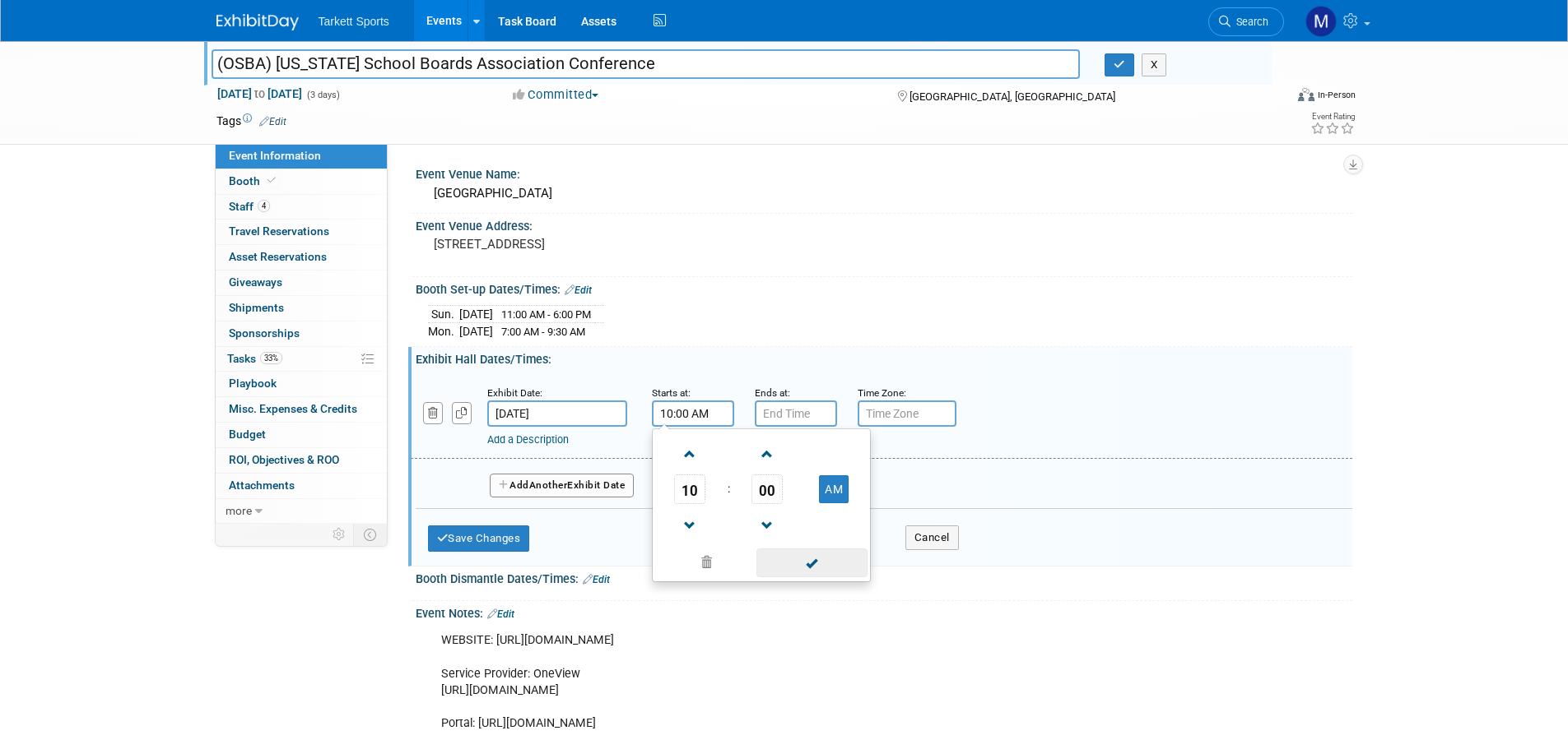
click at [808, 557] on span at bounding box center [812, 562] width 111 height 29
click at [795, 391] on div "Ends at:" at bounding box center [794, 392] width 78 height 16
click at [790, 394] on div "Ends at:" at bounding box center [794, 392] width 78 height 16
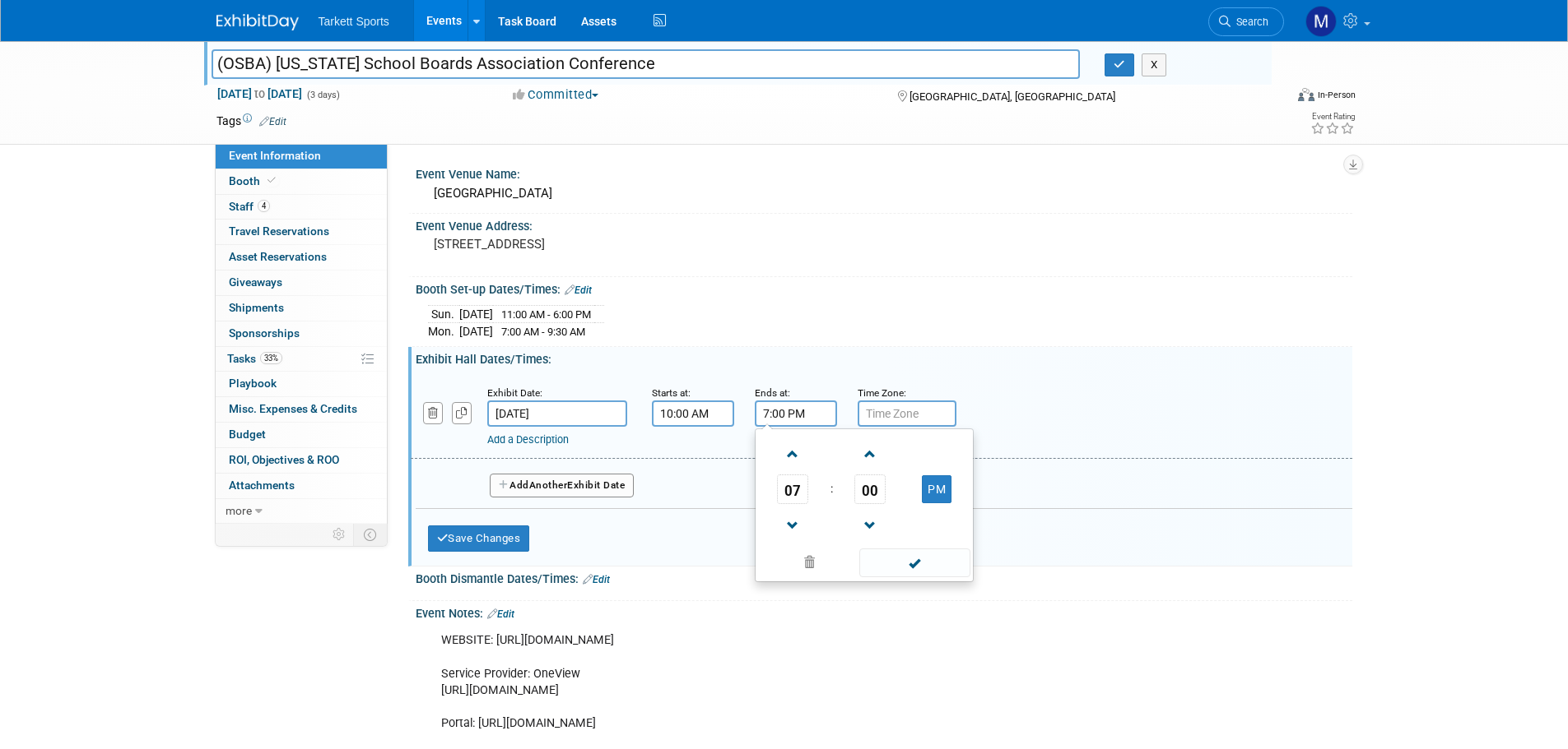
click at [792, 406] on input "7:00 PM" at bounding box center [795, 413] width 82 height 26
click at [795, 490] on span "07" at bounding box center [793, 490] width 31 height 29
click at [831, 493] on td "05" at bounding box center [838, 499] width 53 height 44
type input "5:00 PM"
click at [875, 556] on span at bounding box center [915, 562] width 111 height 29
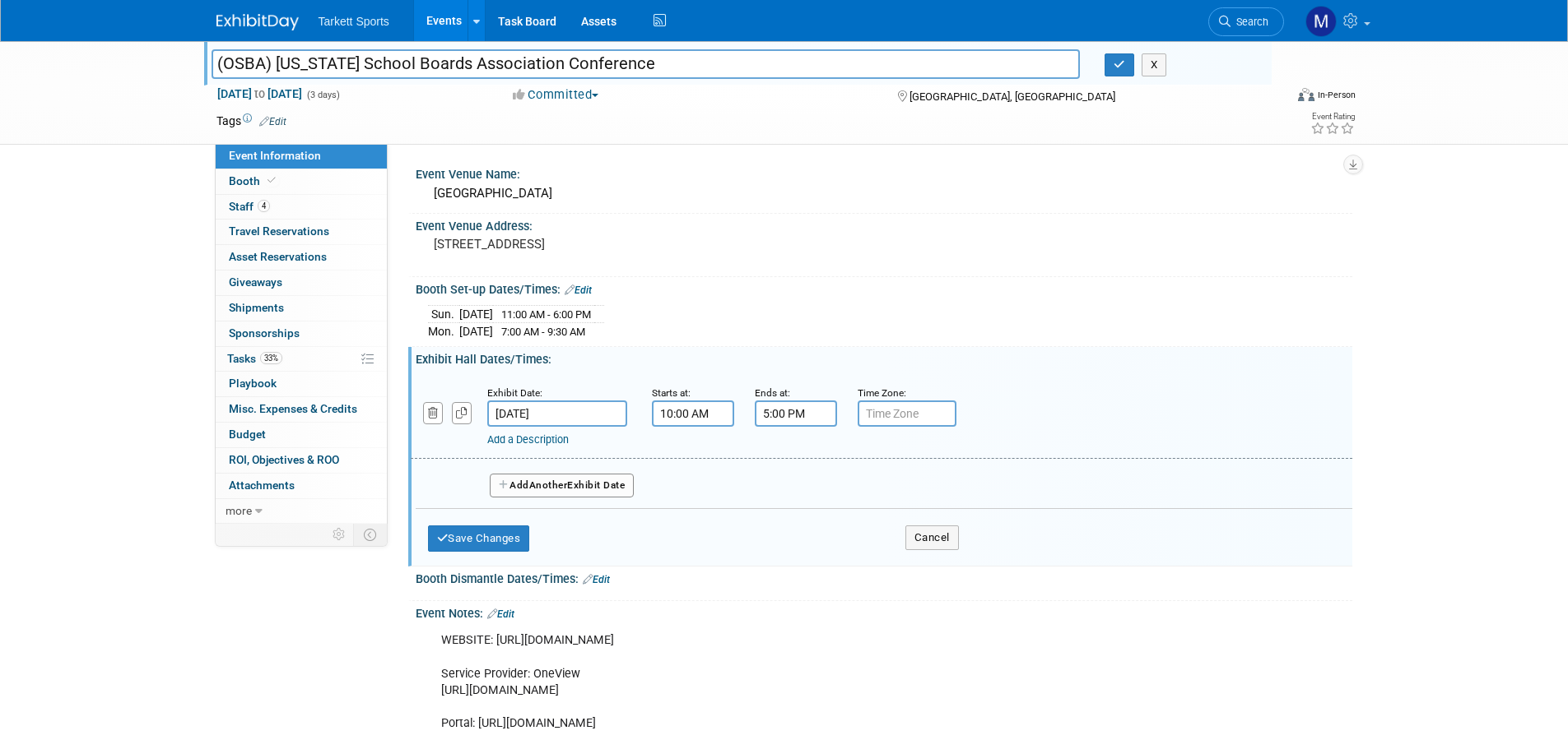
click at [567, 484] on span "Another" at bounding box center [549, 484] width 39 height 11
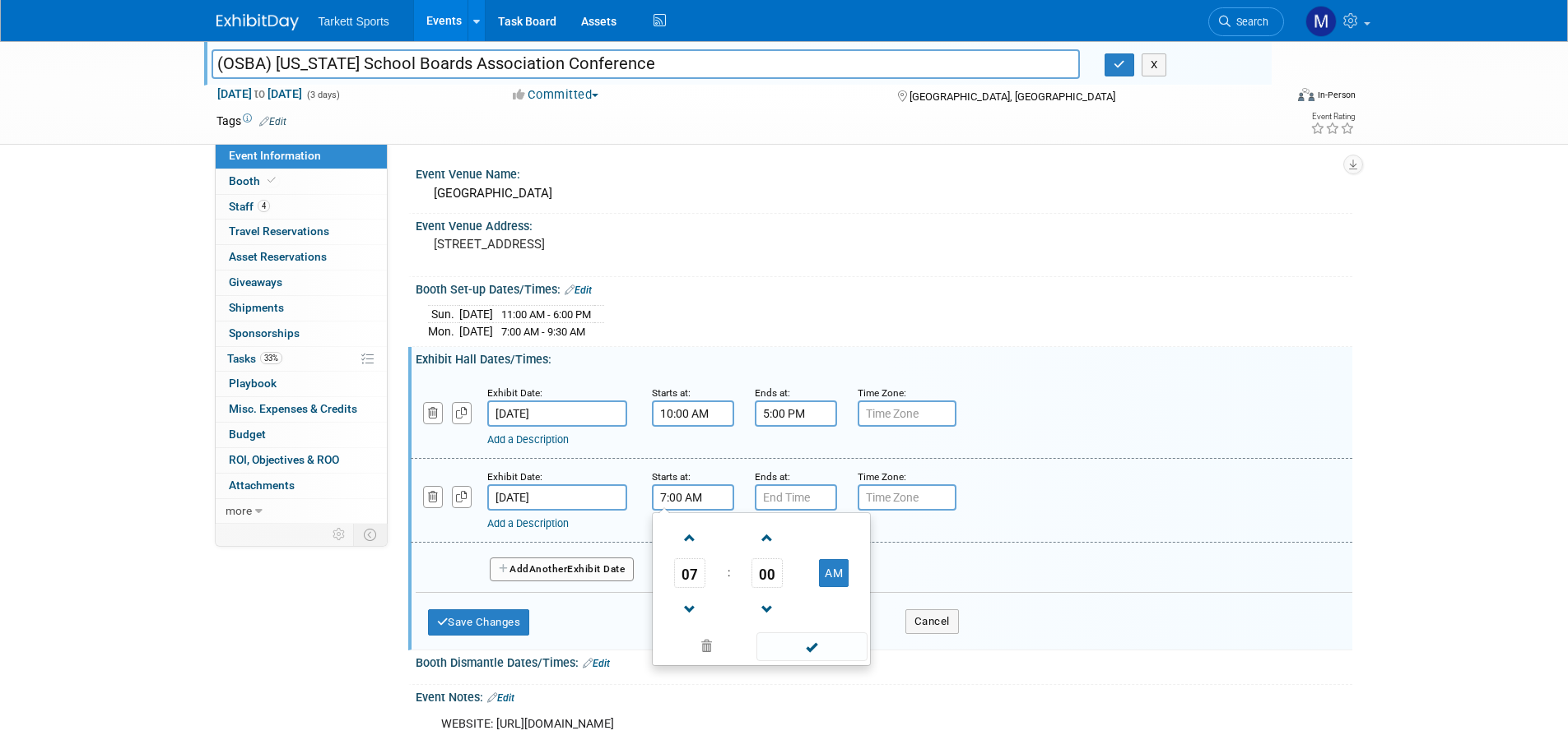
click at [709, 484] on input "7:00 AM" at bounding box center [692, 497] width 82 height 26
click at [690, 539] on span at bounding box center [690, 538] width 29 height 29
type input "9:00 AM"
click at [809, 655] on span at bounding box center [812, 646] width 111 height 29
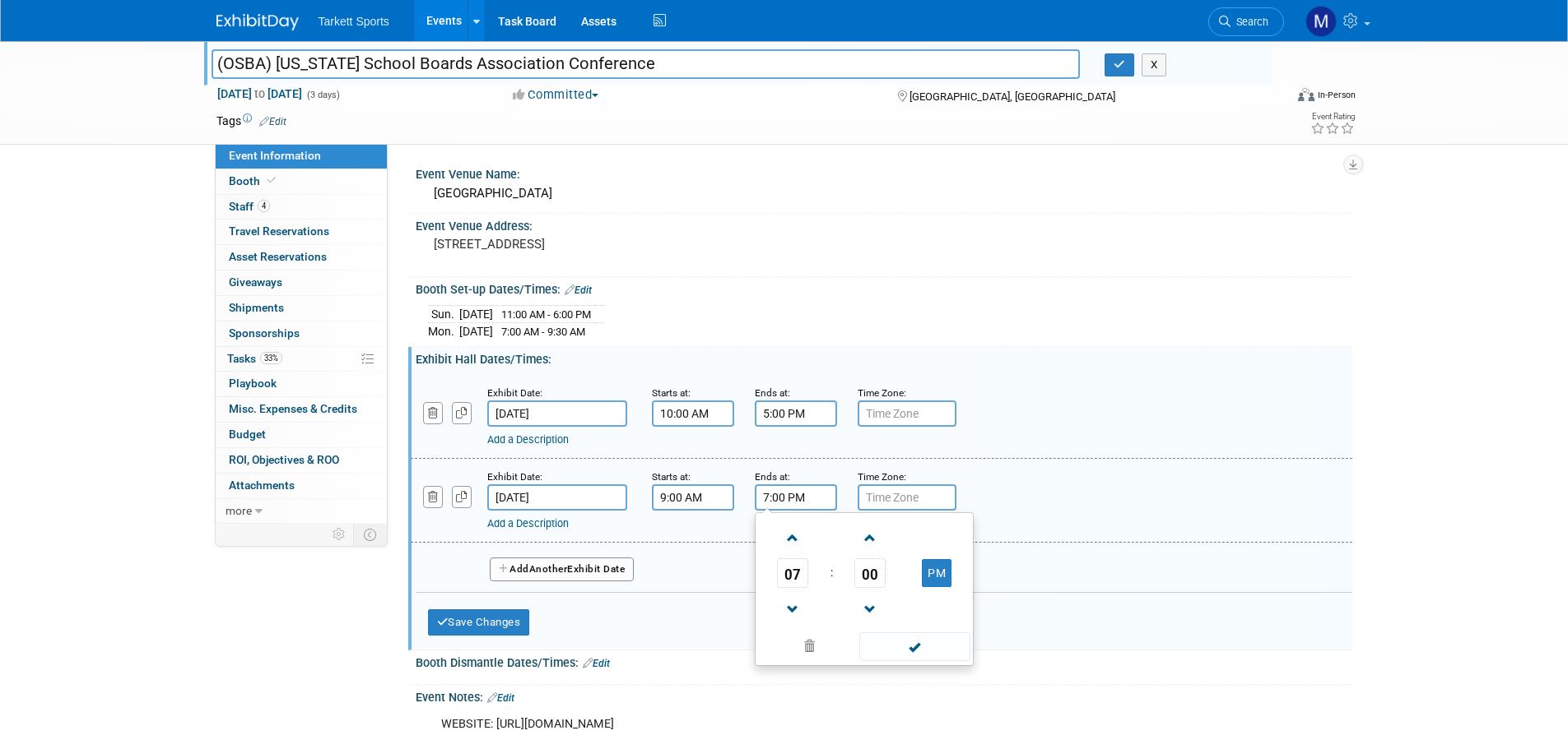
click at [795, 502] on input "7:00 PM" at bounding box center [795, 497] width 82 height 26
click at [782, 577] on span "07" at bounding box center [793, 573] width 31 height 29
click at [786, 542] on td "12" at bounding box center [785, 538] width 53 height 44
type input "12:00 PM"
click at [881, 648] on span at bounding box center [915, 646] width 111 height 29
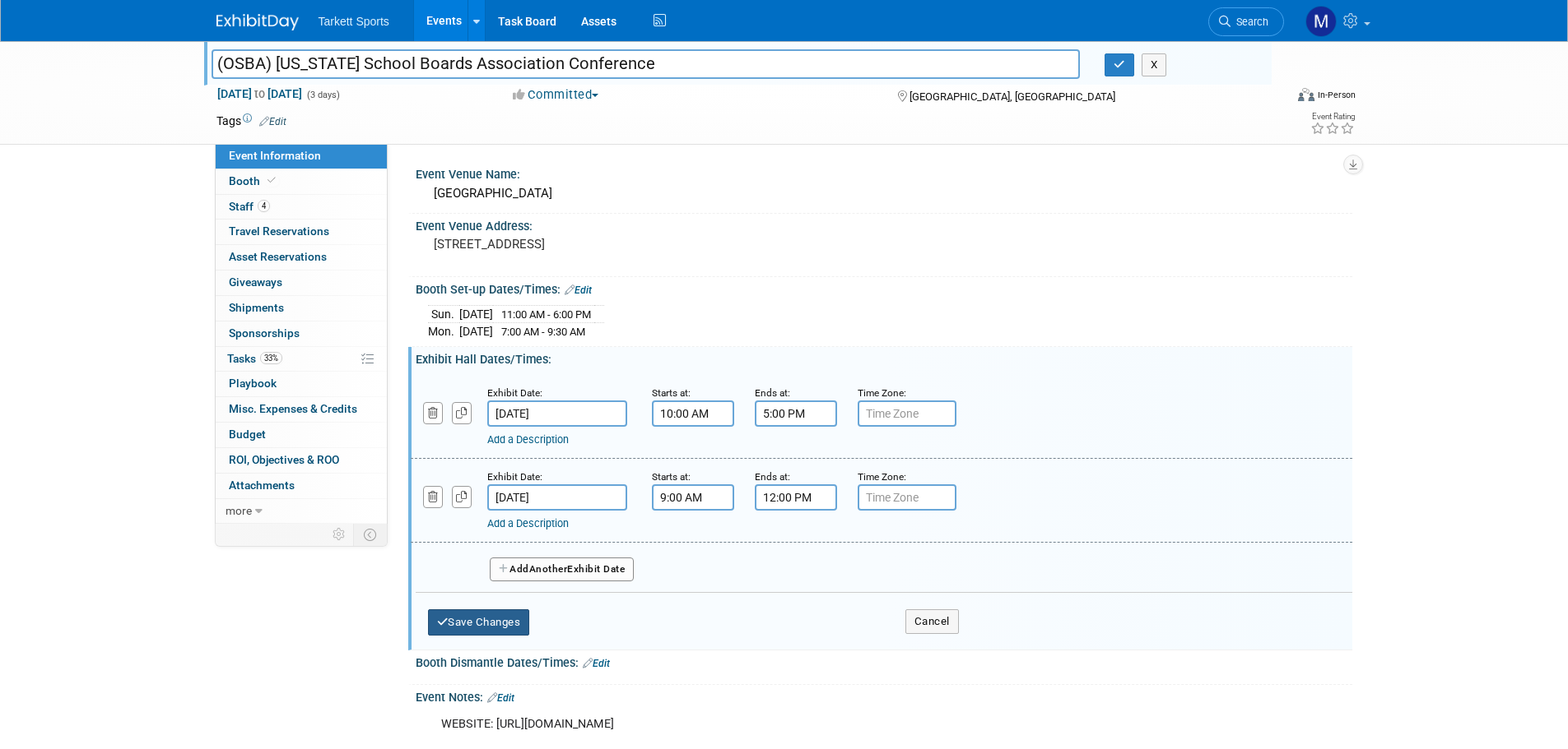
click at [505, 628] on button "Save Changes" at bounding box center [479, 623] width 102 height 26
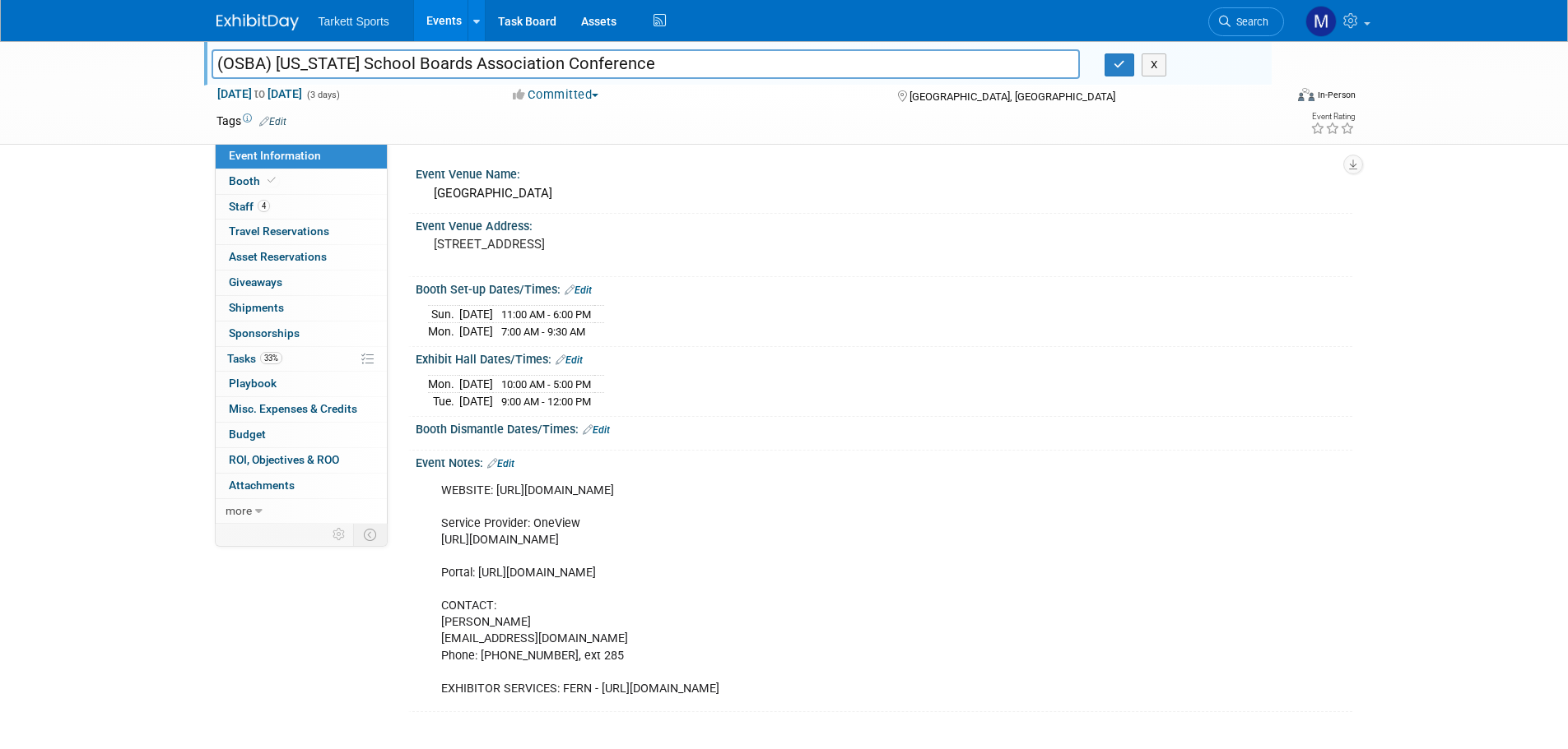
click at [607, 426] on link "Edit" at bounding box center [595, 430] width 27 height 11
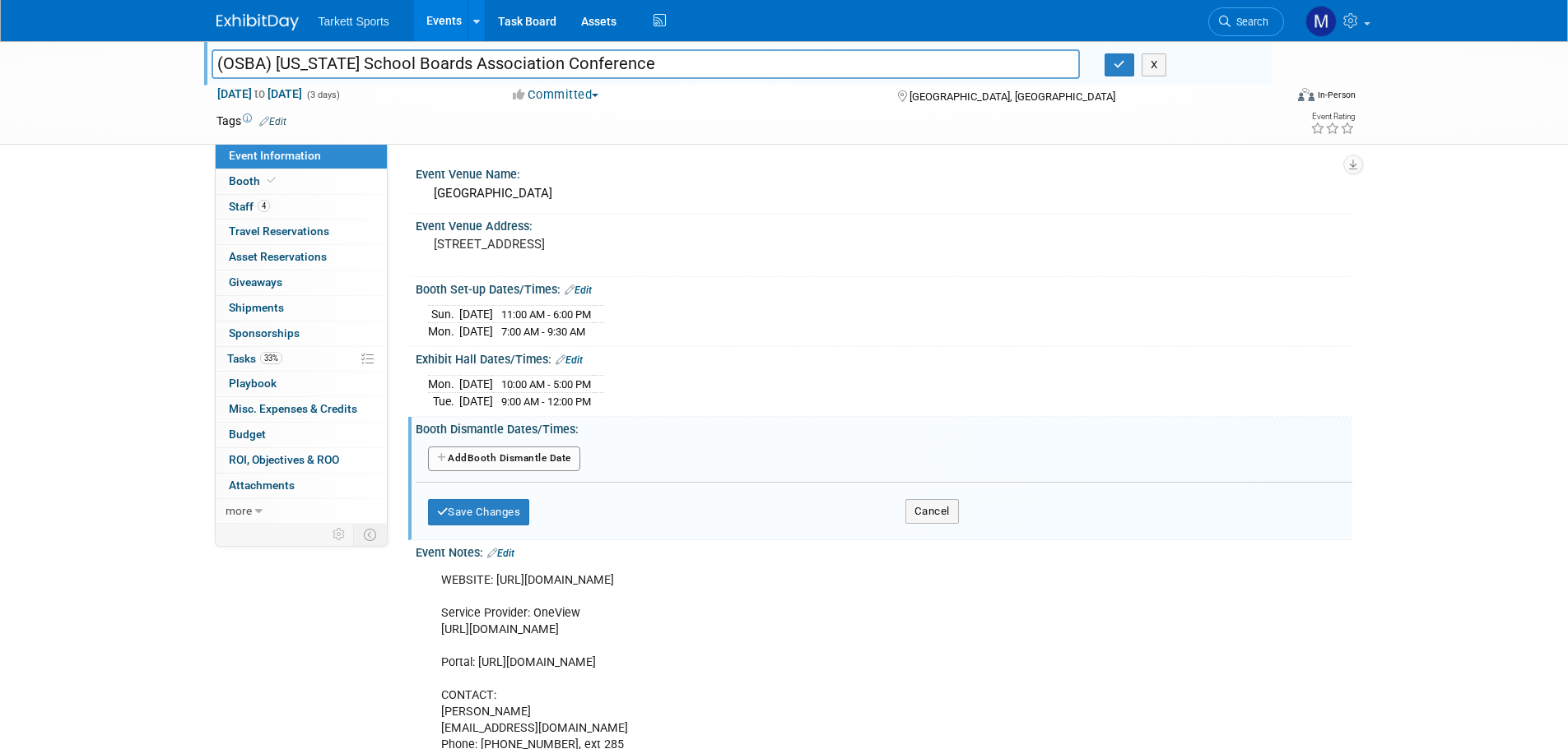
click at [540, 452] on button "Add Another Booth Dismantle Date" at bounding box center [504, 458] width 152 height 25
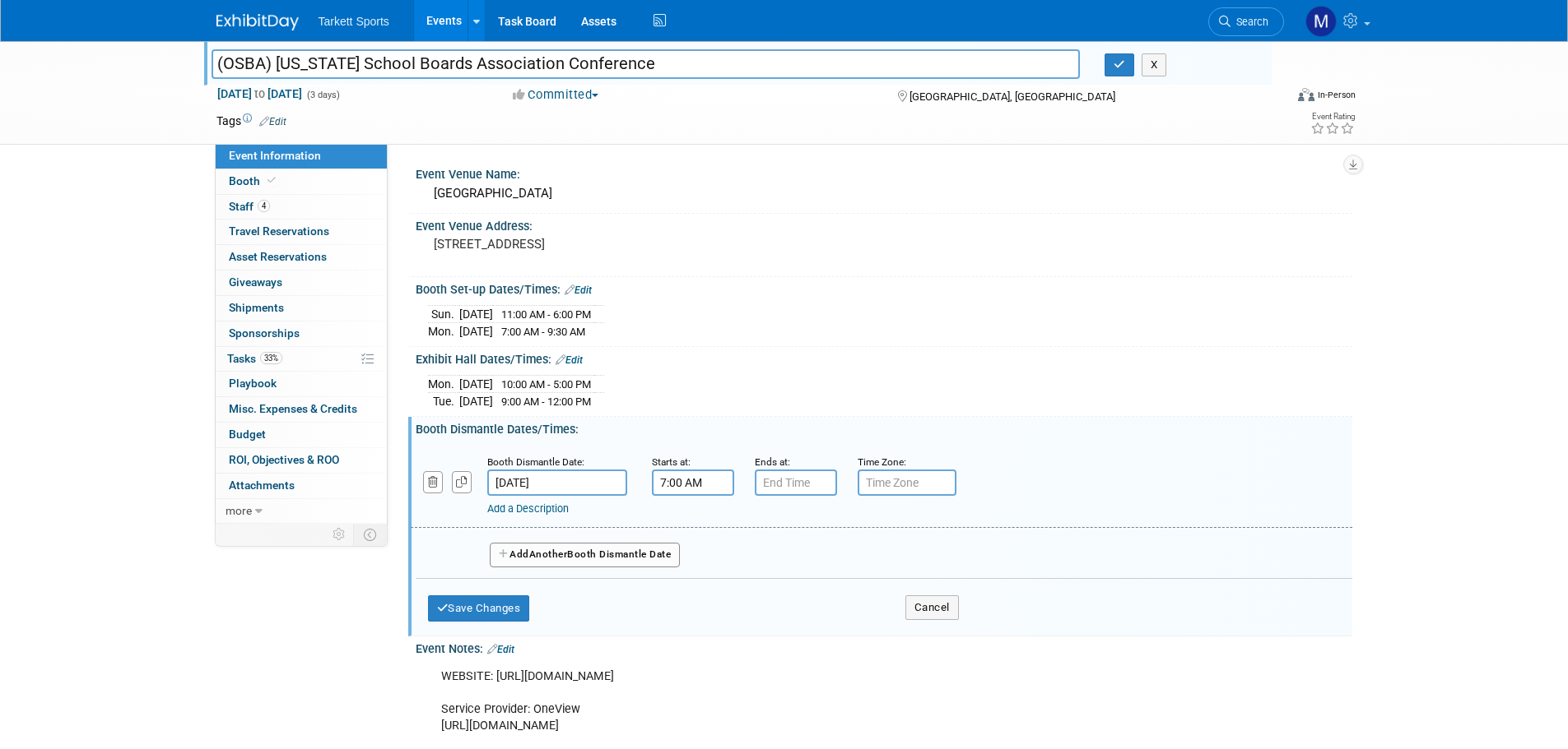
click at [657, 480] on input "7:00 AM" at bounding box center [692, 483] width 82 height 26
click at [689, 560] on span "07" at bounding box center [690, 559] width 31 height 29
drag, startPoint x: 678, startPoint y: 513, endPoint x: 689, endPoint y: 523, distance: 14.9
click at [678, 513] on td "12" at bounding box center [682, 523] width 53 height 44
click at [814, 567] on td "AM" at bounding box center [833, 559] width 65 height 29
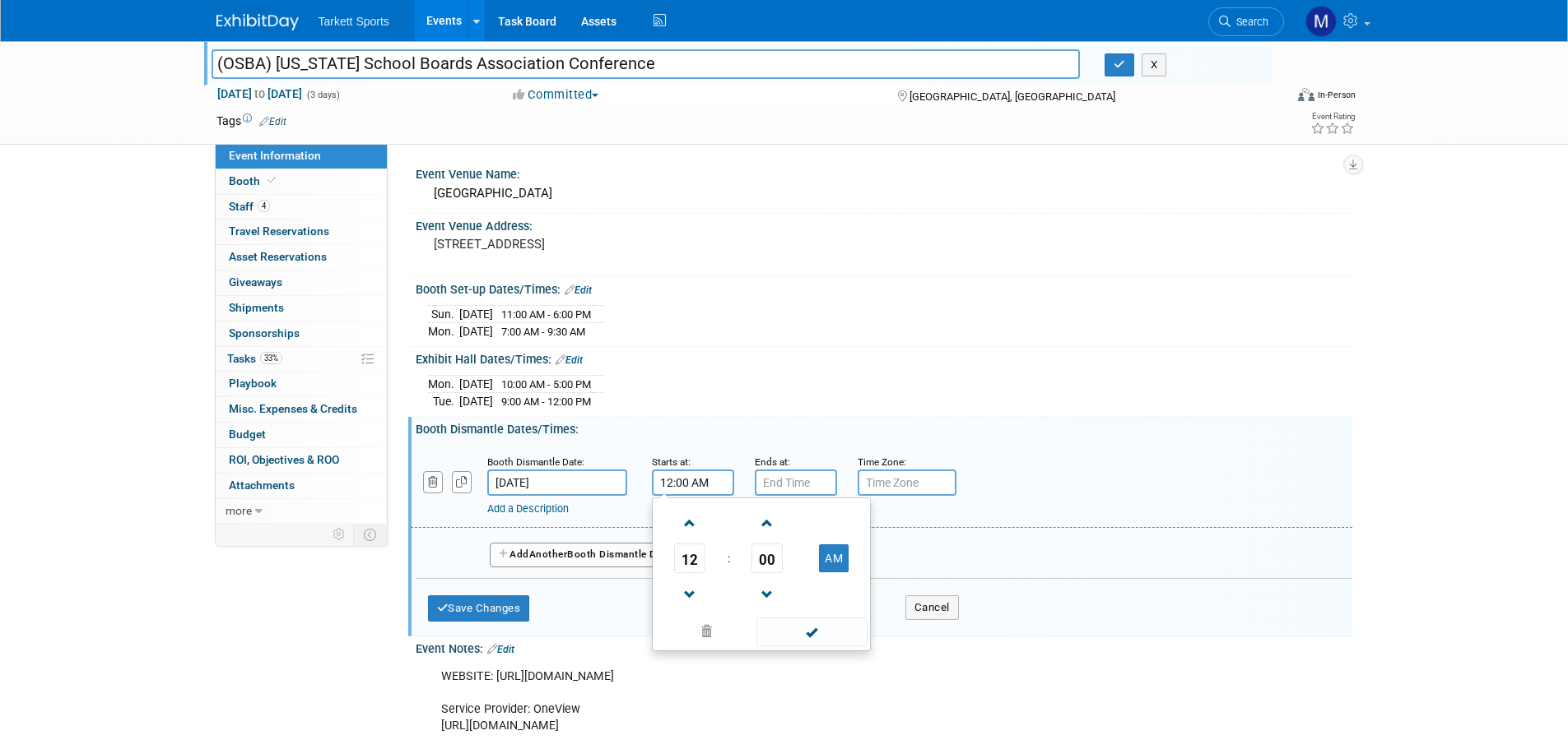
click at [839, 570] on button "AM" at bounding box center [833, 559] width 29 height 28
type input "12:00 PM"
click at [820, 631] on span at bounding box center [812, 631] width 111 height 29
click at [797, 484] on input "7:00 PM" at bounding box center [795, 483] width 82 height 26
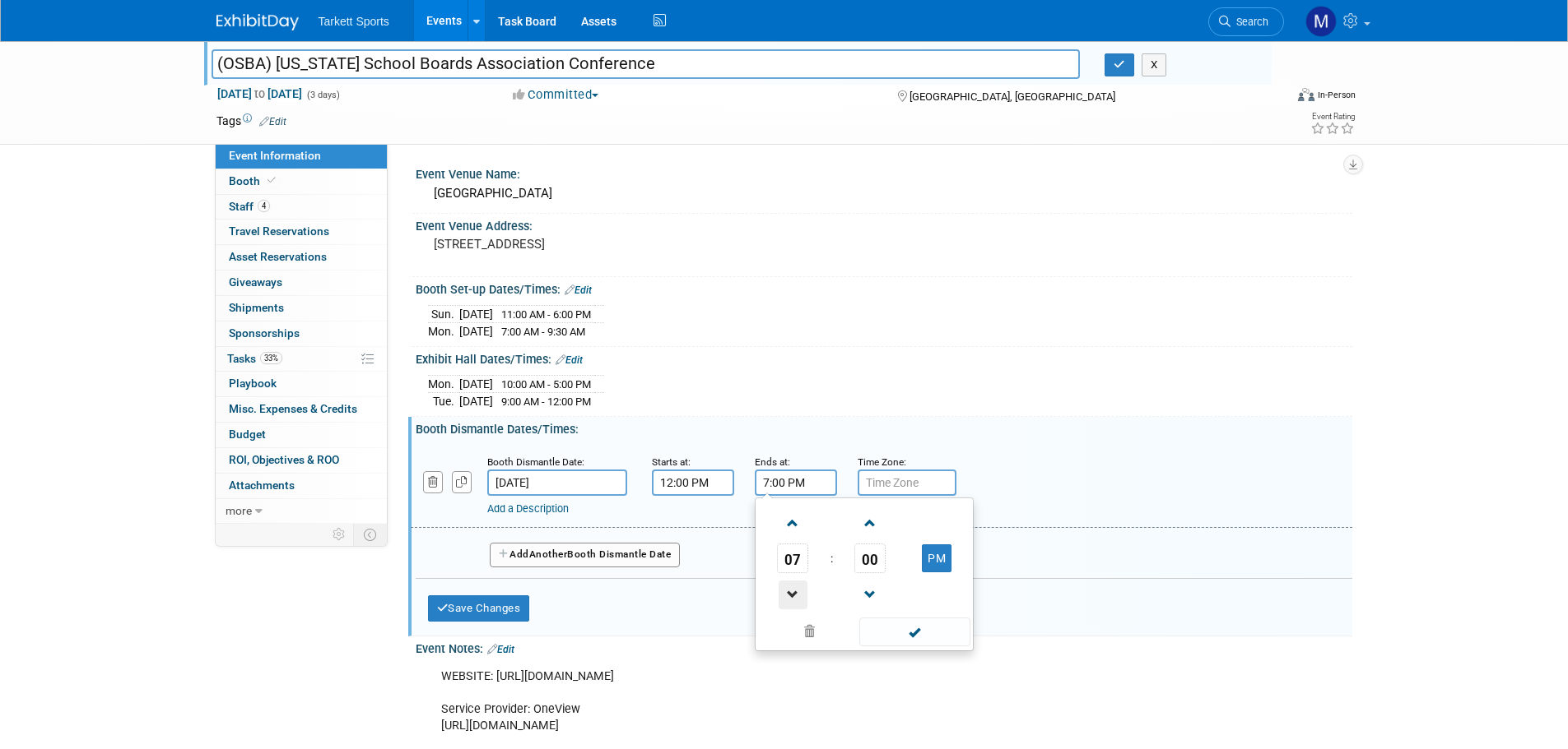
click at [789, 590] on span at bounding box center [793, 594] width 29 height 29
drag, startPoint x: 789, startPoint y: 590, endPoint x: 803, endPoint y: 596, distance: 15.2
click at [791, 590] on span at bounding box center [793, 594] width 29 height 29
type input "5:00 PM"
click at [891, 625] on span at bounding box center [915, 631] width 111 height 29
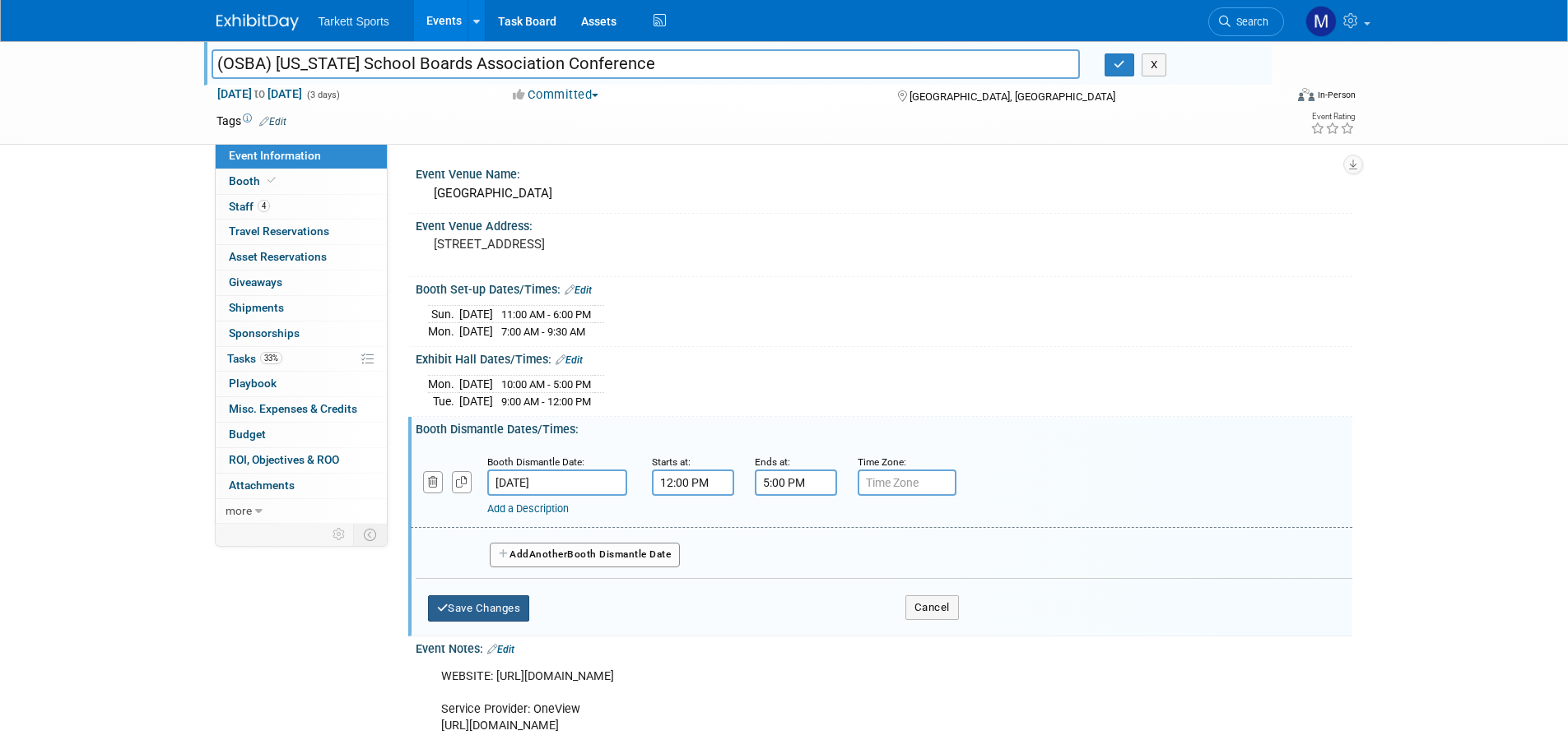
click at [466, 603] on button "Save Changes" at bounding box center [479, 609] width 102 height 26
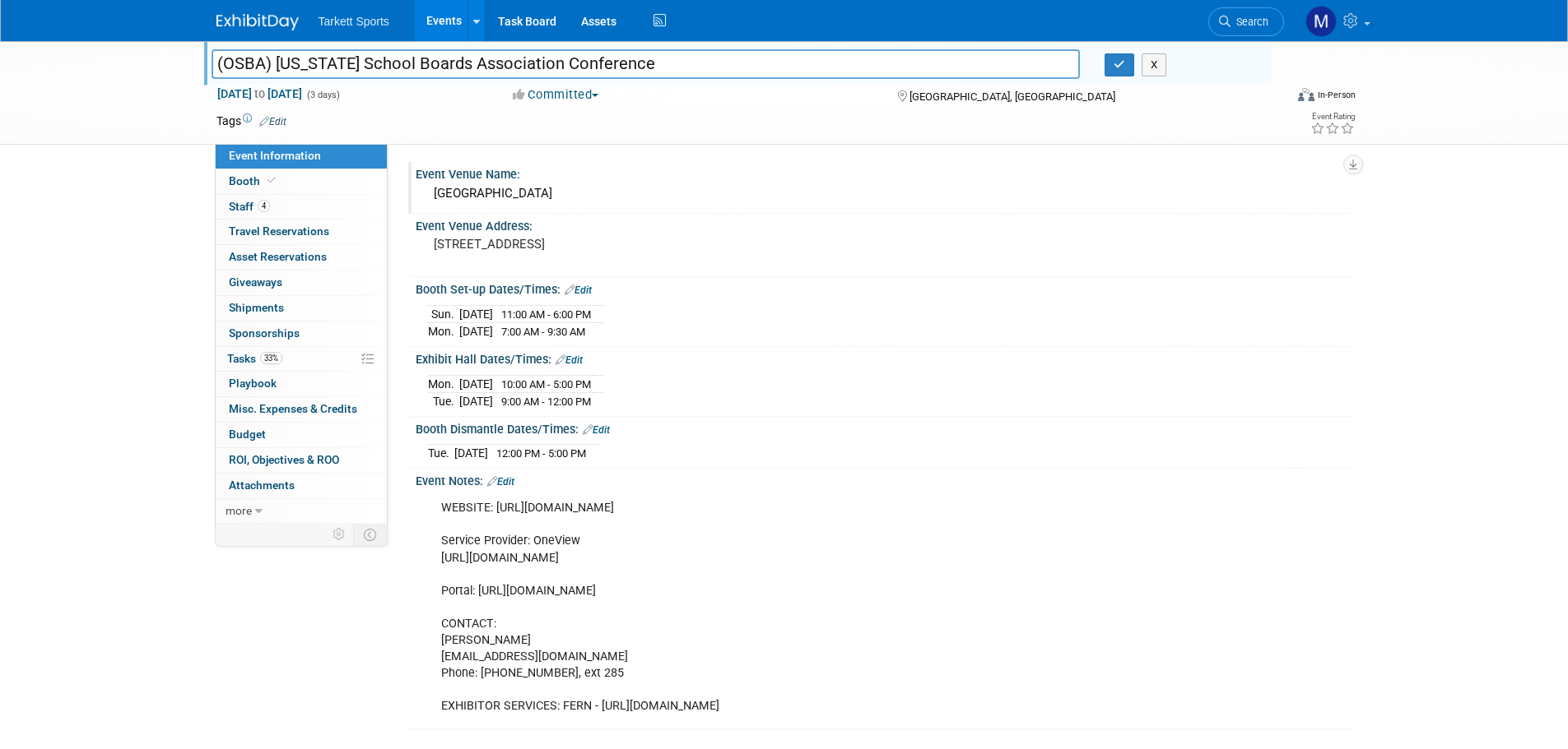
drag, startPoint x: 583, startPoint y: 243, endPoint x: 418, endPoint y: 179, distance: 177.0
click at [418, 179] on div "Event Venue Name: Greater Columbus Convention Center Event Venue Address: 400 N…" at bounding box center [876, 445] width 928 height 567
drag, startPoint x: 633, startPoint y: 450, endPoint x: 412, endPoint y: 285, distance: 275.8
click at [412, 285] on div "Event Venue Name: Greater Columbus Convention Center Event Venue Address: 400 N…" at bounding box center [876, 445] width 928 height 567
copy div "Booth Set-up Dates/Times: Edit Sun. Nov 16, 2025 11:00 AM - 6:00 PM Mon. Nov 17…"
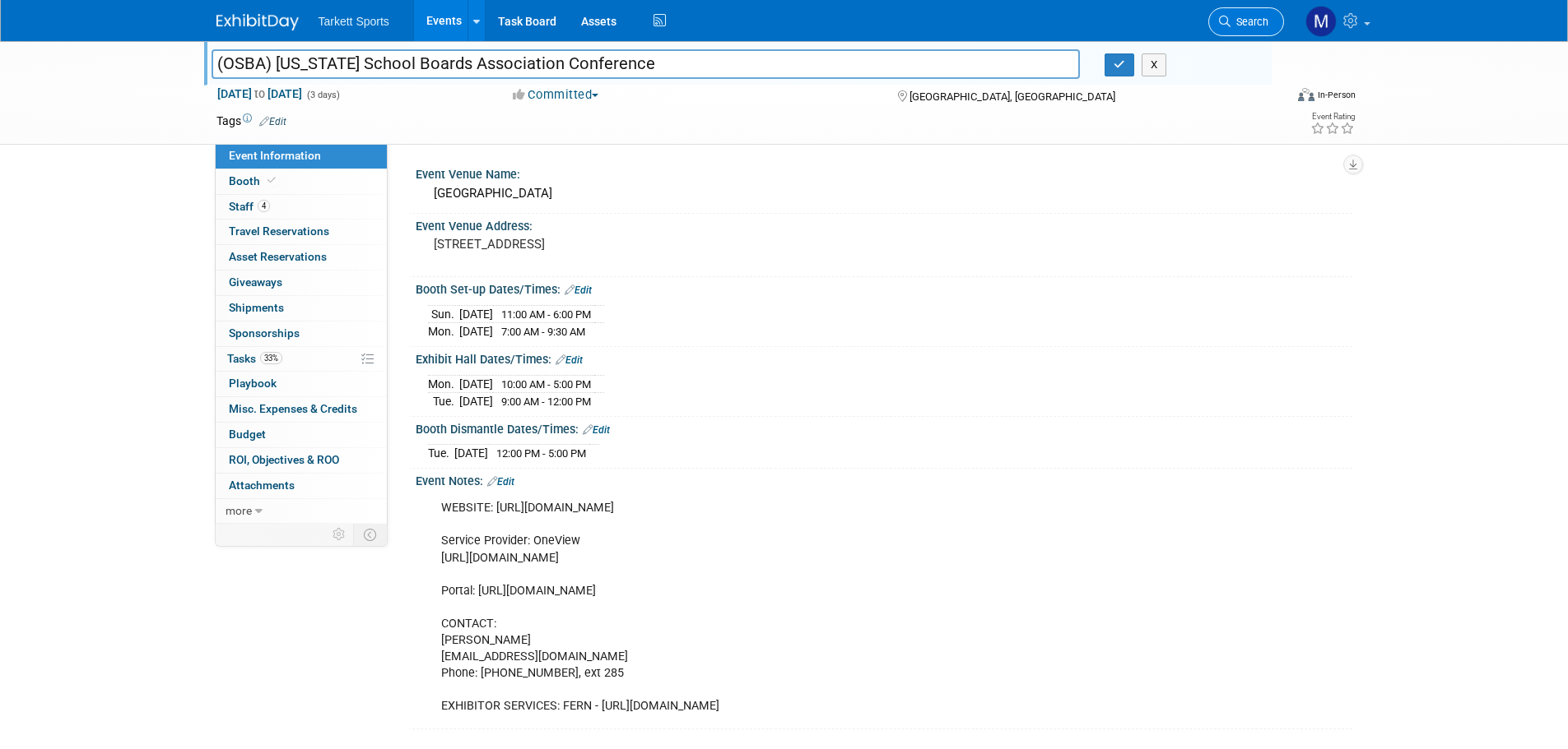
click at [1244, 11] on link "Search" at bounding box center [1246, 22] width 76 height 29
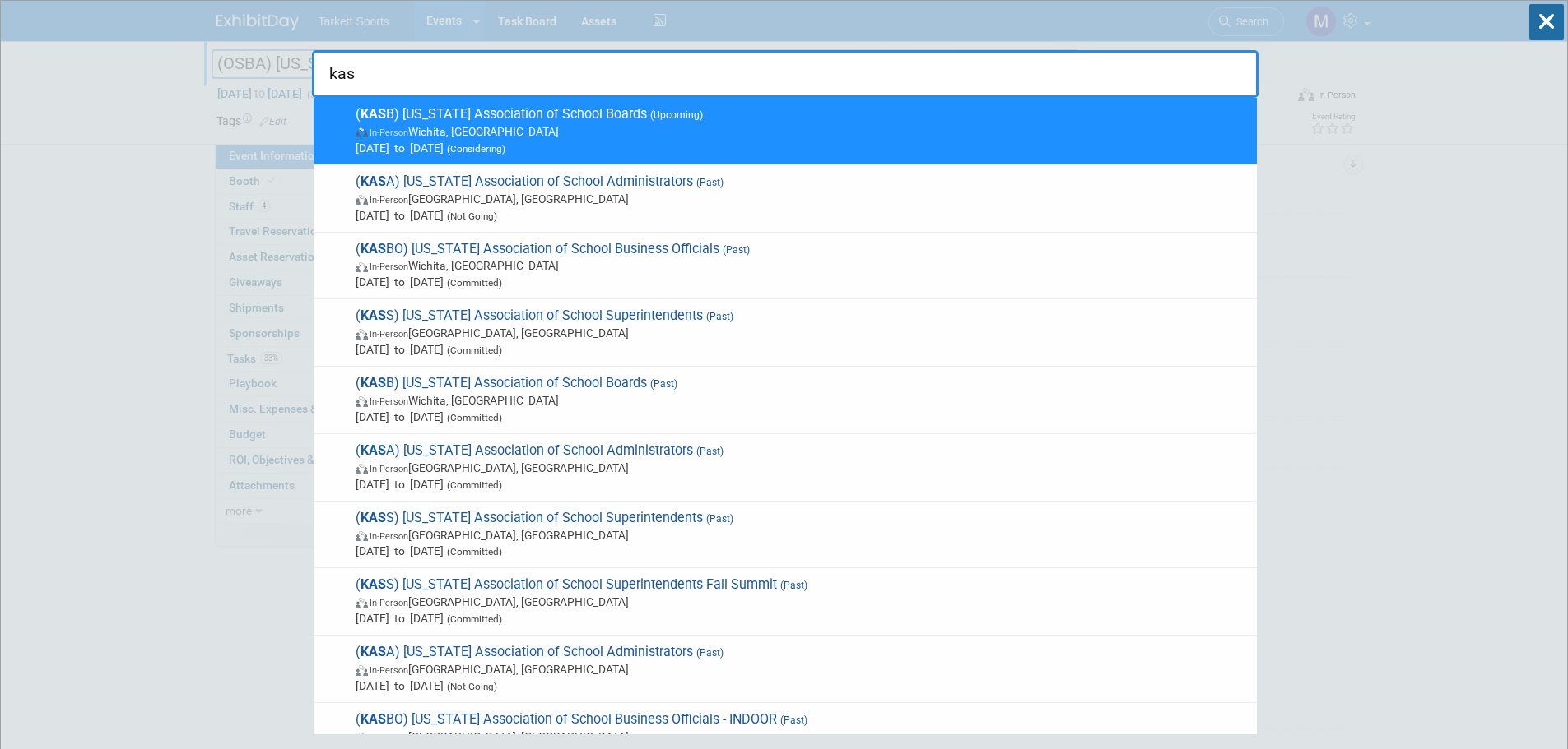
type input "kas"
click at [489, 115] on span "( KAS B) Kansas Association of School Boards (Upcoming) In-Person Wichita, KS N…" at bounding box center [800, 131] width 898 height 50
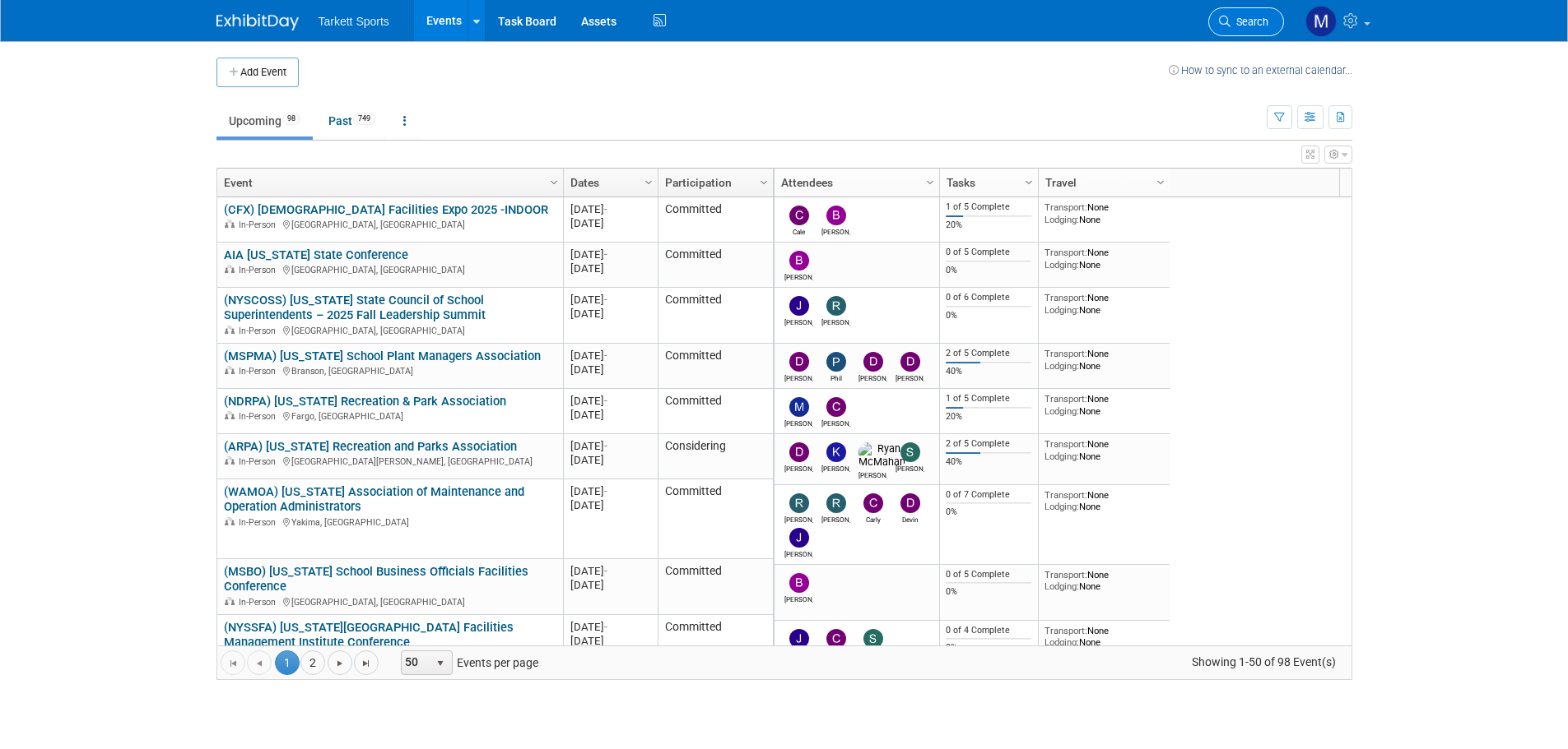
click at [1243, 18] on span "Search" at bounding box center [1250, 22] width 38 height 12
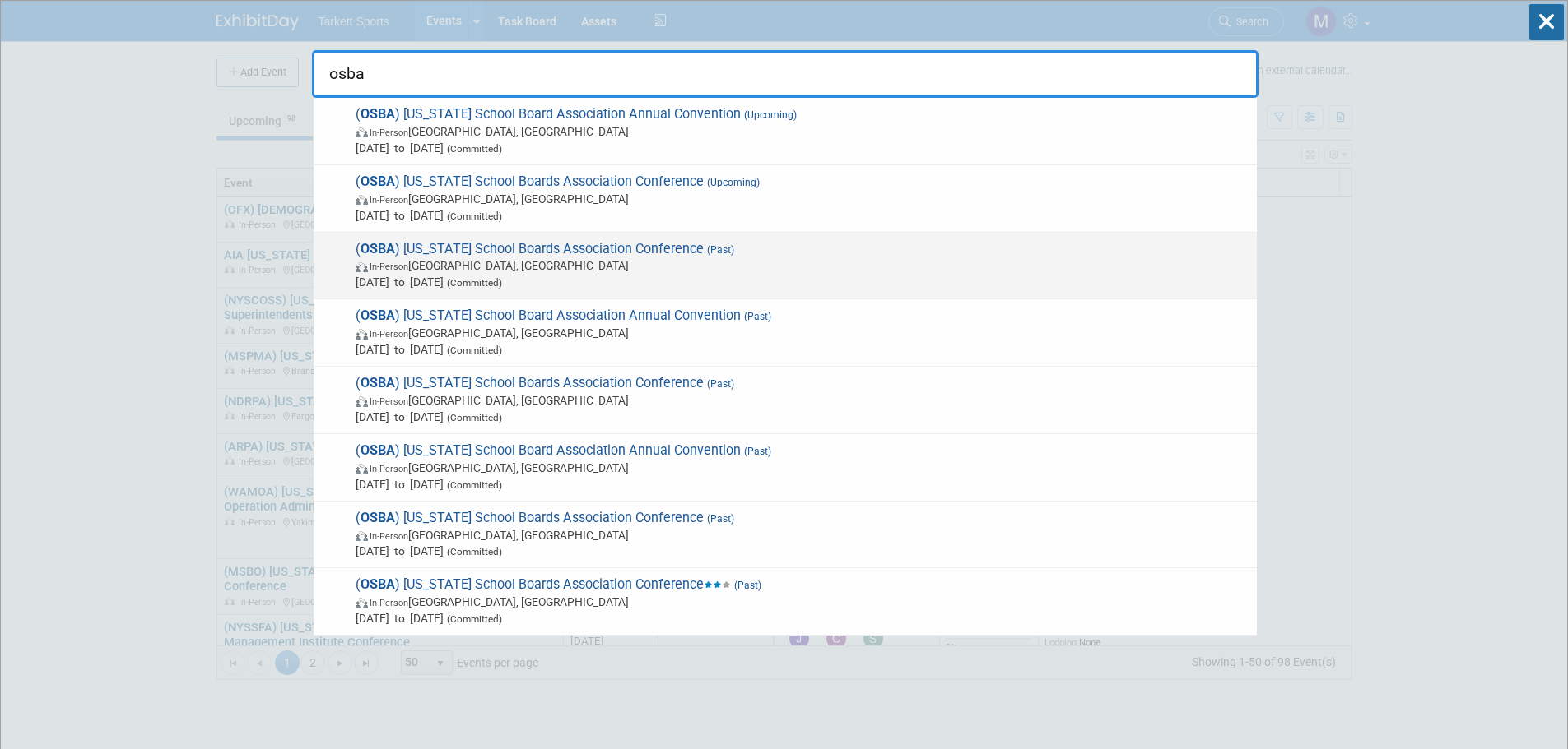
type input "osba"
click at [634, 247] on span "( OSBA ) [US_STATE] School Boards Association Conference (Past) In-Person [GEOG…" at bounding box center [800, 266] width 898 height 50
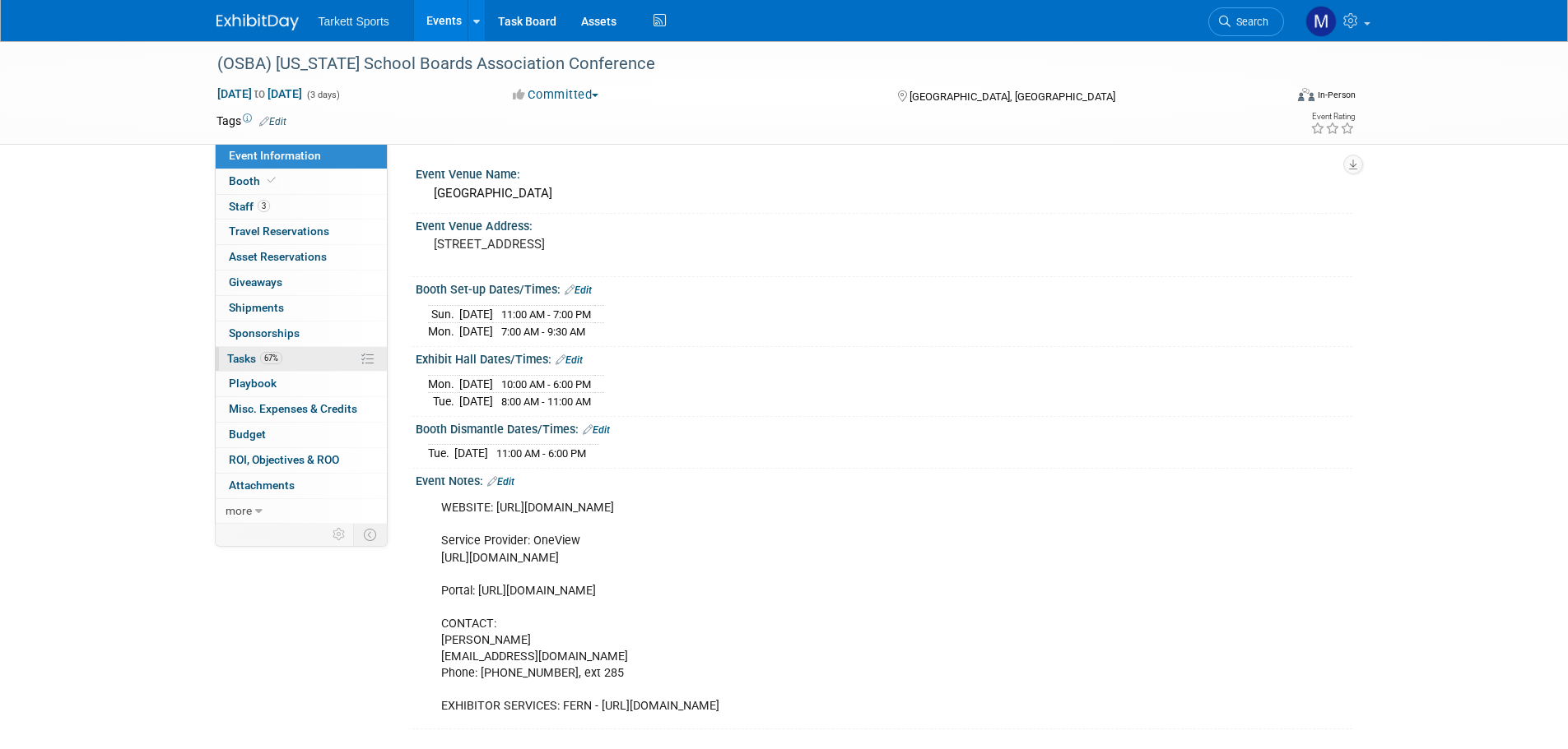
click at [290, 355] on link "67% Tasks 67%" at bounding box center [301, 359] width 171 height 25
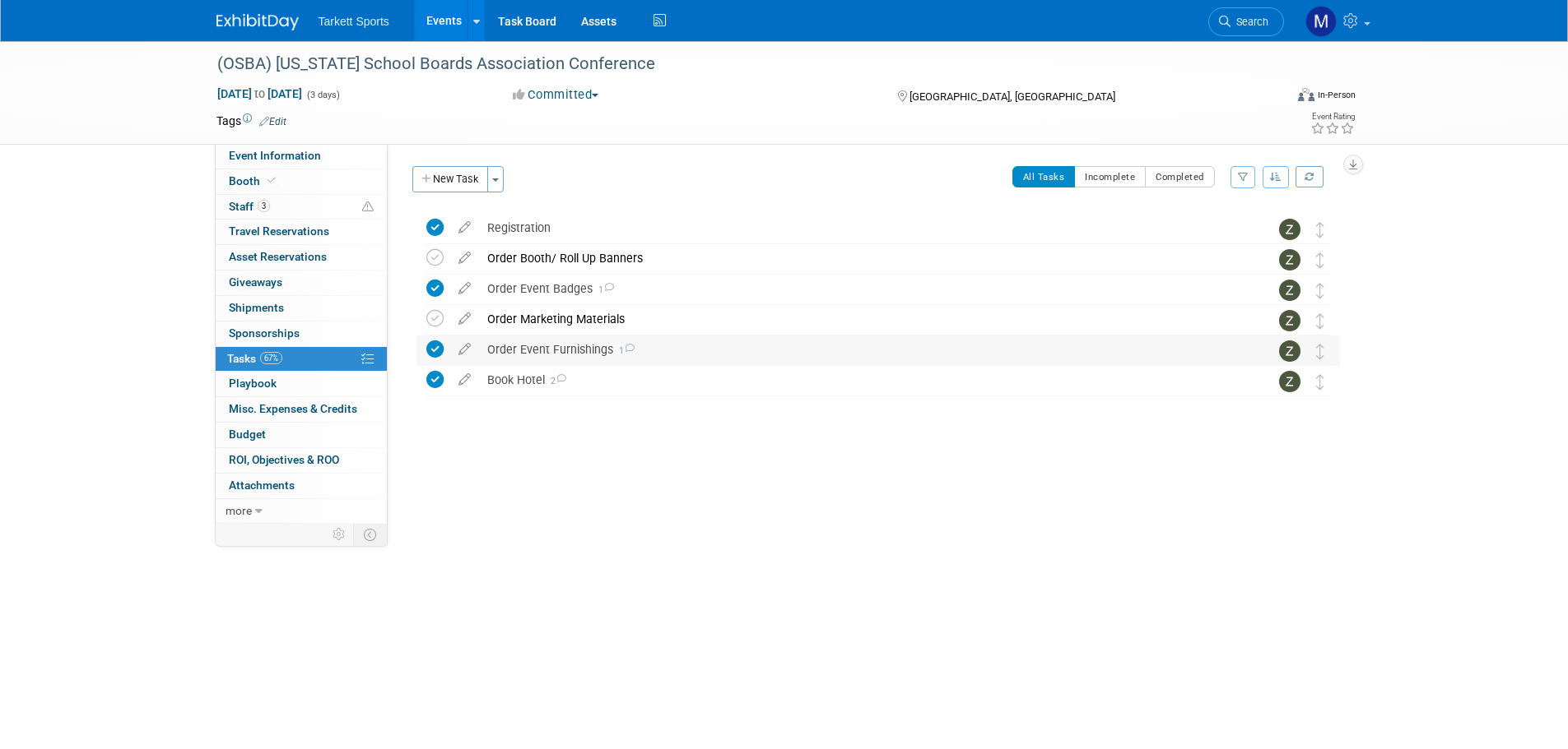
click at [543, 350] on div "Order Event Furnishings 1" at bounding box center [863, 349] width 767 height 28
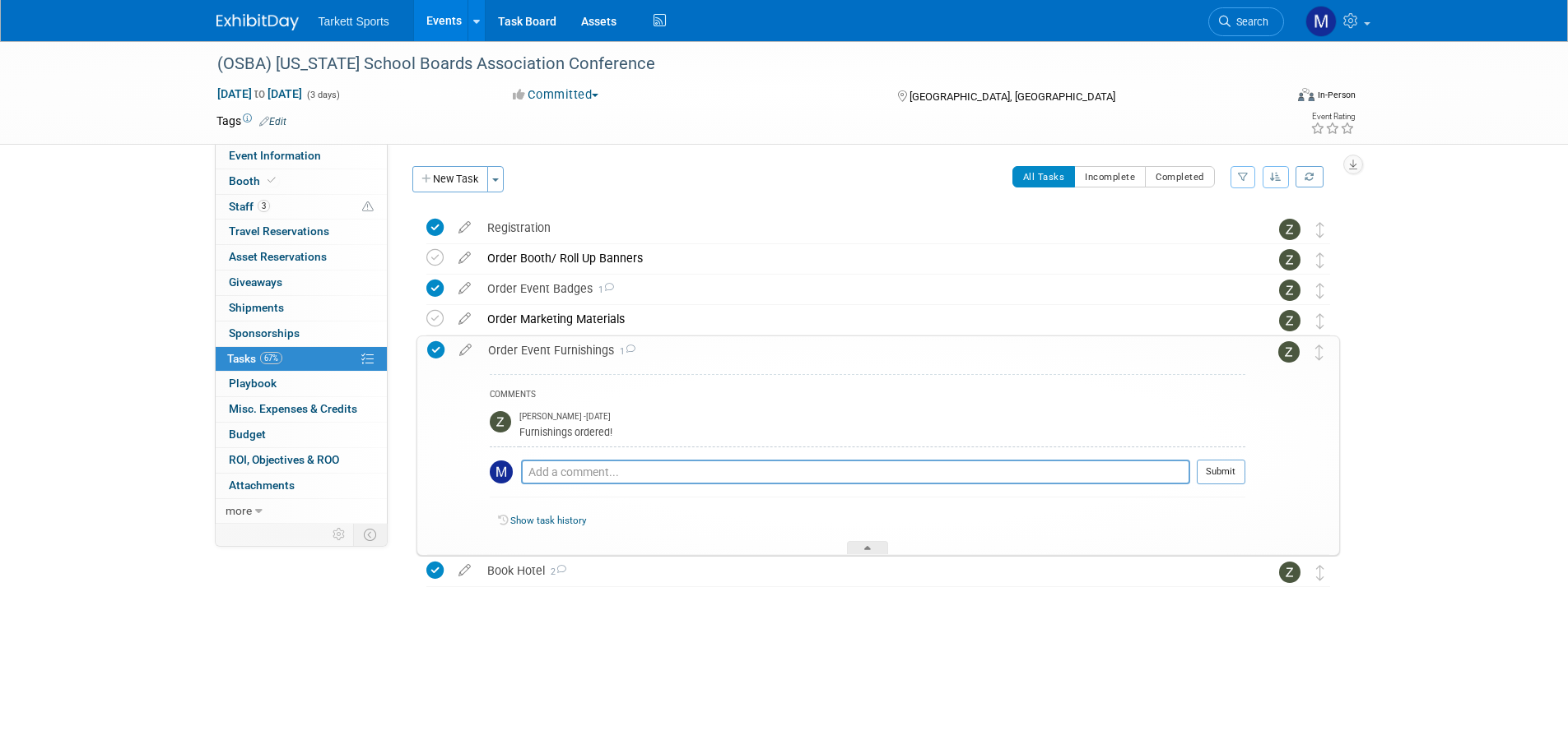
click at [543, 350] on div "Order Event Furnishings 1" at bounding box center [862, 350] width 766 height 28
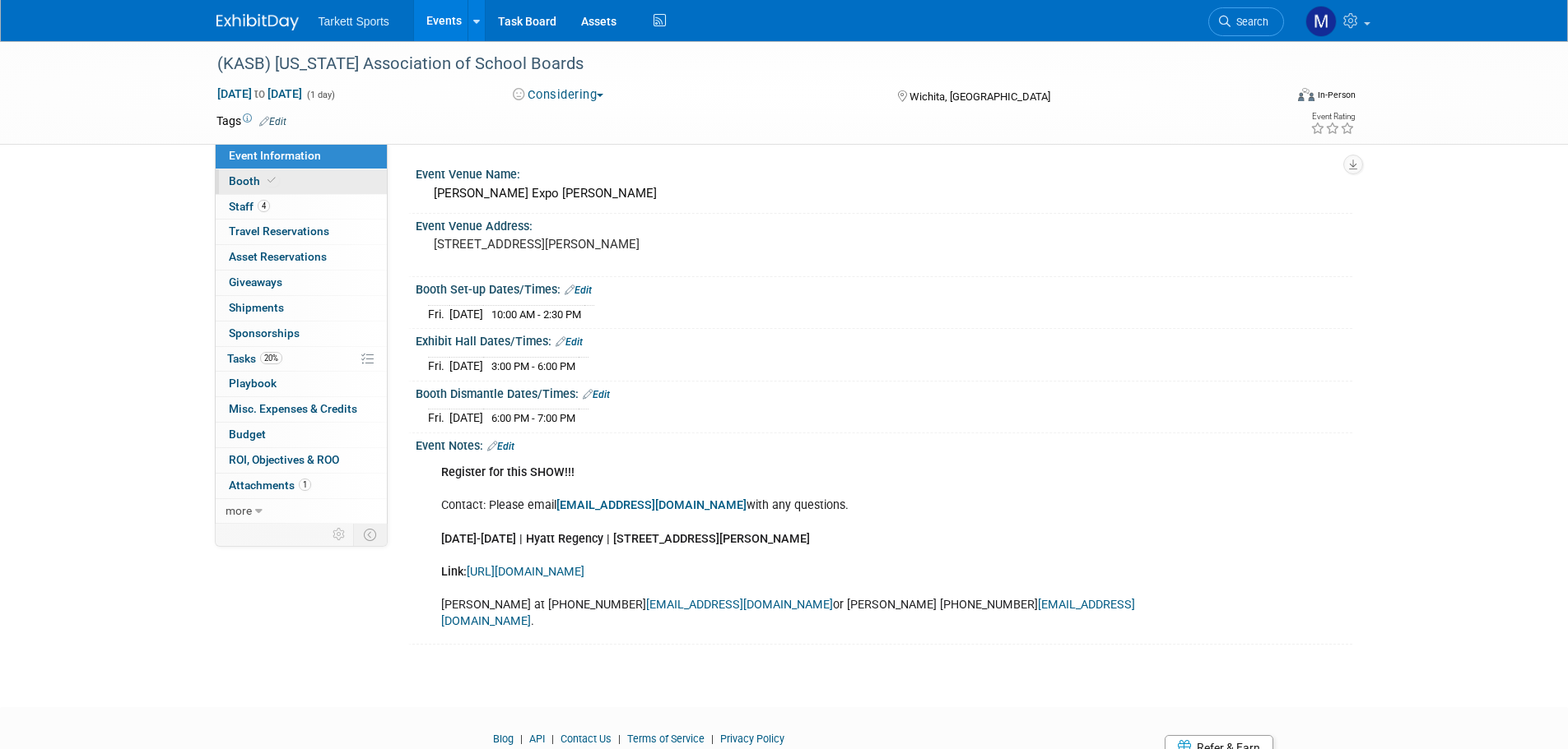
click at [317, 182] on link "Booth" at bounding box center [301, 182] width 171 height 25
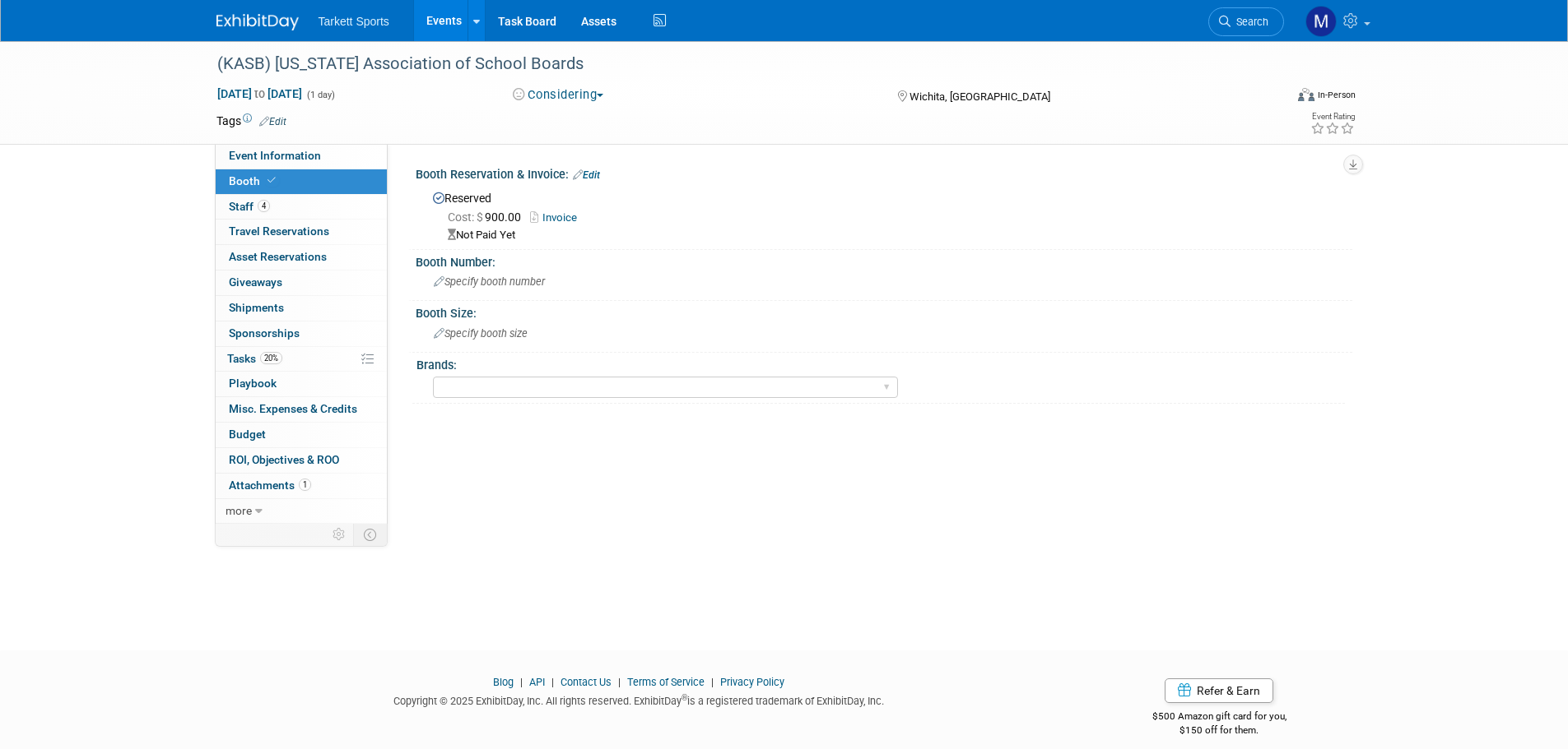
click at [556, 214] on link "Invoice" at bounding box center [558, 217] width 55 height 12
click at [1254, 18] on span "Search" at bounding box center [1250, 22] width 38 height 12
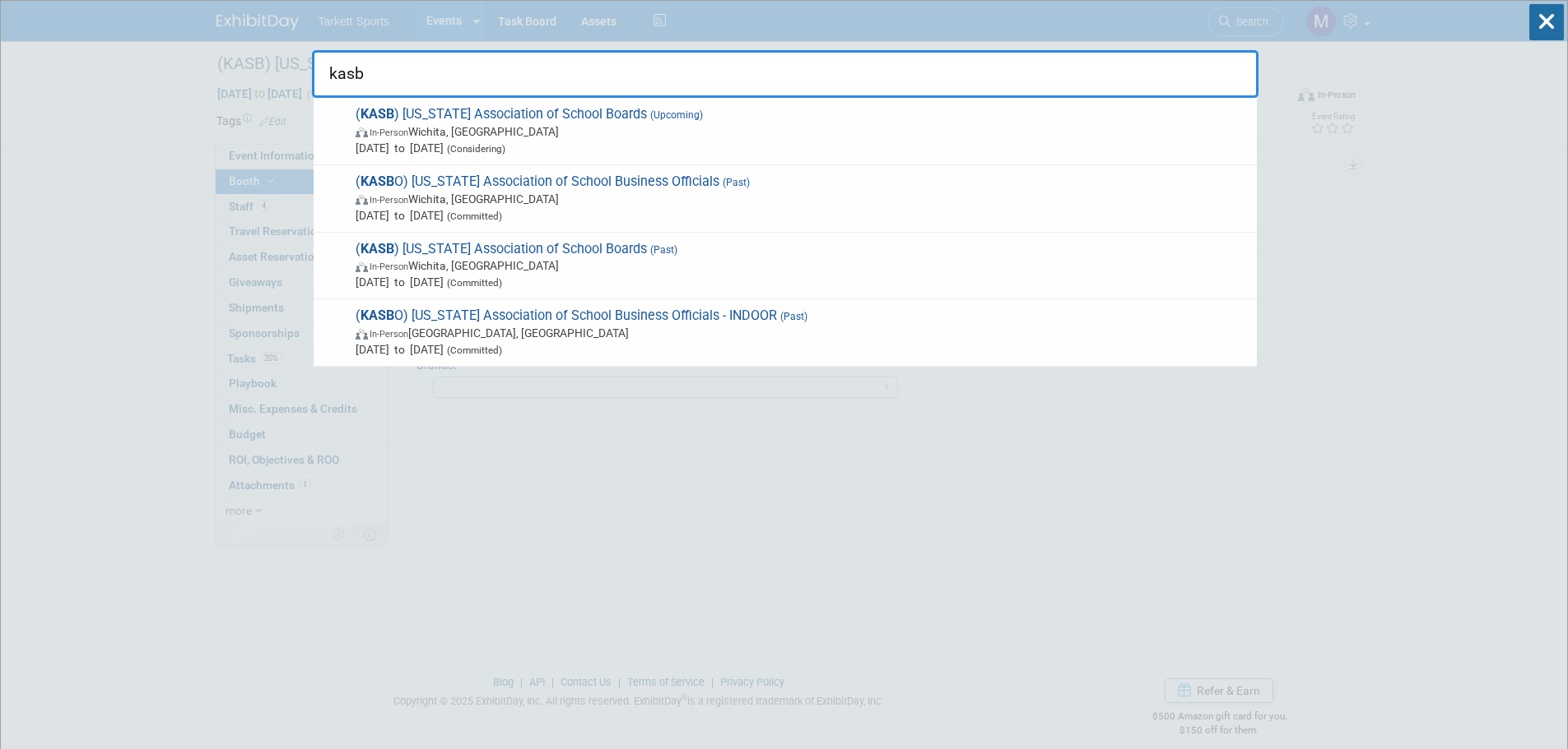
type input "kasb"
